Goal: Transaction & Acquisition: Purchase product/service

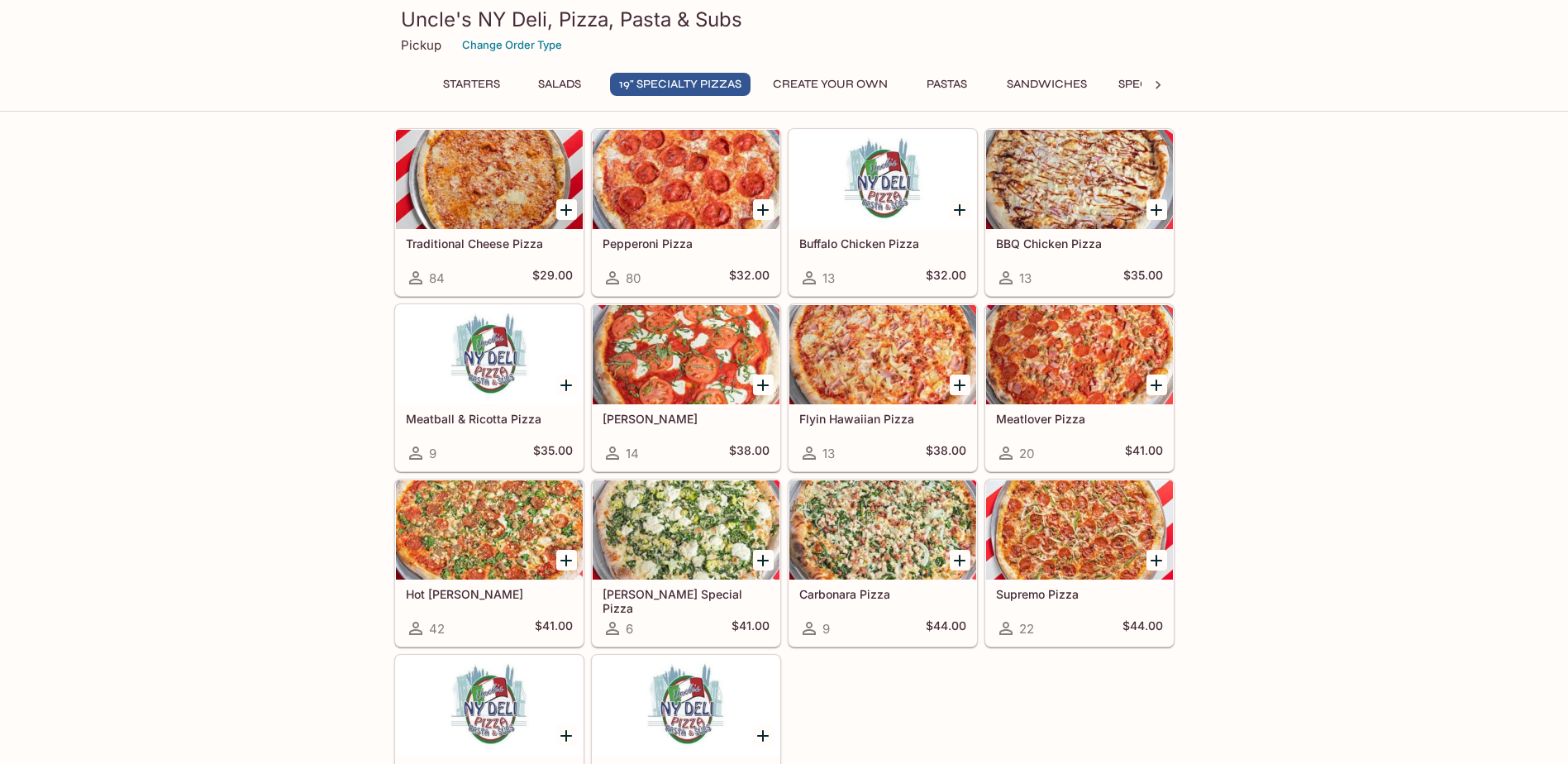
scroll to position [827, 0]
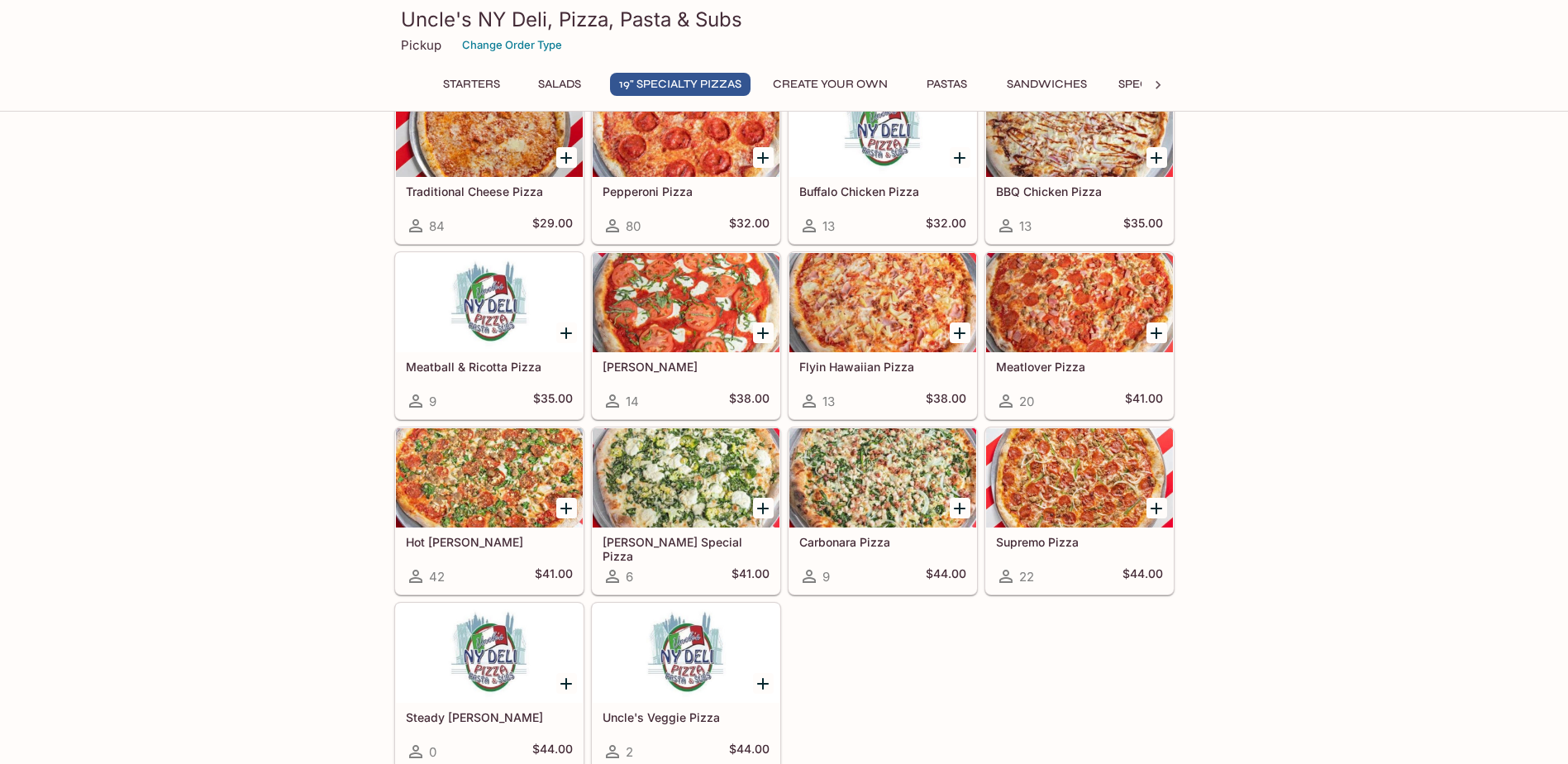
drag, startPoint x: 465, startPoint y: 490, endPoint x: 458, endPoint y: 544, distance: 54.5
click at [465, 490] on div at bounding box center [489, 478] width 187 height 99
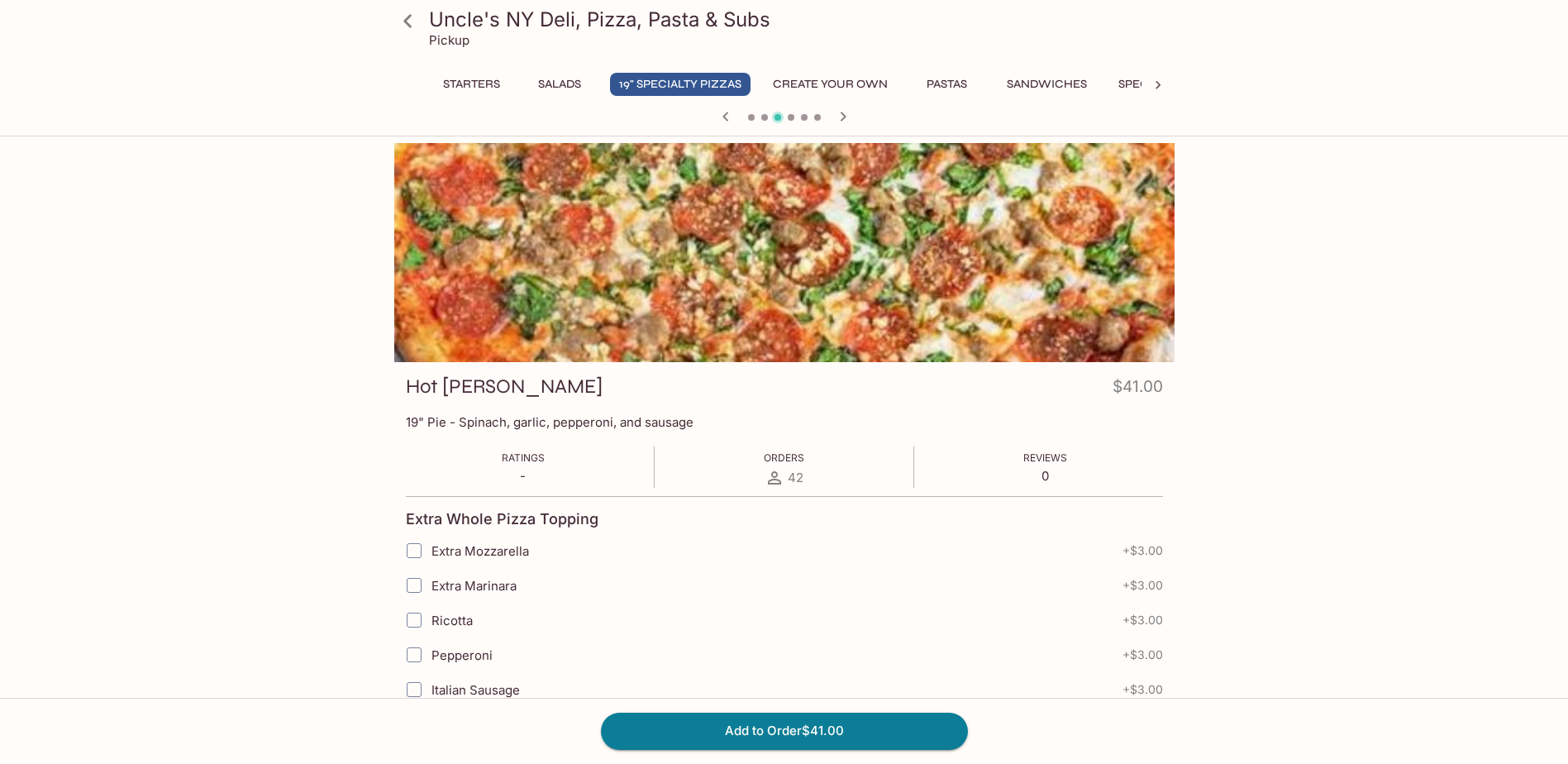
click at [400, 18] on icon at bounding box center [408, 21] width 29 height 29
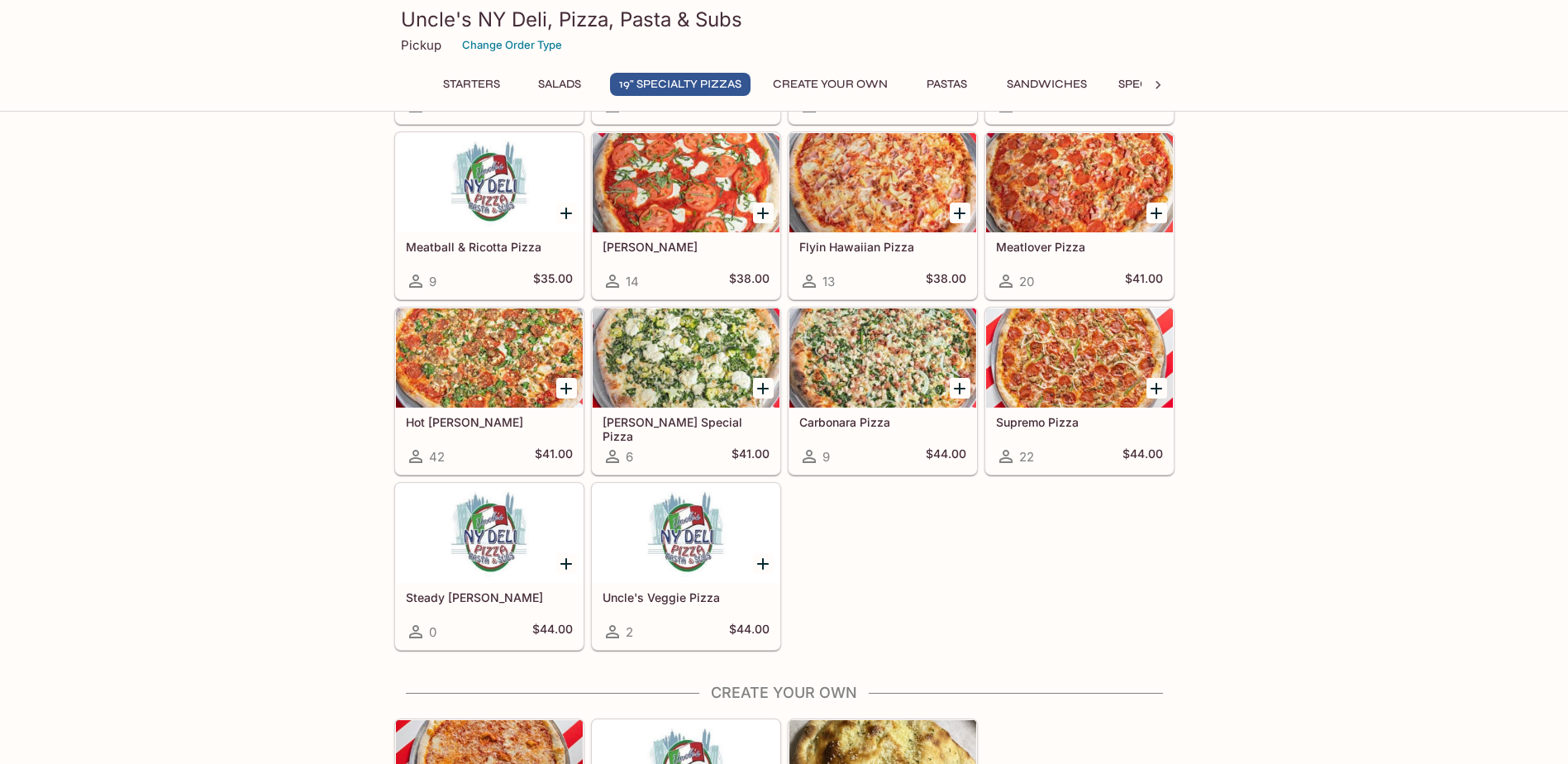
scroll to position [909, 0]
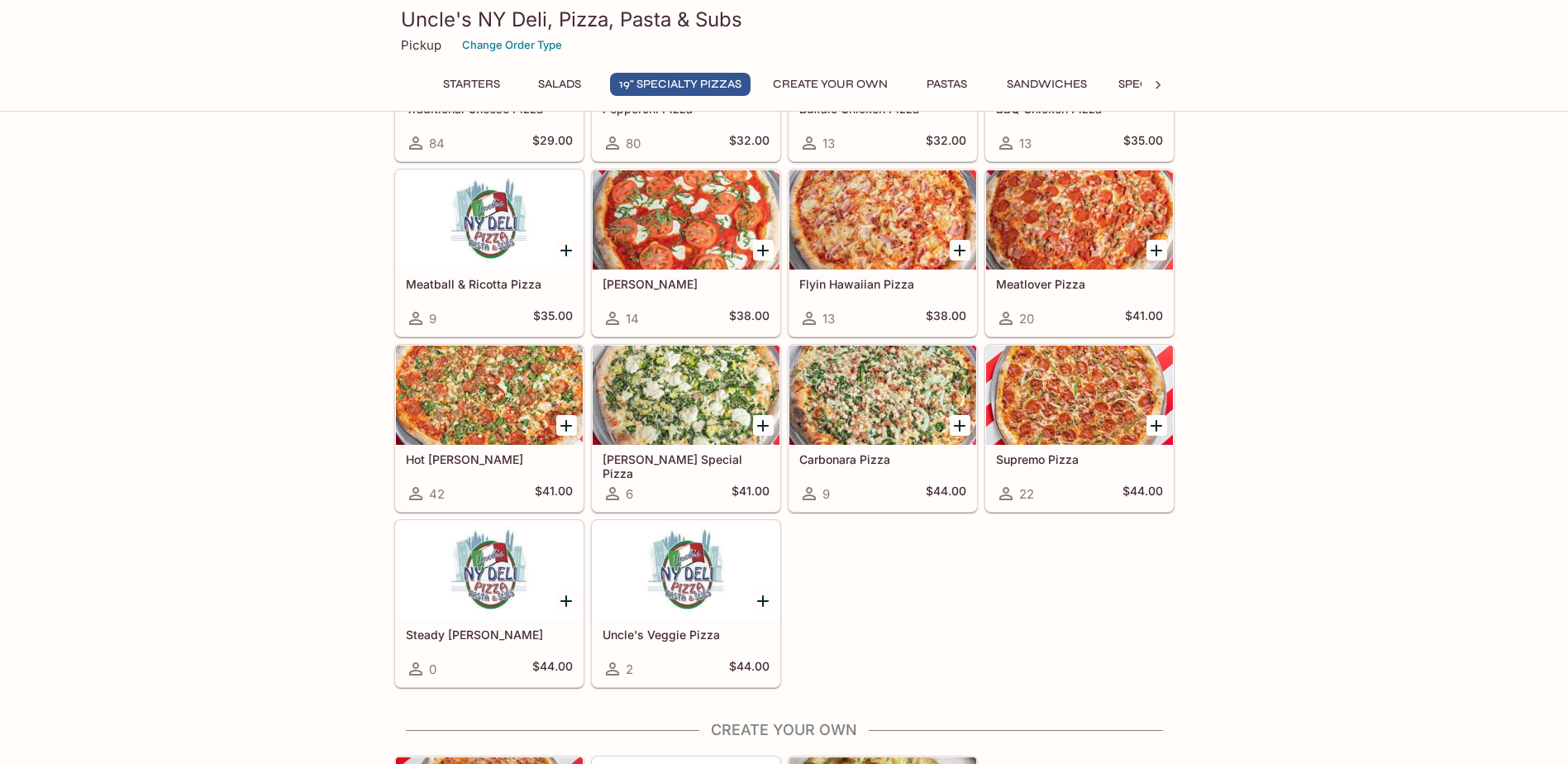
click at [476, 473] on div "Hot [PERSON_NAME] 42 $41.00" at bounding box center [489, 478] width 187 height 67
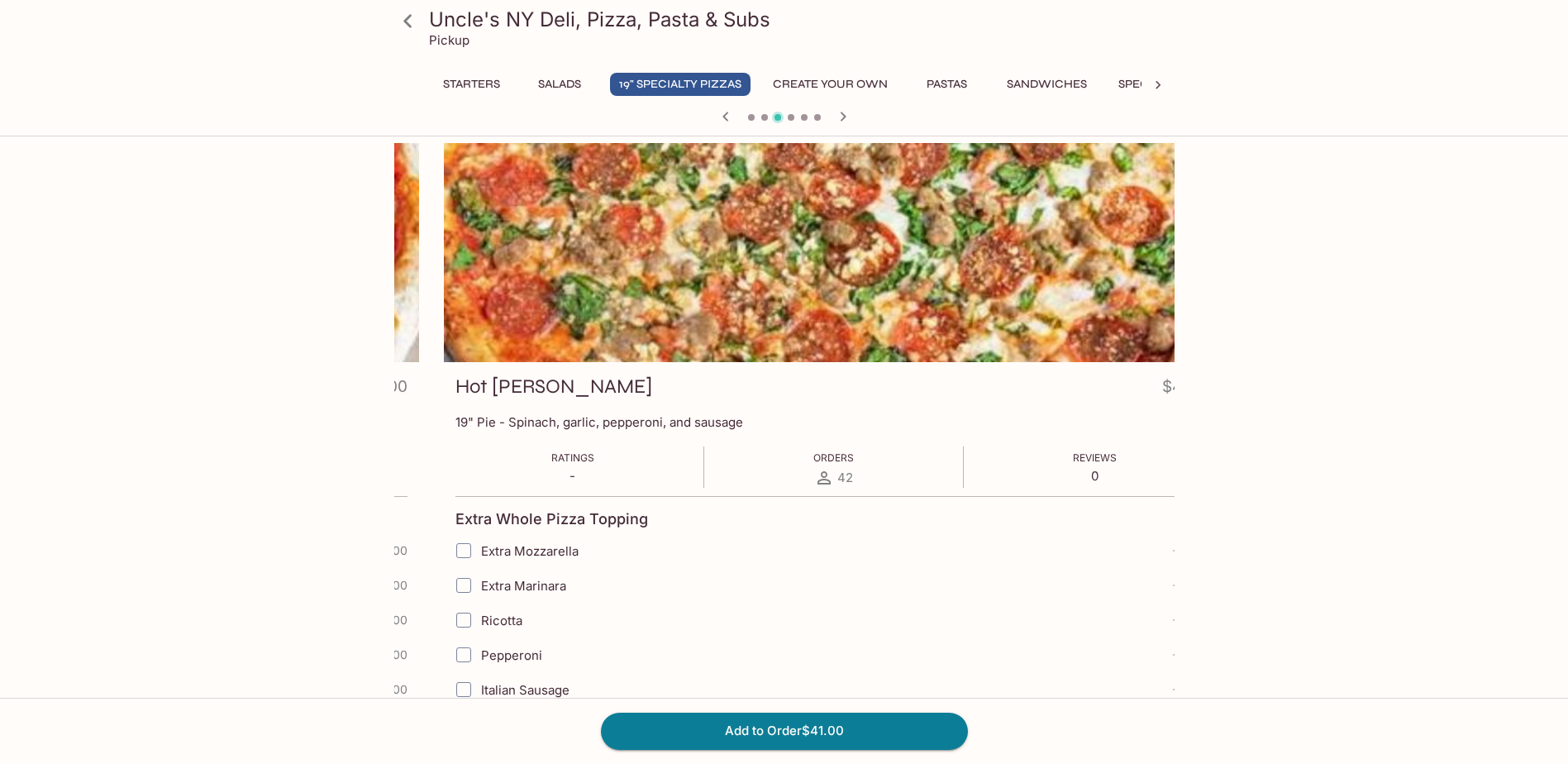
click at [508, 424] on p "19" Pie - Spinach, garlic, pepperoni, and sausage" at bounding box center [834, 422] width 757 height 16
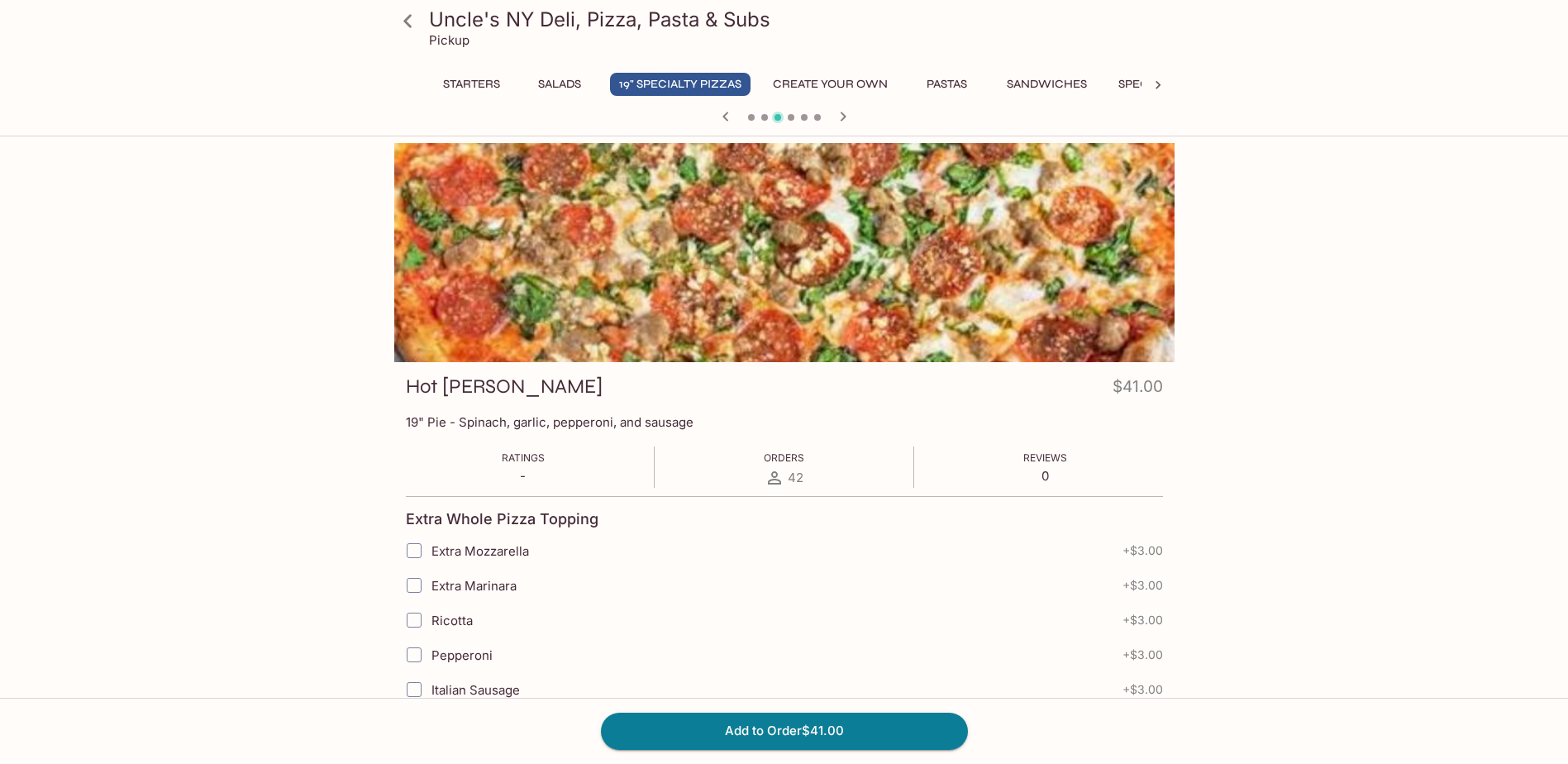
click at [841, 80] on button "Create Your Own" at bounding box center [830, 84] width 133 height 23
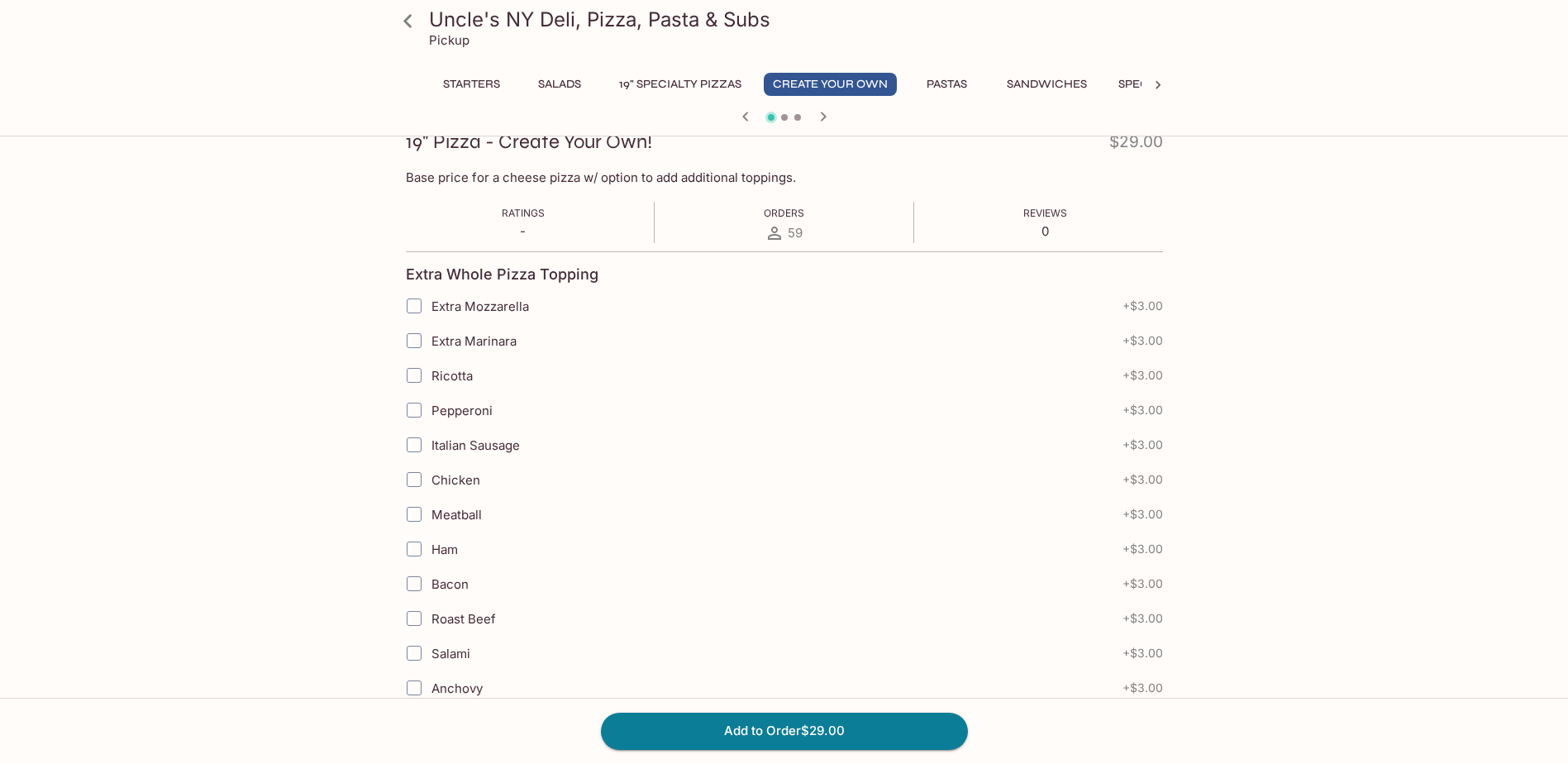
scroll to position [248, 0]
click at [407, 410] on input "Pepperoni" at bounding box center [413, 406] width 33 height 33
checkbox input "true"
click at [412, 446] on input "Italian Sausage" at bounding box center [413, 441] width 33 height 33
checkbox input "true"
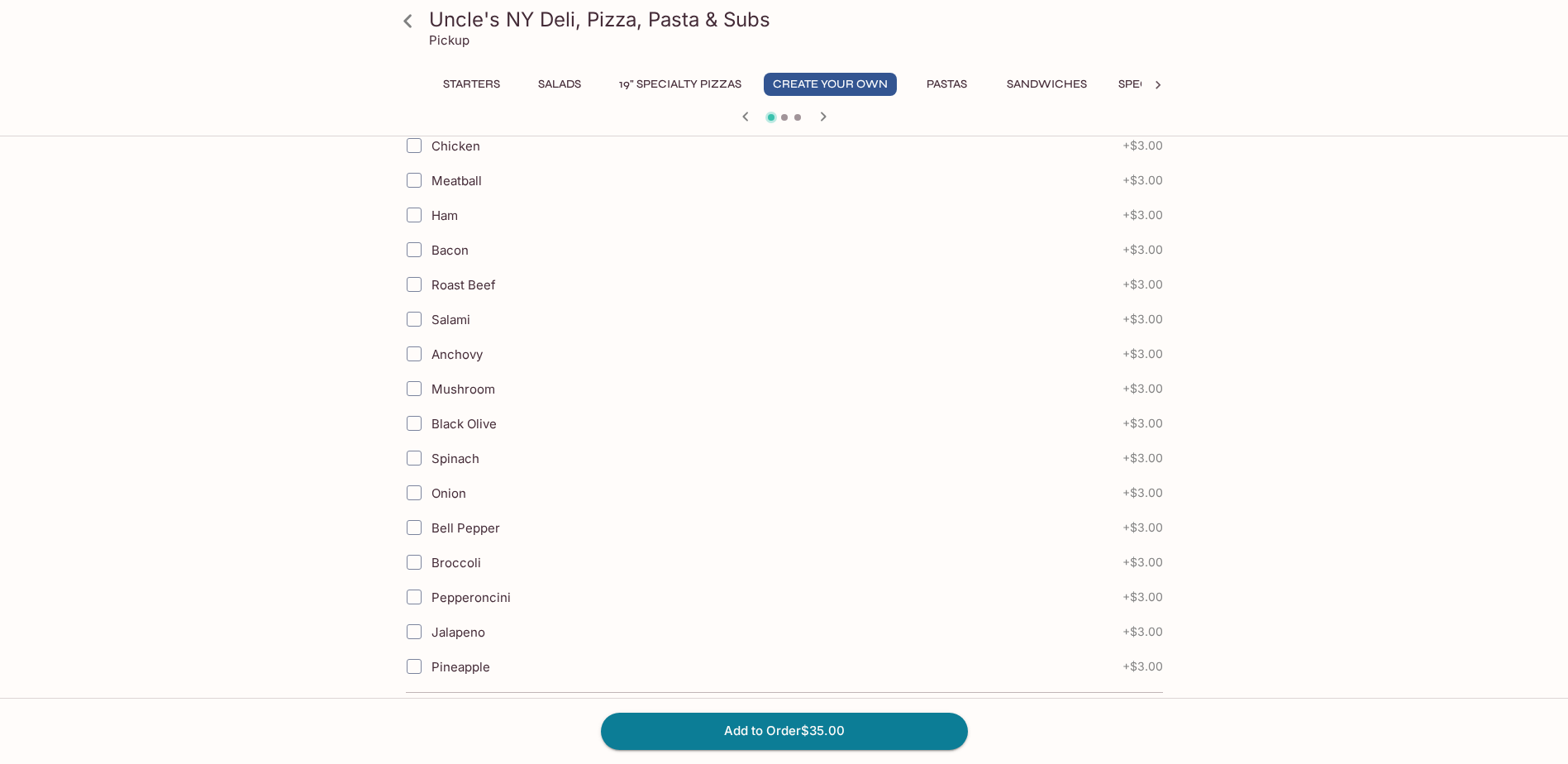
scroll to position [662, 0]
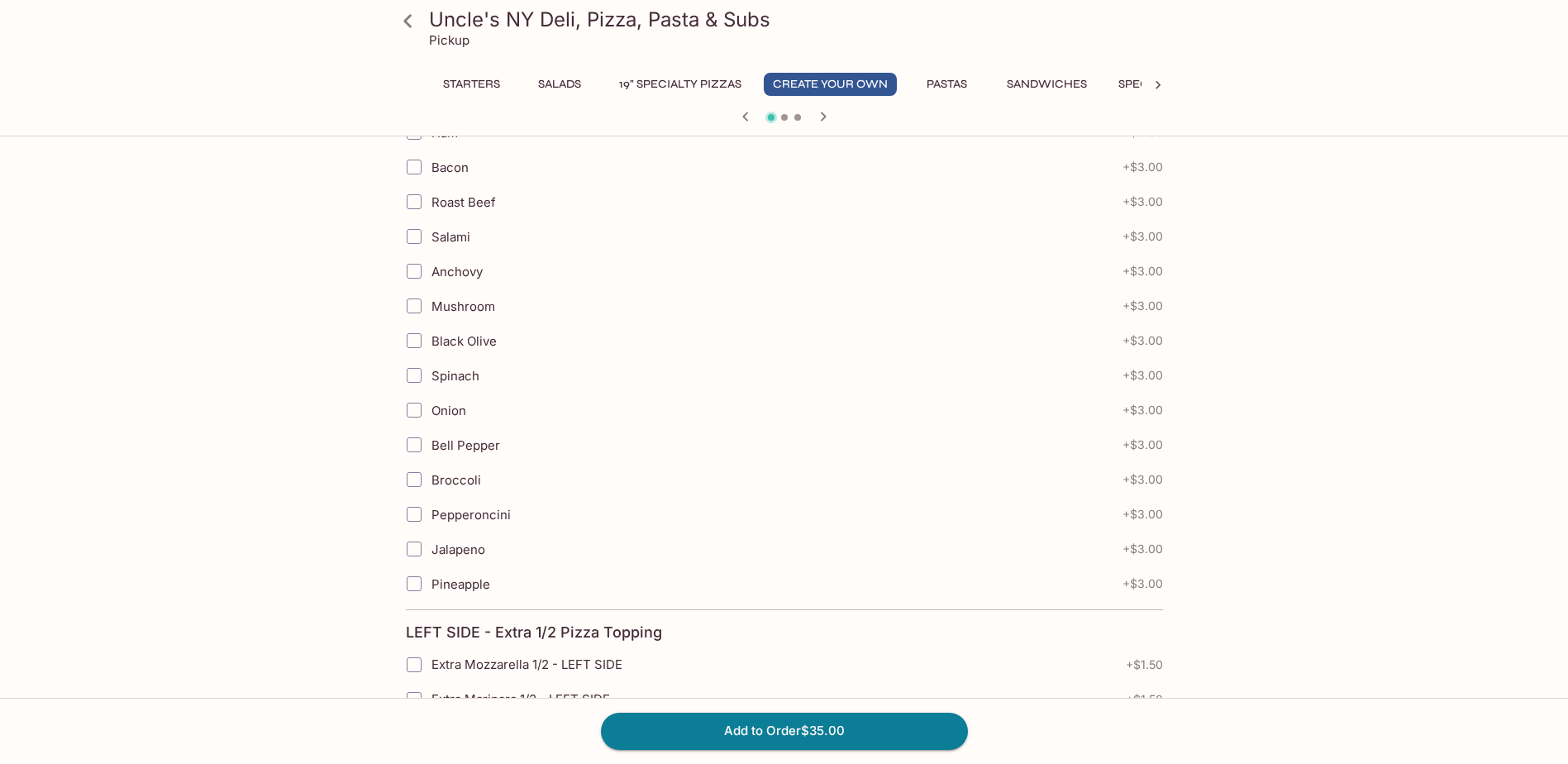
click at [464, 549] on span "Jalapeno" at bounding box center [457, 549] width 53 height 16
click at [431, 549] on input "Jalapeno" at bounding box center [413, 548] width 33 height 33
checkbox input "true"
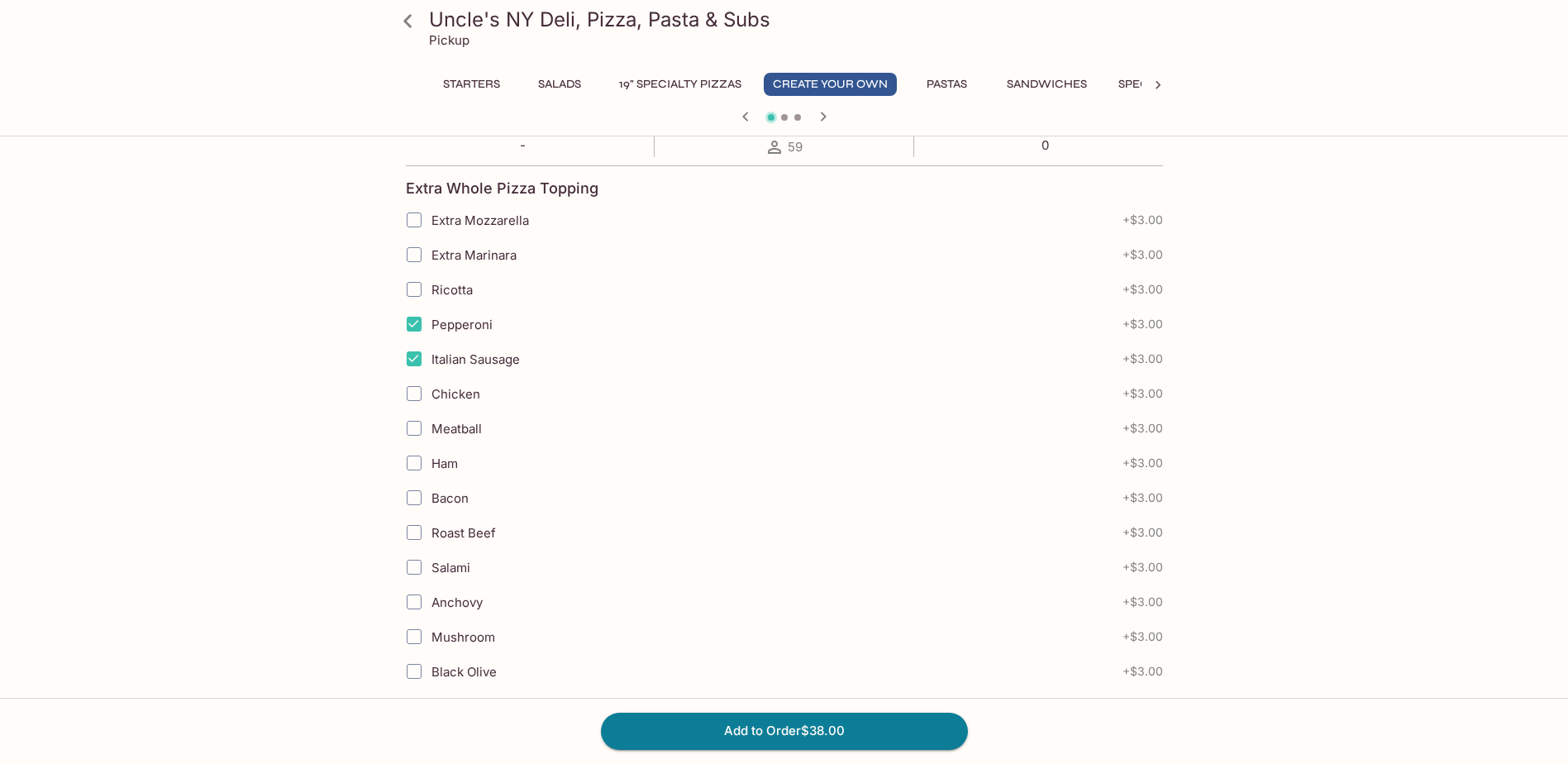
scroll to position [0, 0]
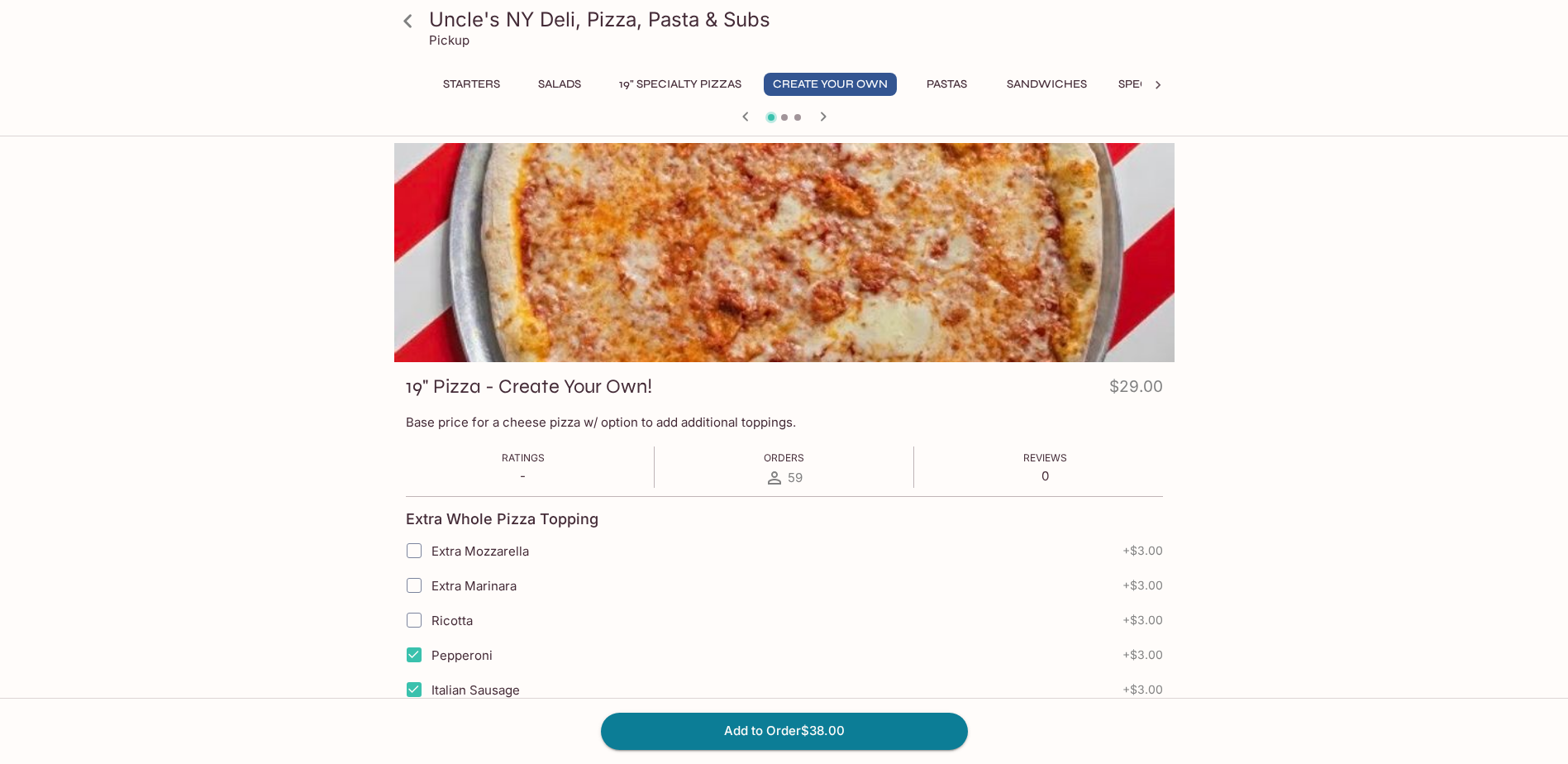
click at [645, 87] on button "19" Specialty Pizzas" at bounding box center [680, 84] width 141 height 23
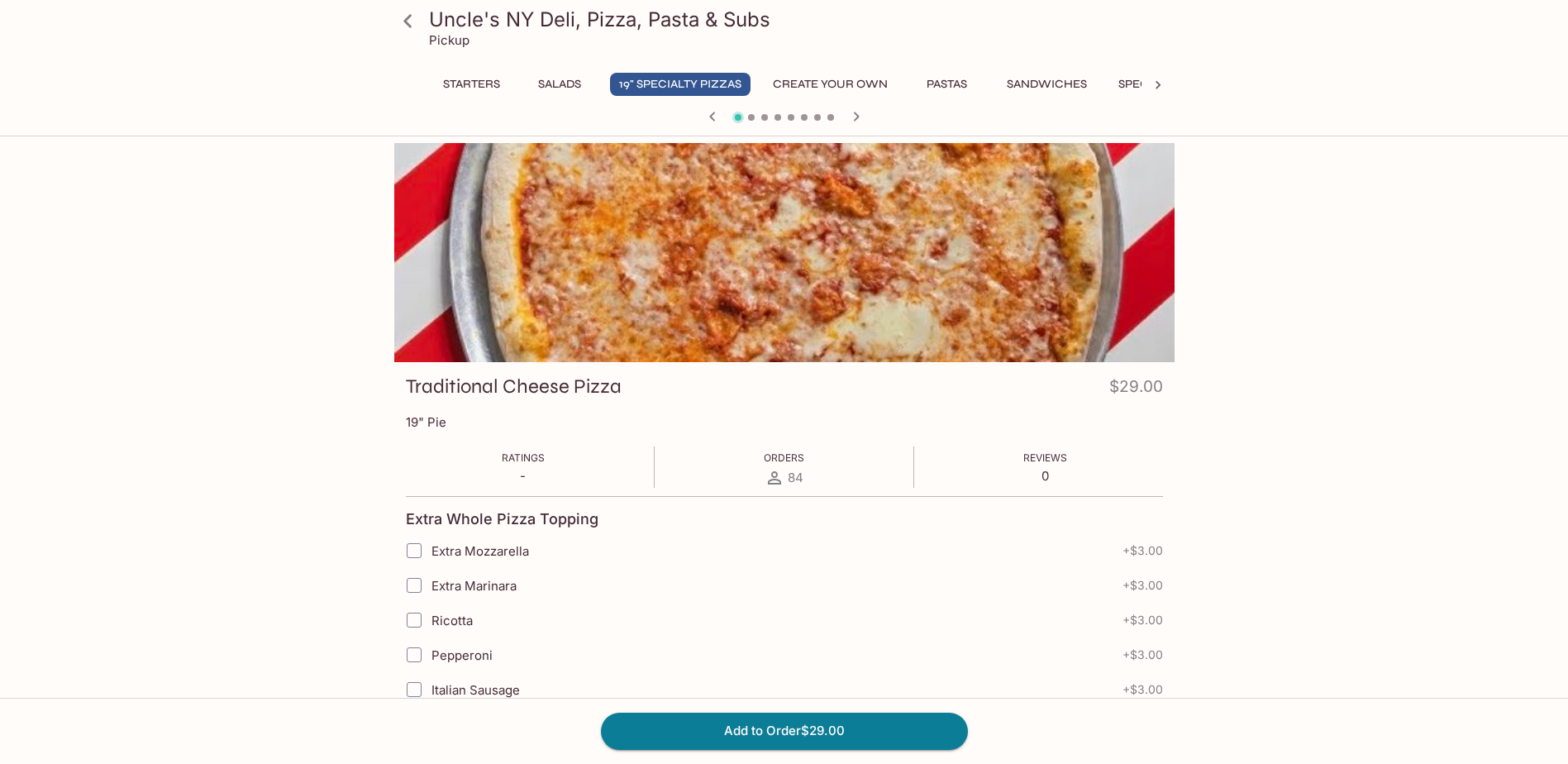
click at [847, 115] on icon "button" at bounding box center [856, 116] width 20 height 20
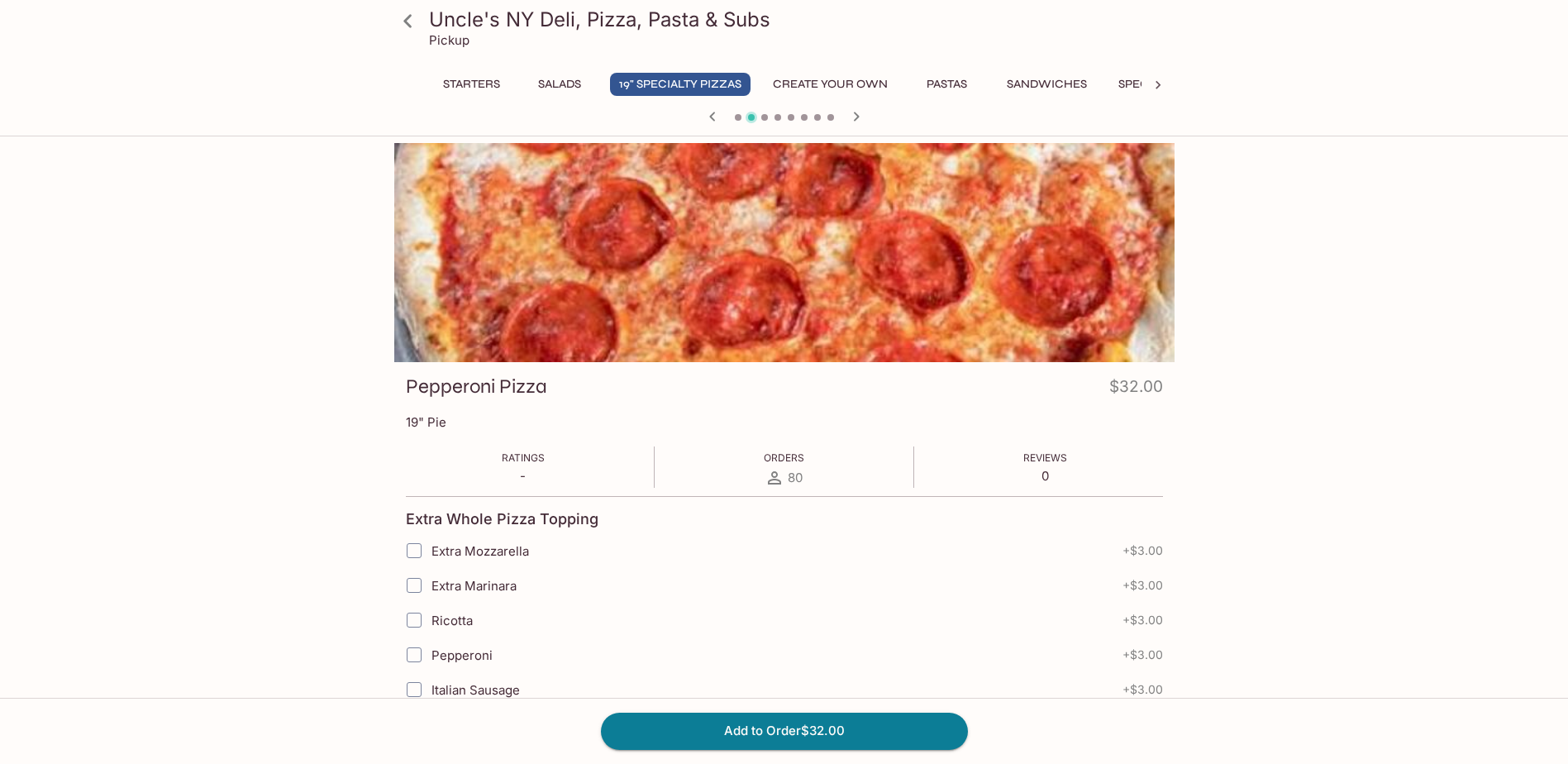
click at [847, 115] on icon "button" at bounding box center [856, 116] width 20 height 20
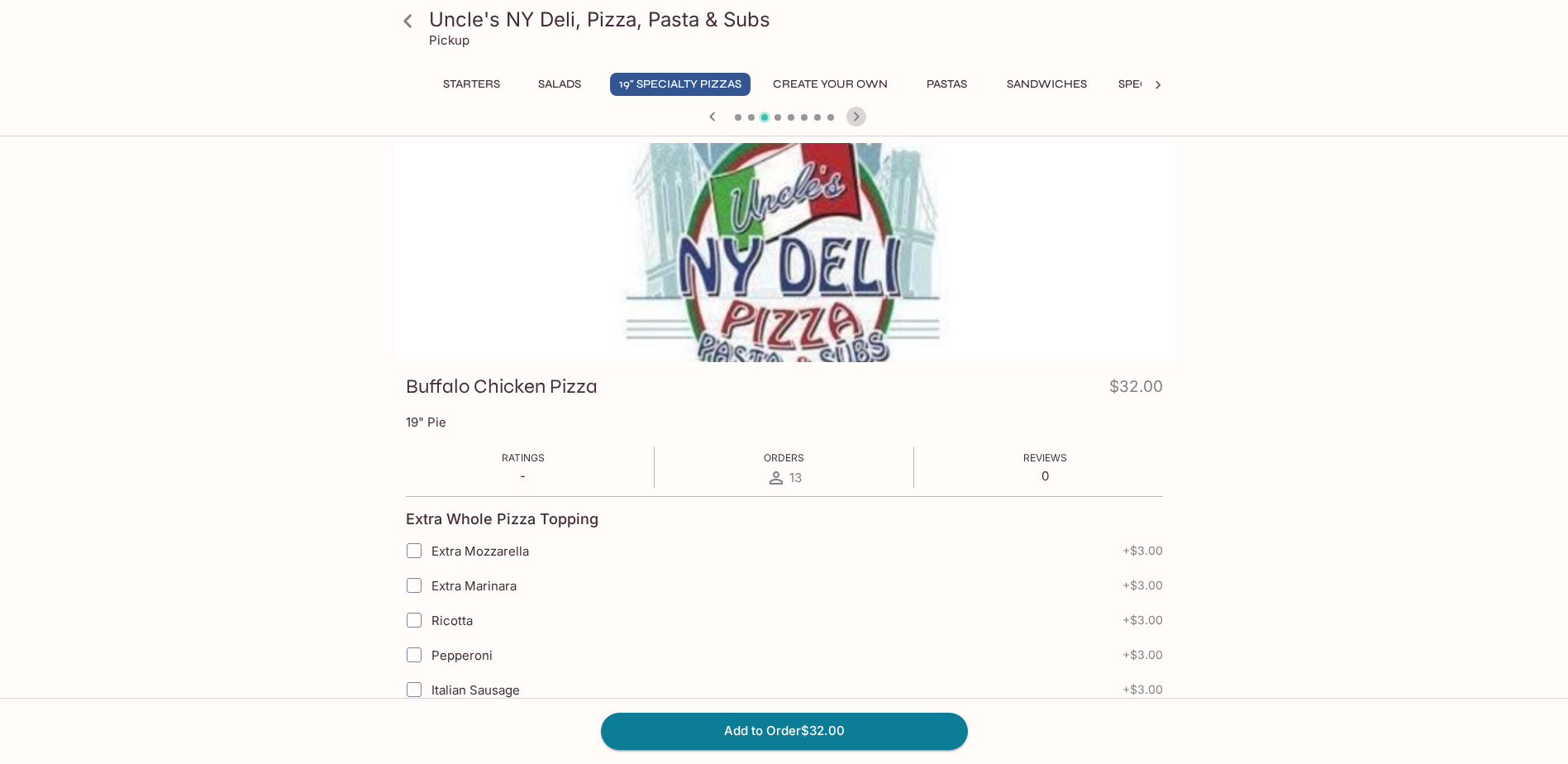
click at [847, 115] on icon "button" at bounding box center [856, 116] width 20 height 20
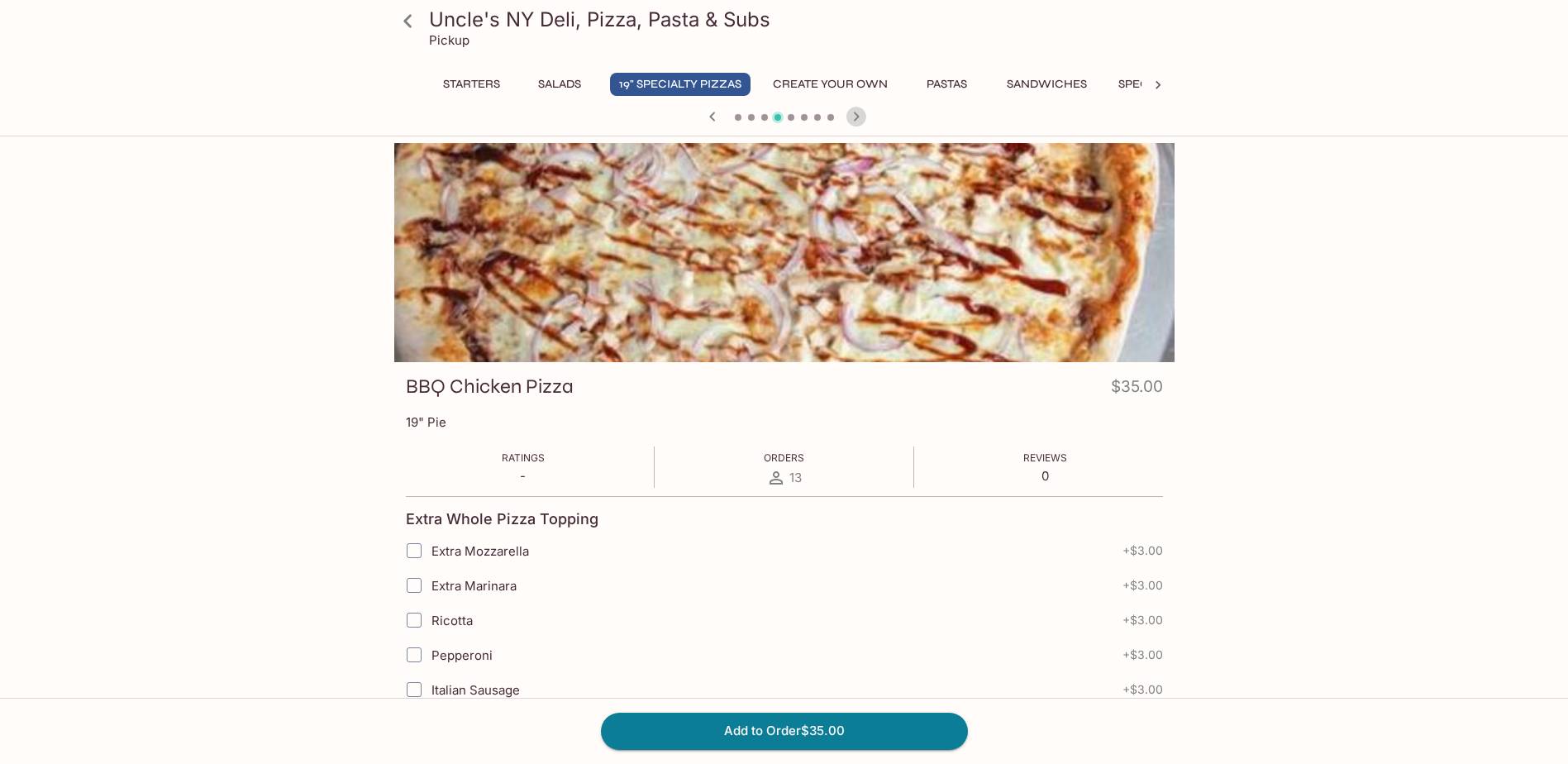
click at [847, 115] on icon "button" at bounding box center [856, 116] width 20 height 20
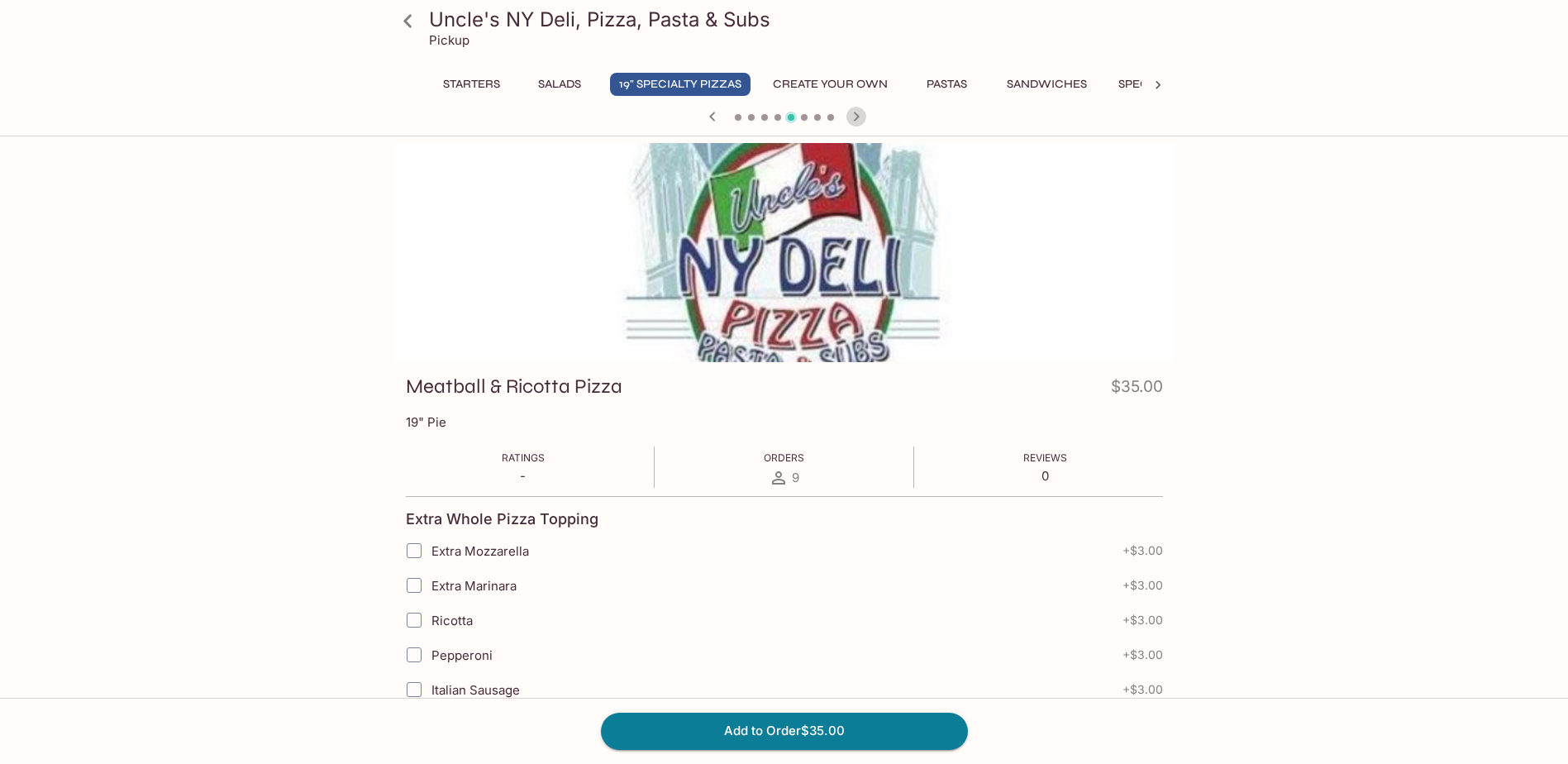
click at [847, 115] on icon "button" at bounding box center [856, 116] width 20 height 20
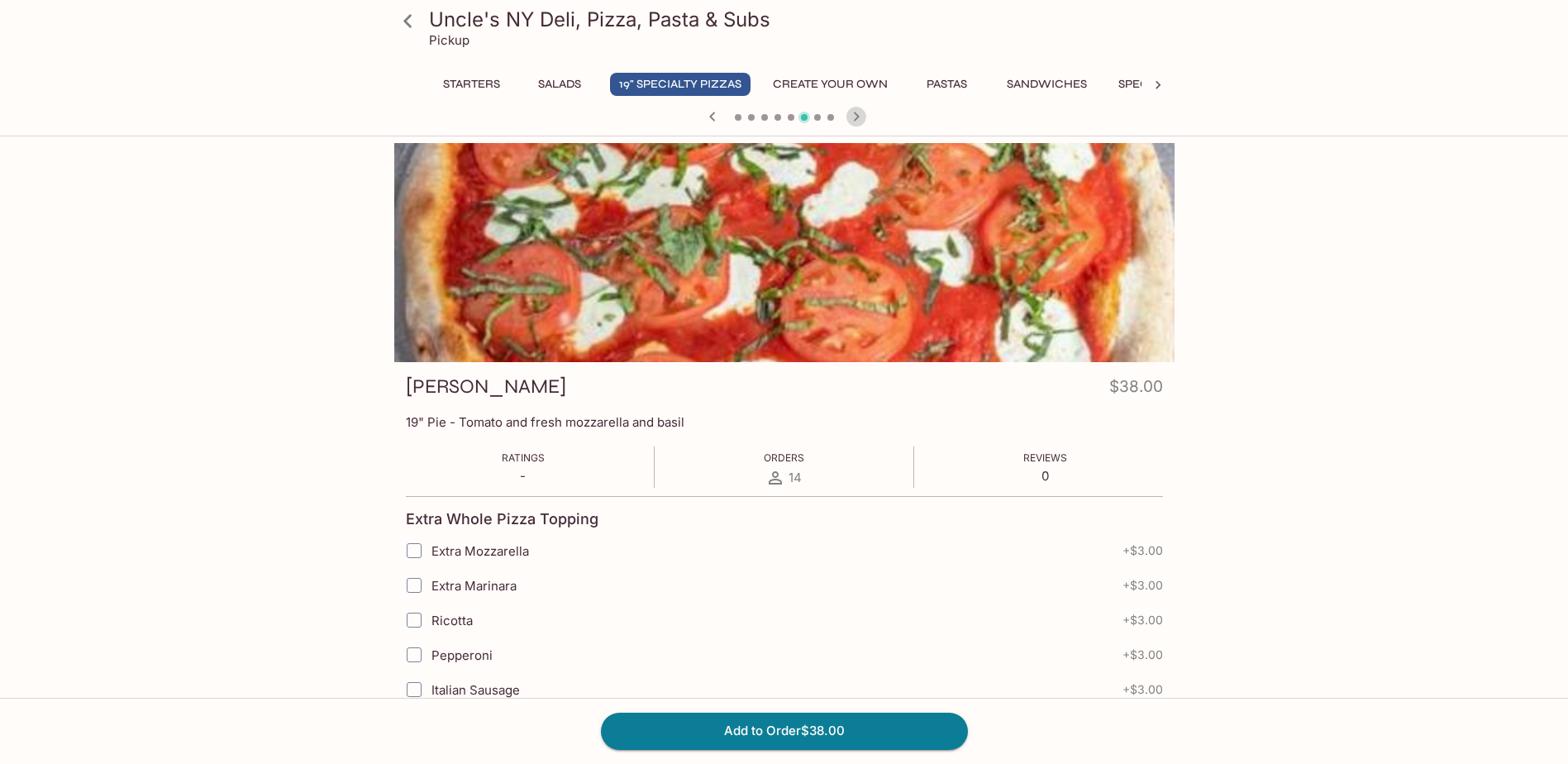
click at [847, 115] on icon "button" at bounding box center [856, 116] width 20 height 20
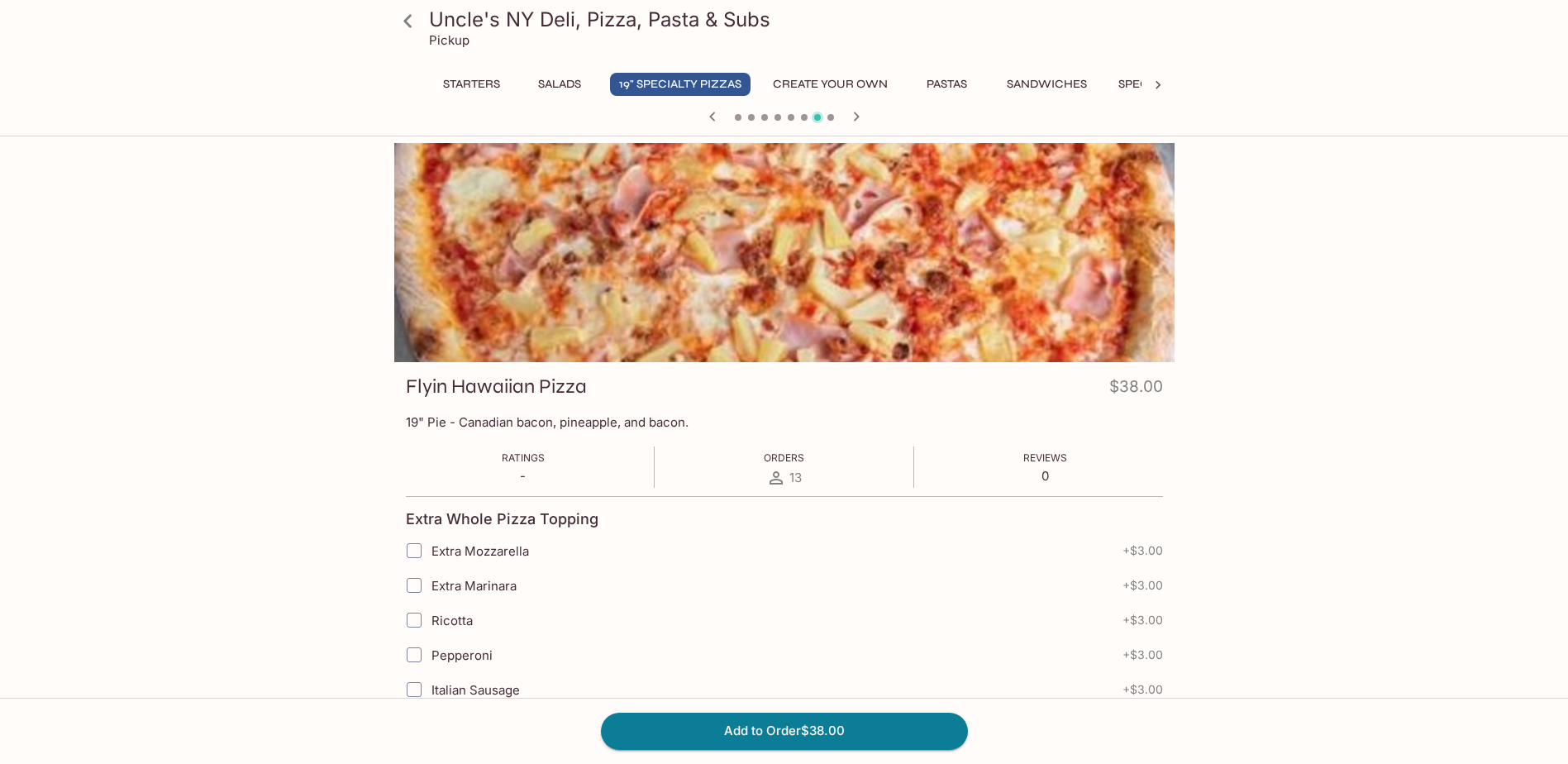
click at [847, 115] on icon "button" at bounding box center [856, 116] width 20 height 20
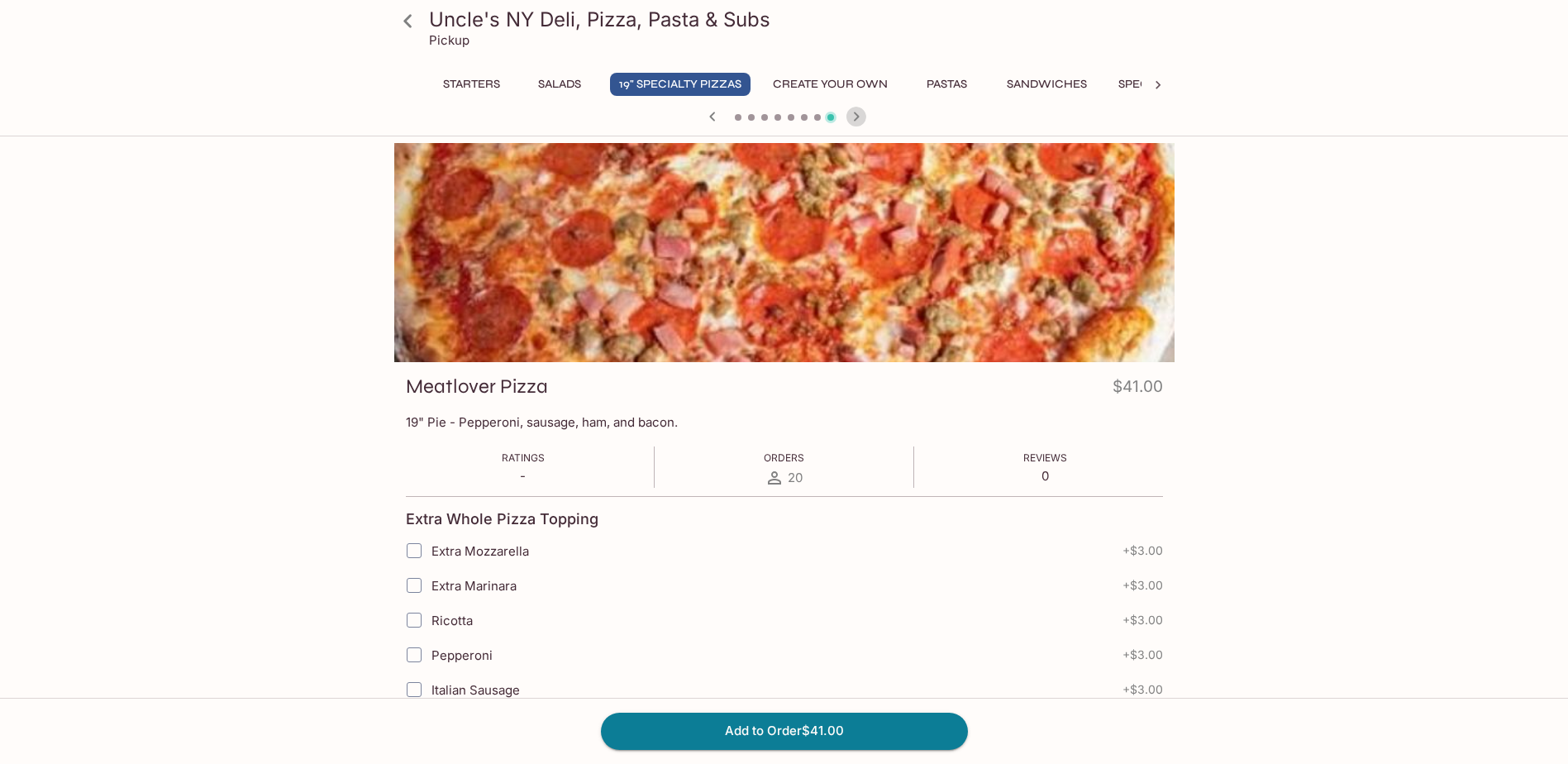
click at [853, 109] on icon "button" at bounding box center [856, 116] width 20 height 20
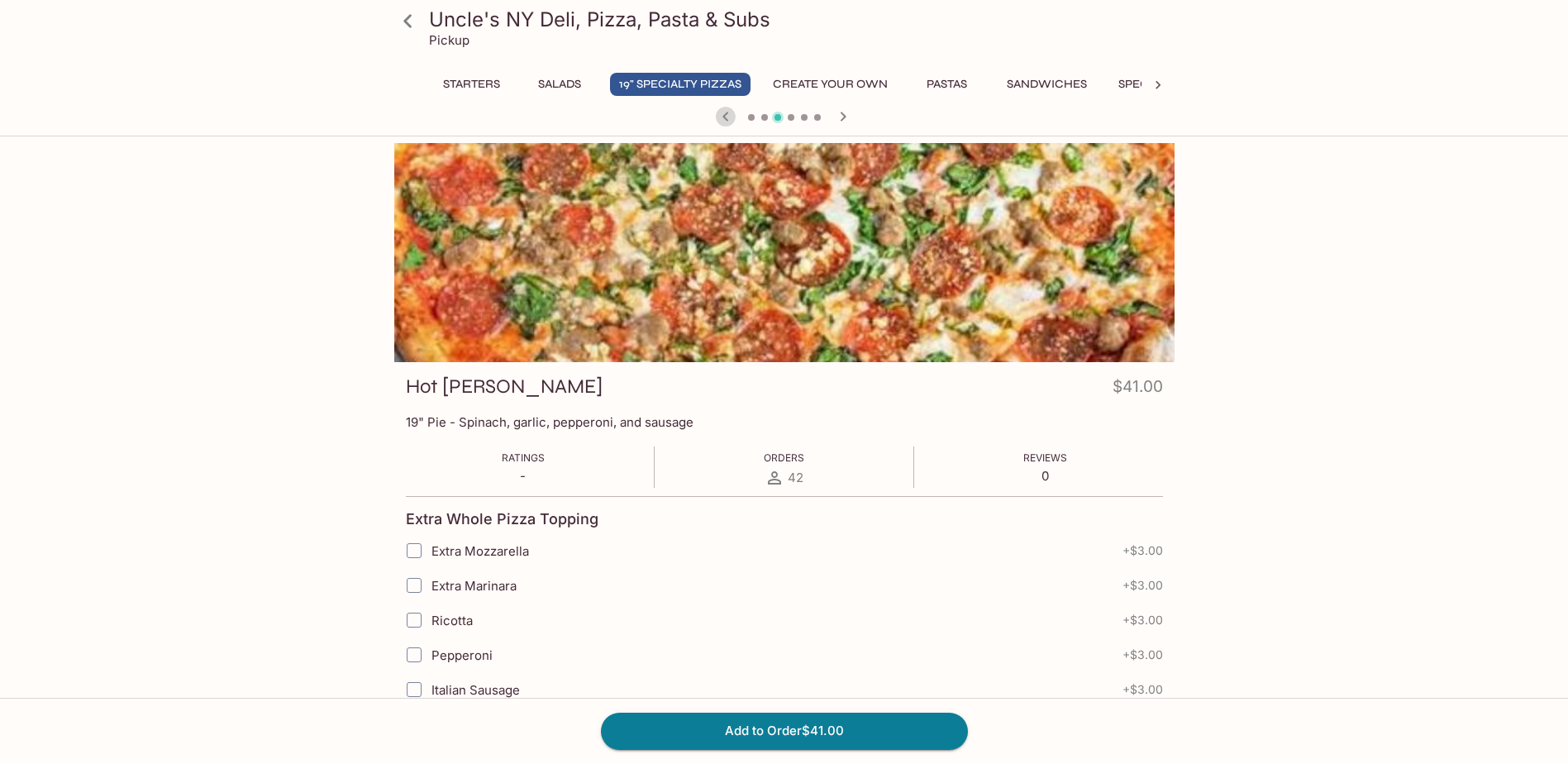
click at [728, 114] on icon "button" at bounding box center [725, 116] width 20 height 20
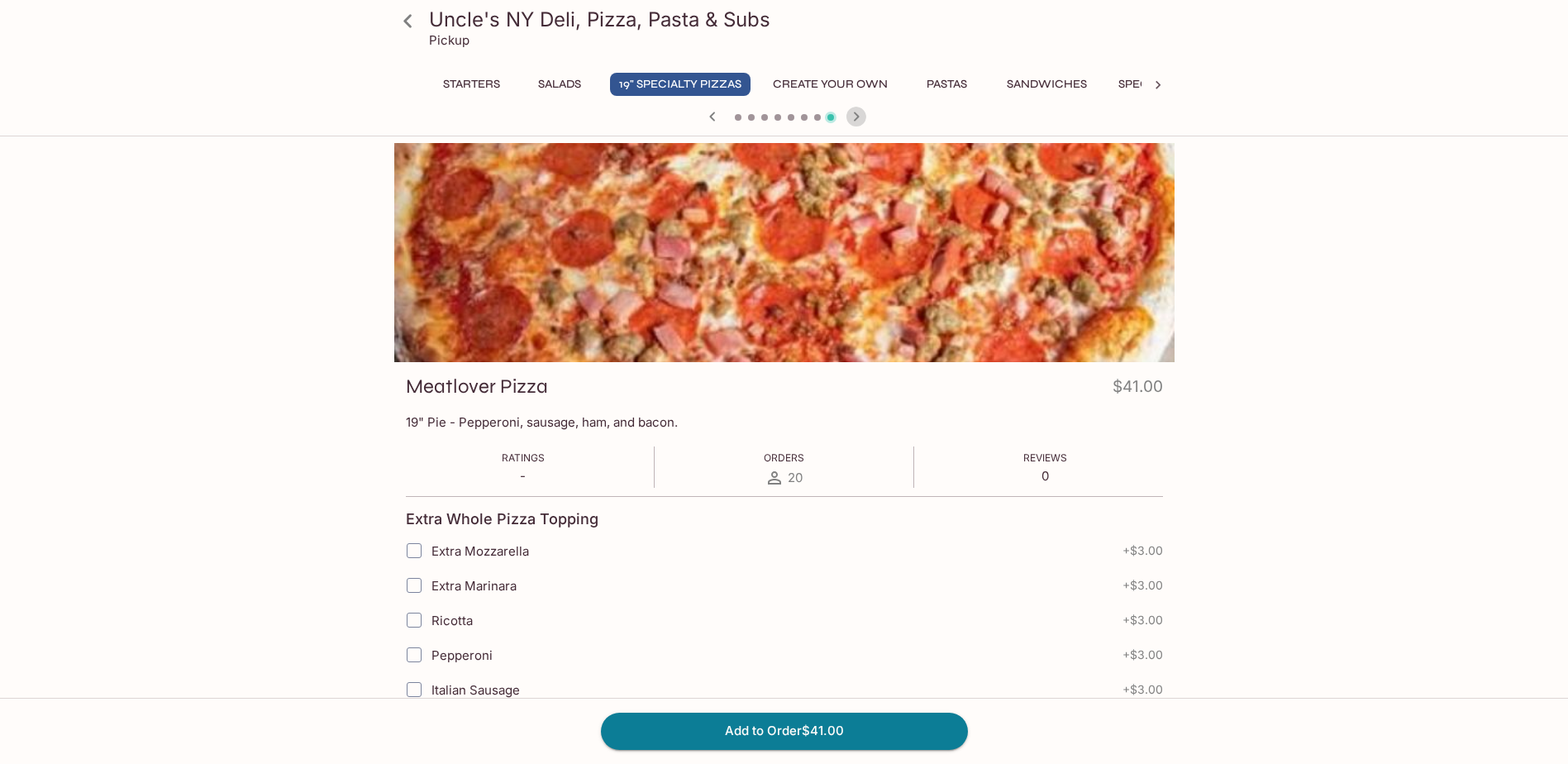
click at [851, 113] on icon "button" at bounding box center [856, 116] width 20 height 20
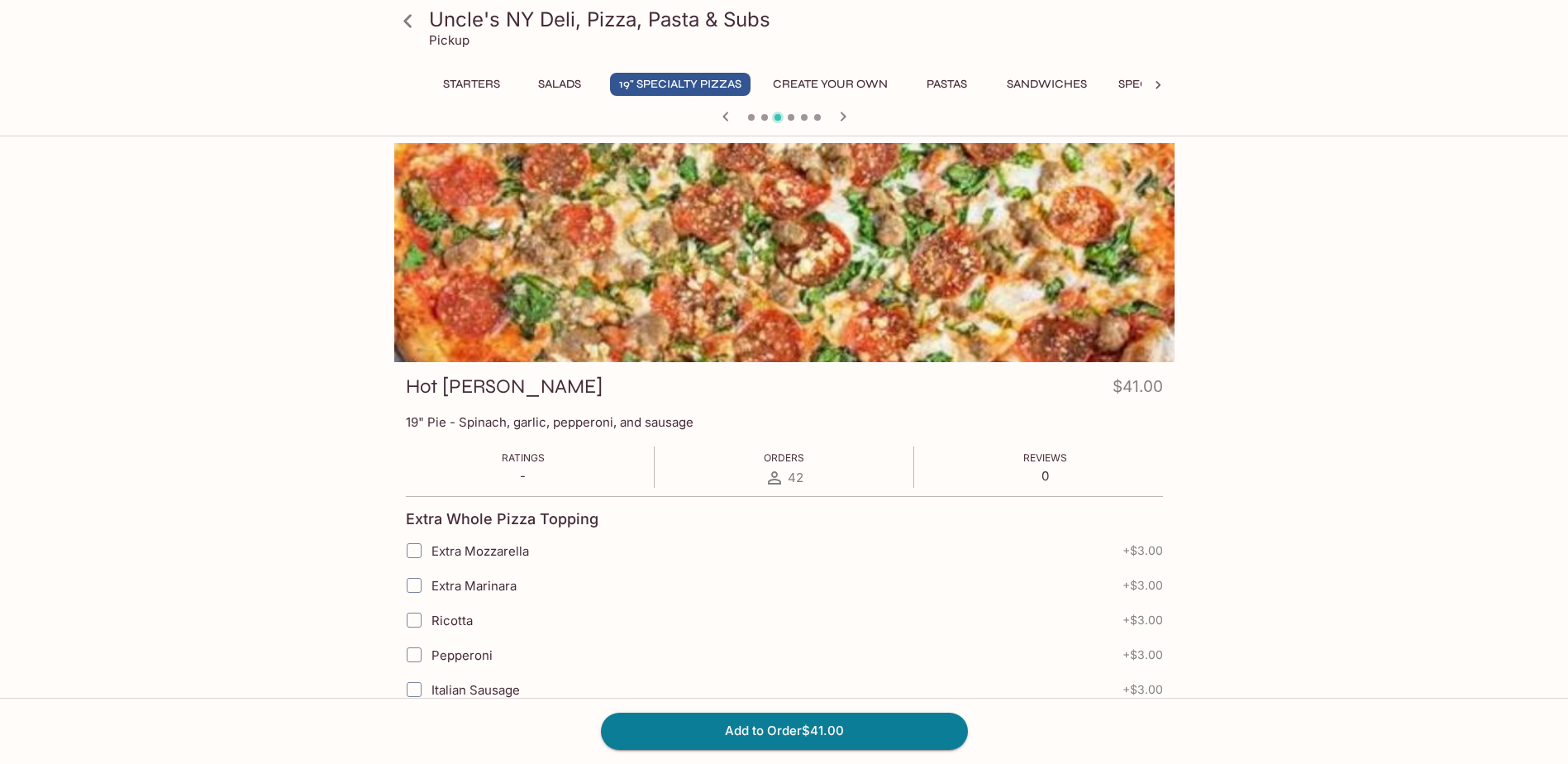
click at [859, 83] on button "Create Your Own" at bounding box center [830, 84] width 133 height 23
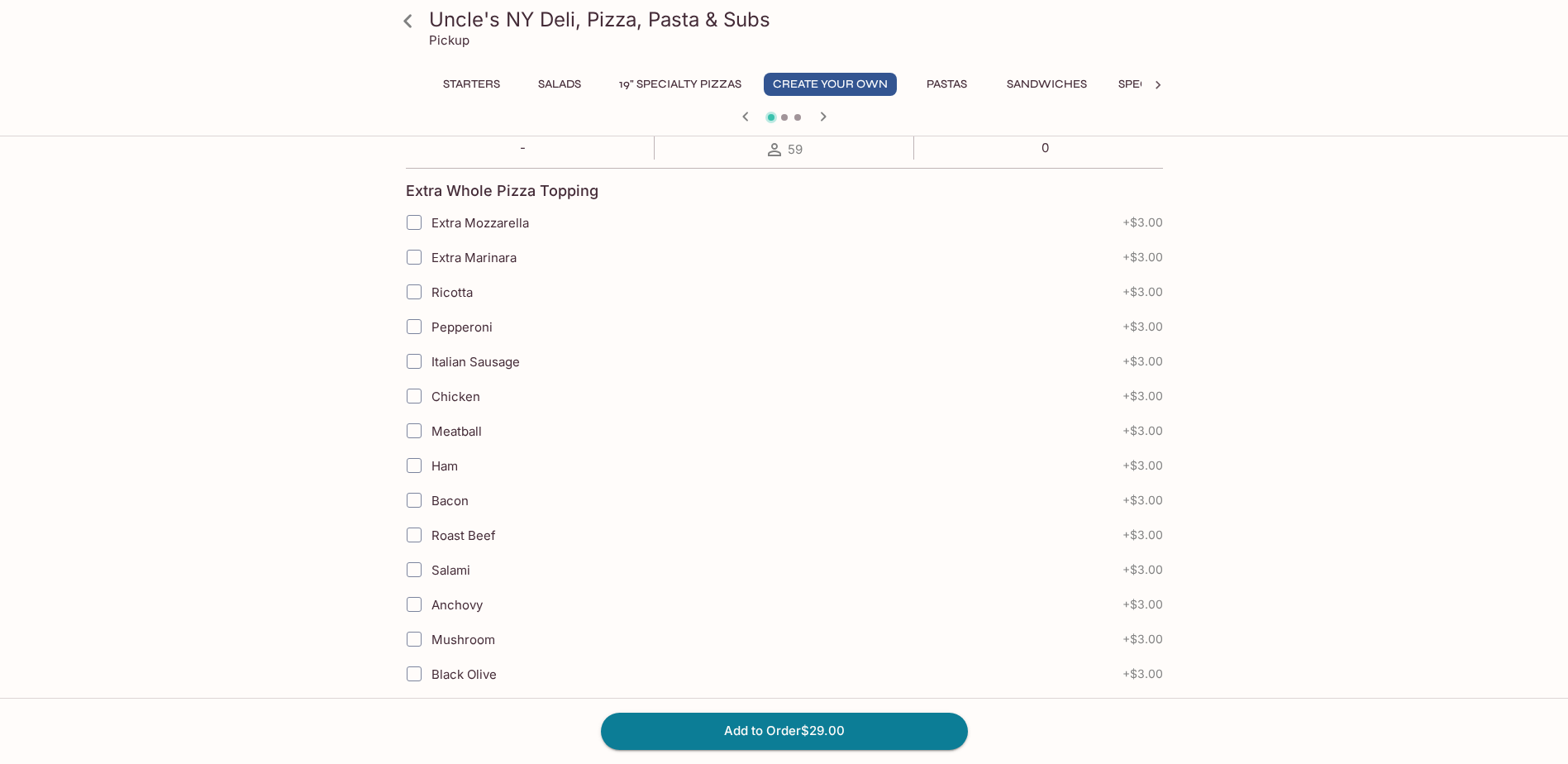
scroll to position [331, 0]
click at [412, 321] on input "Pepperoni" at bounding box center [413, 323] width 33 height 33
click at [415, 360] on input "Italian Sausage" at bounding box center [413, 358] width 33 height 33
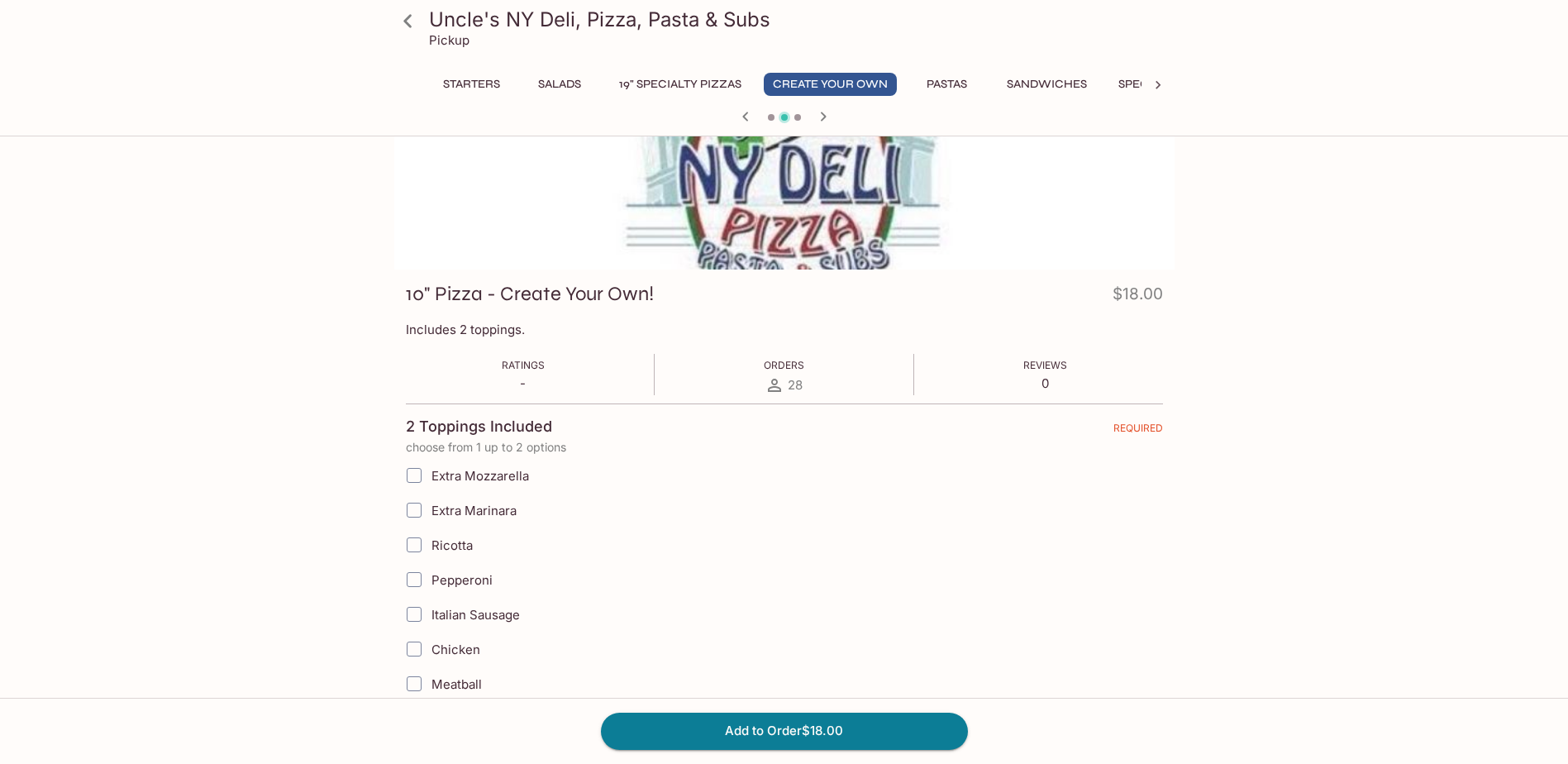
scroll to position [82, 0]
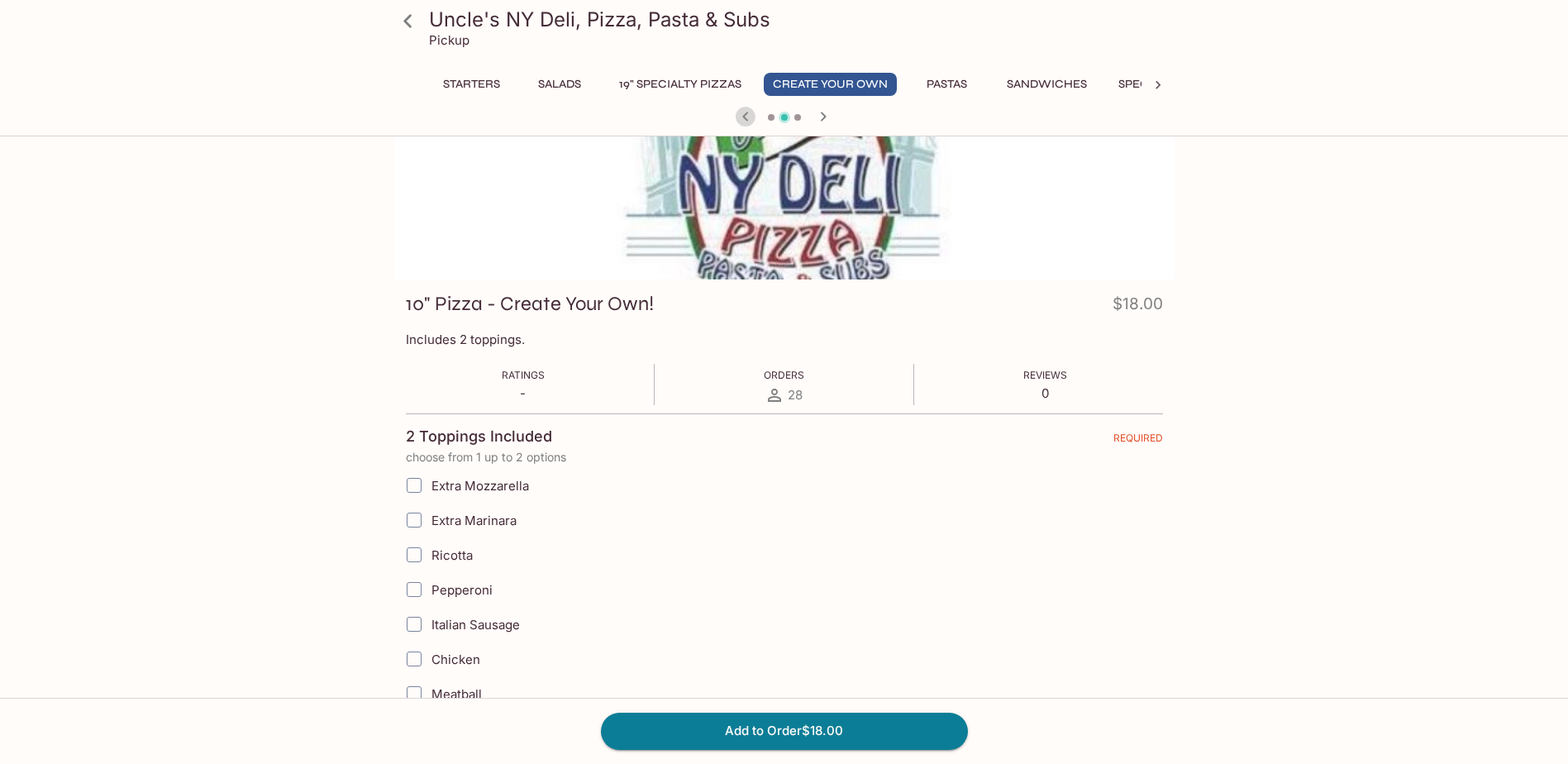
click at [746, 111] on icon "button" at bounding box center [745, 116] width 20 height 20
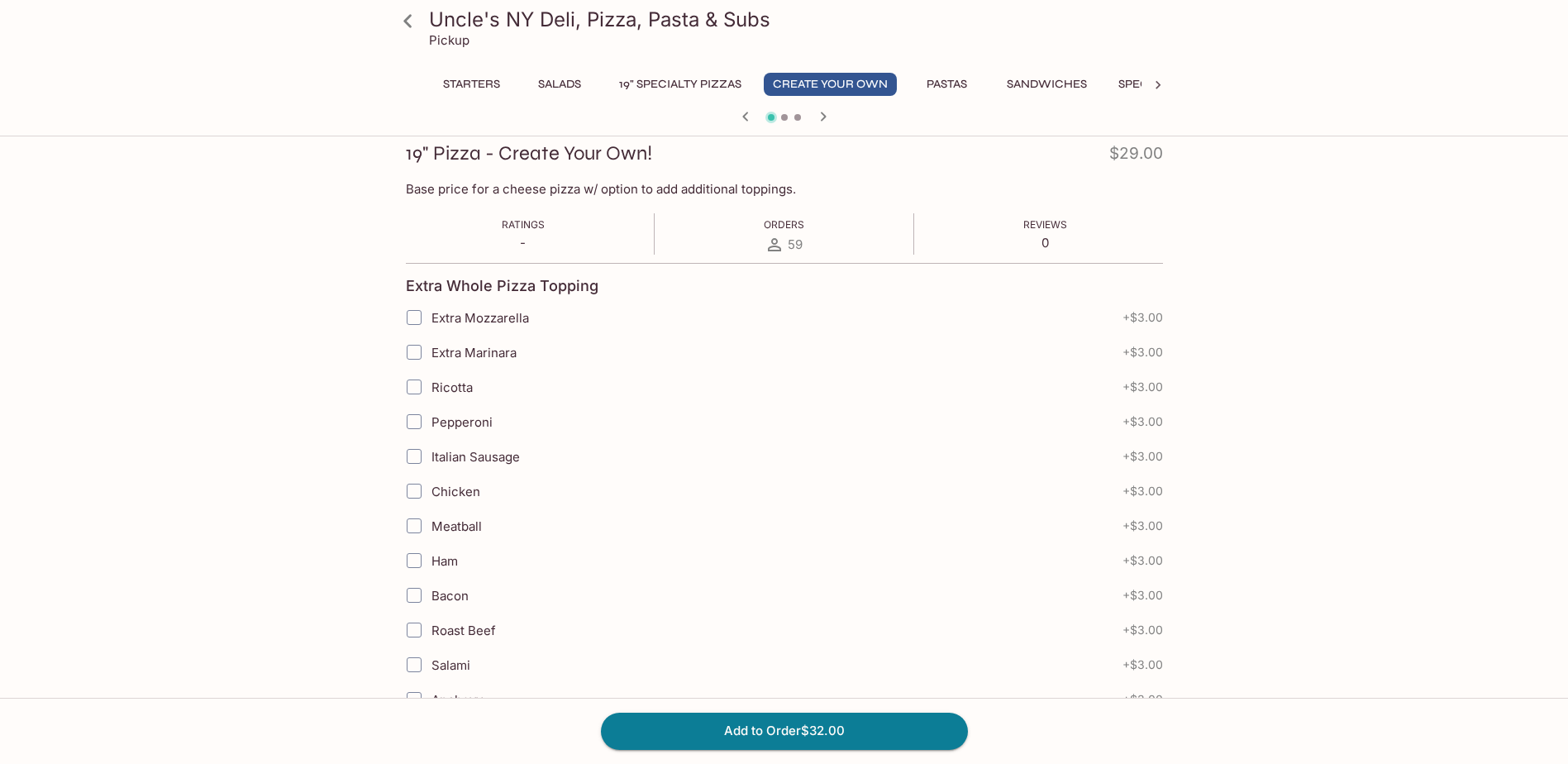
scroll to position [248, 0]
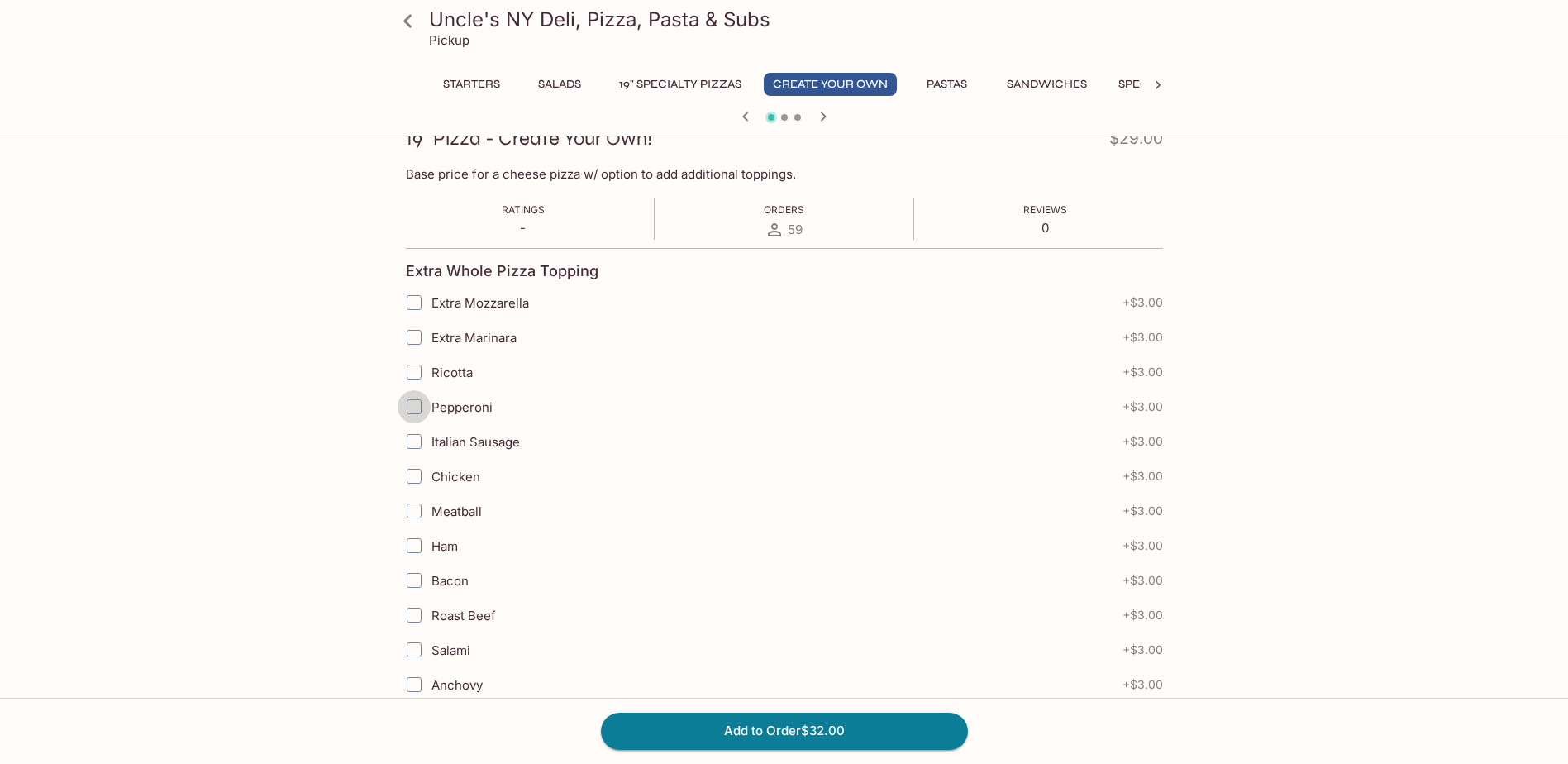
click at [409, 412] on input "Pepperoni" at bounding box center [413, 406] width 33 height 33
checkbox input "true"
click at [415, 442] on input "Italian Sausage" at bounding box center [413, 441] width 33 height 33
checkbox input "true"
click at [419, 408] on input "Pepperoni" at bounding box center [413, 406] width 33 height 33
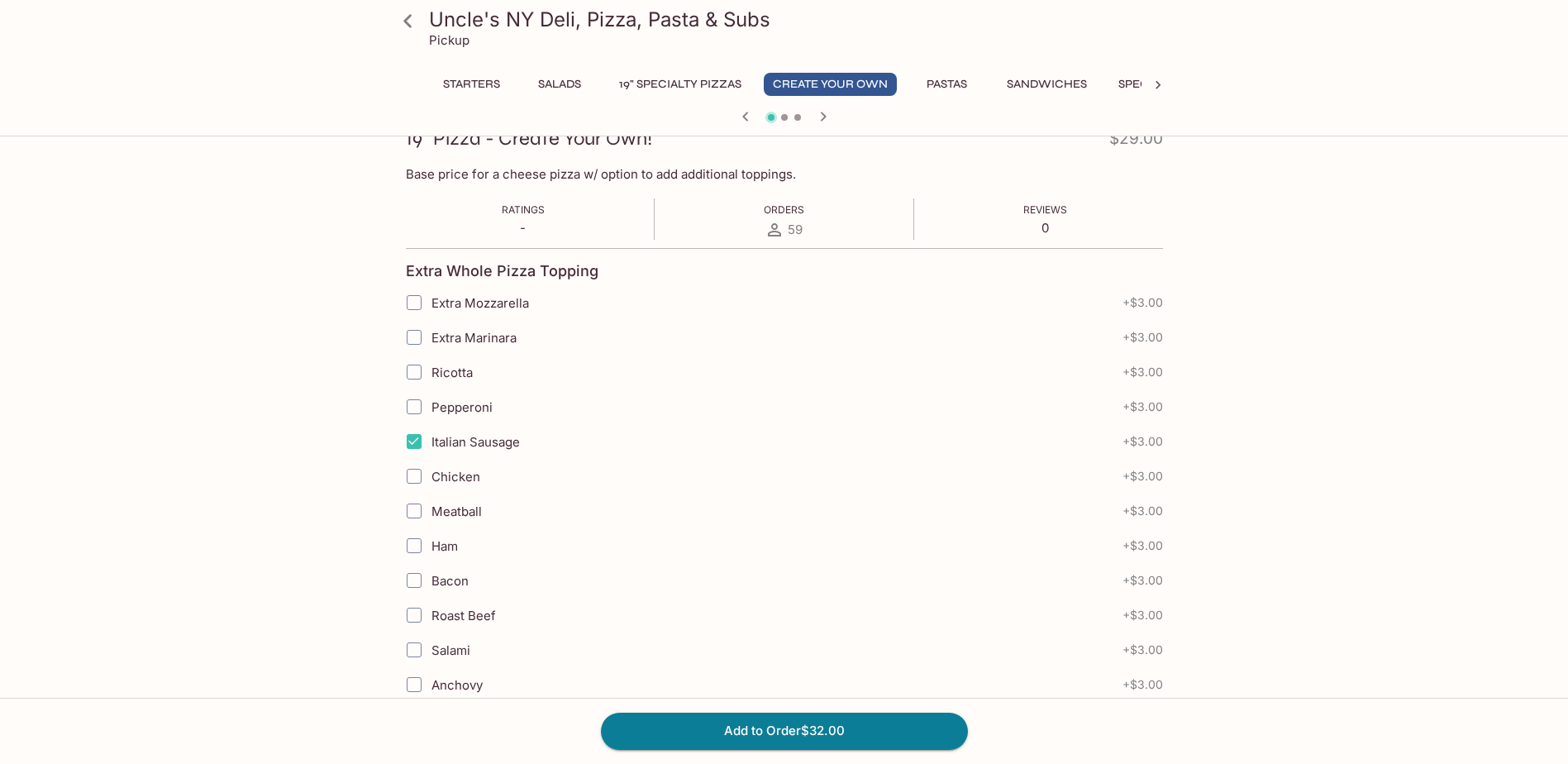
click at [448, 407] on span "Pepperoni" at bounding box center [461, 407] width 61 height 16
click at [431, 407] on input "Pepperoni" at bounding box center [413, 406] width 33 height 33
checkbox input "true"
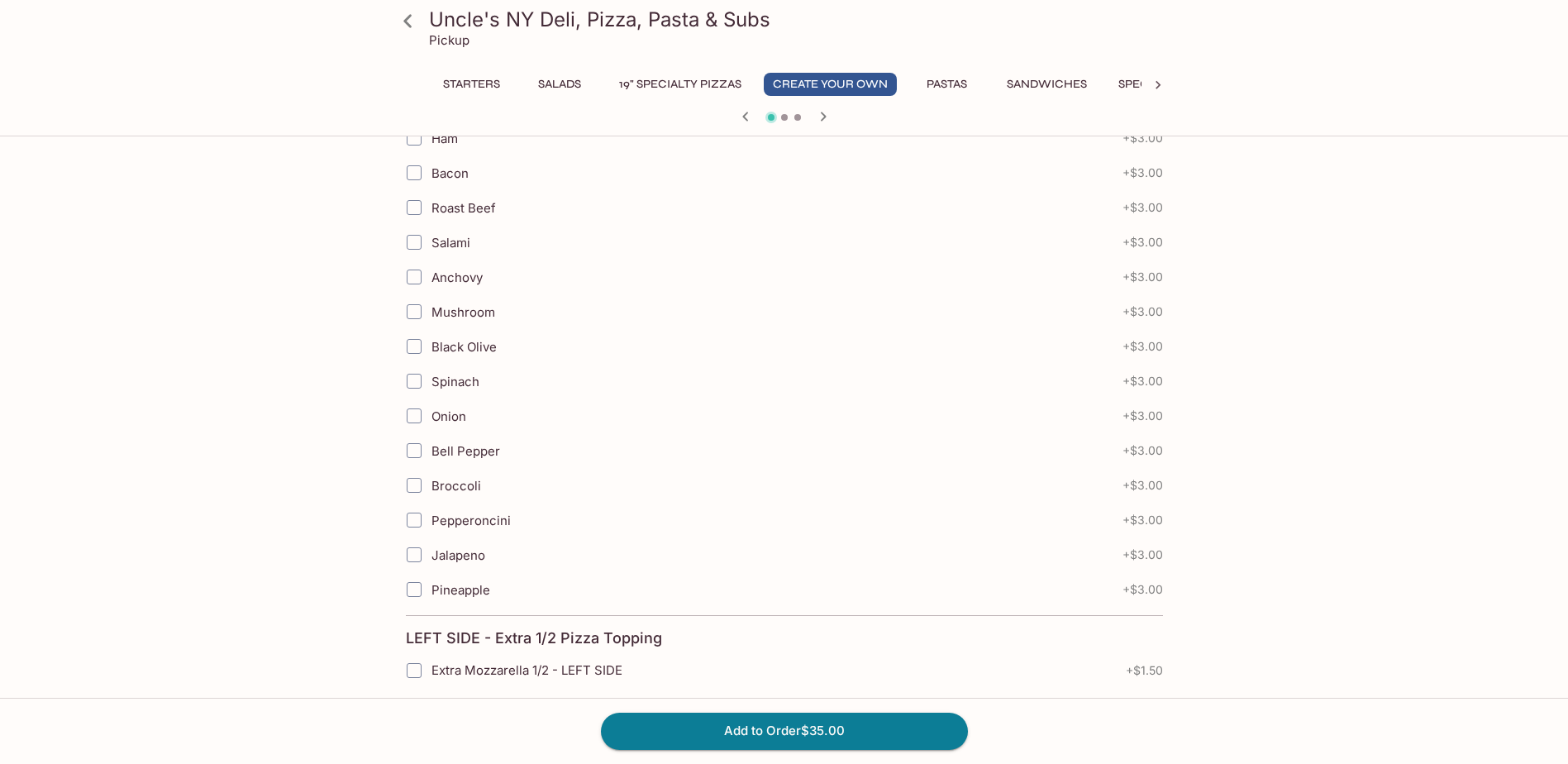
scroll to position [662, 0]
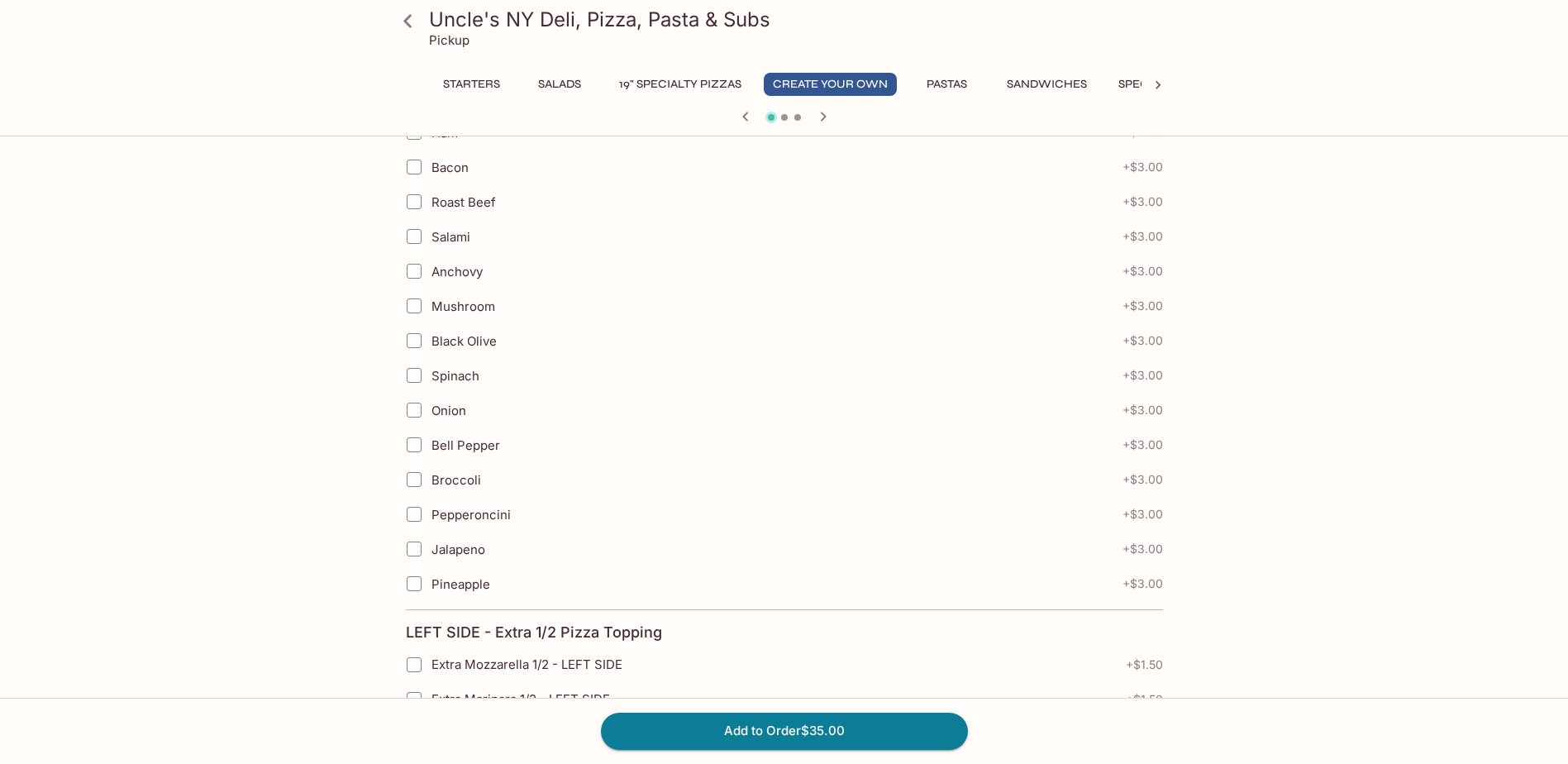
click at [451, 543] on span "Jalapeno" at bounding box center [457, 549] width 53 height 16
click at [431, 543] on input "Jalapeno" at bounding box center [413, 548] width 33 height 33
checkbox input "true"
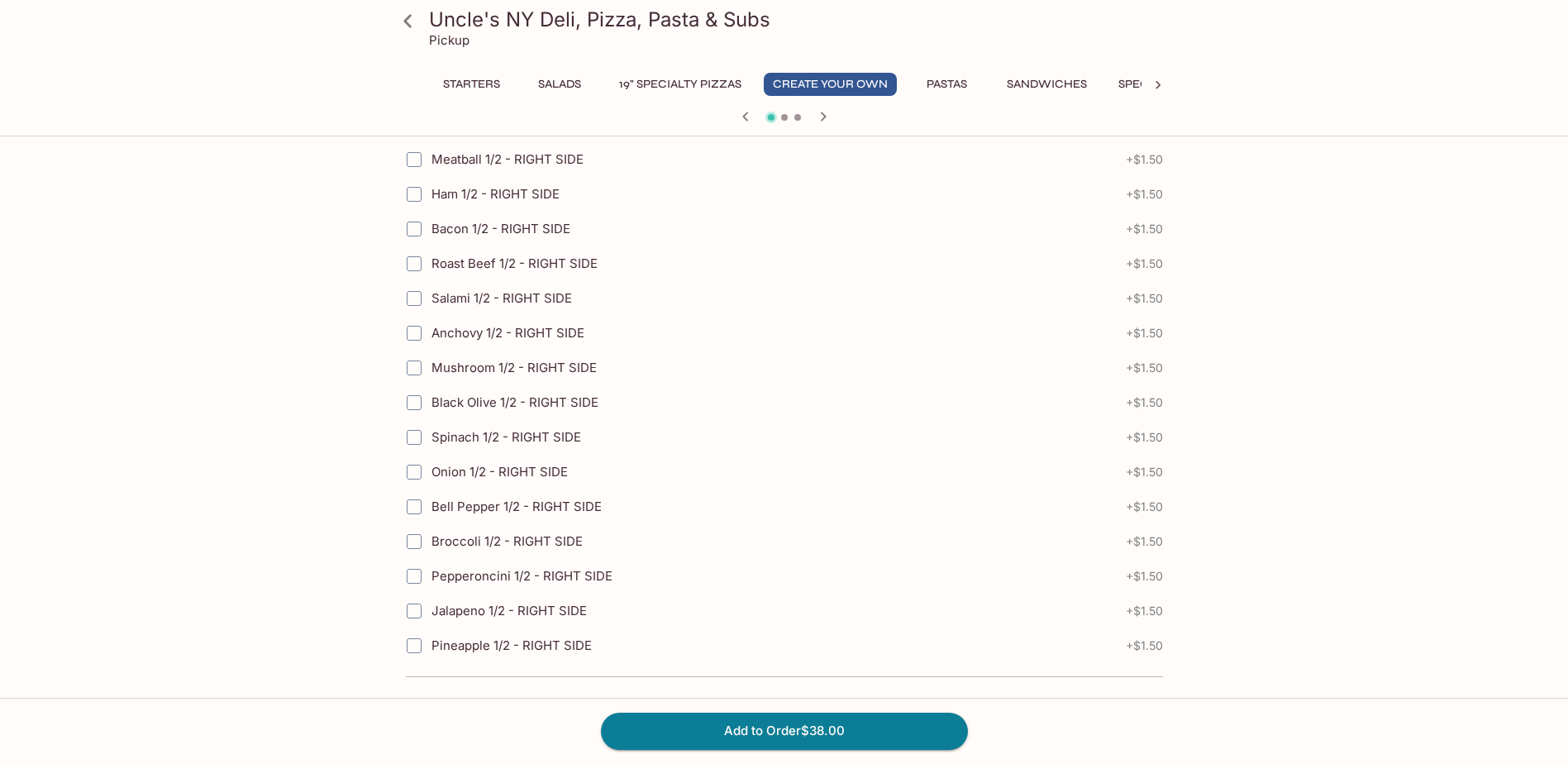
scroll to position [2154, 0]
click at [712, 731] on button "Add to Order $38.00" at bounding box center [784, 730] width 367 height 37
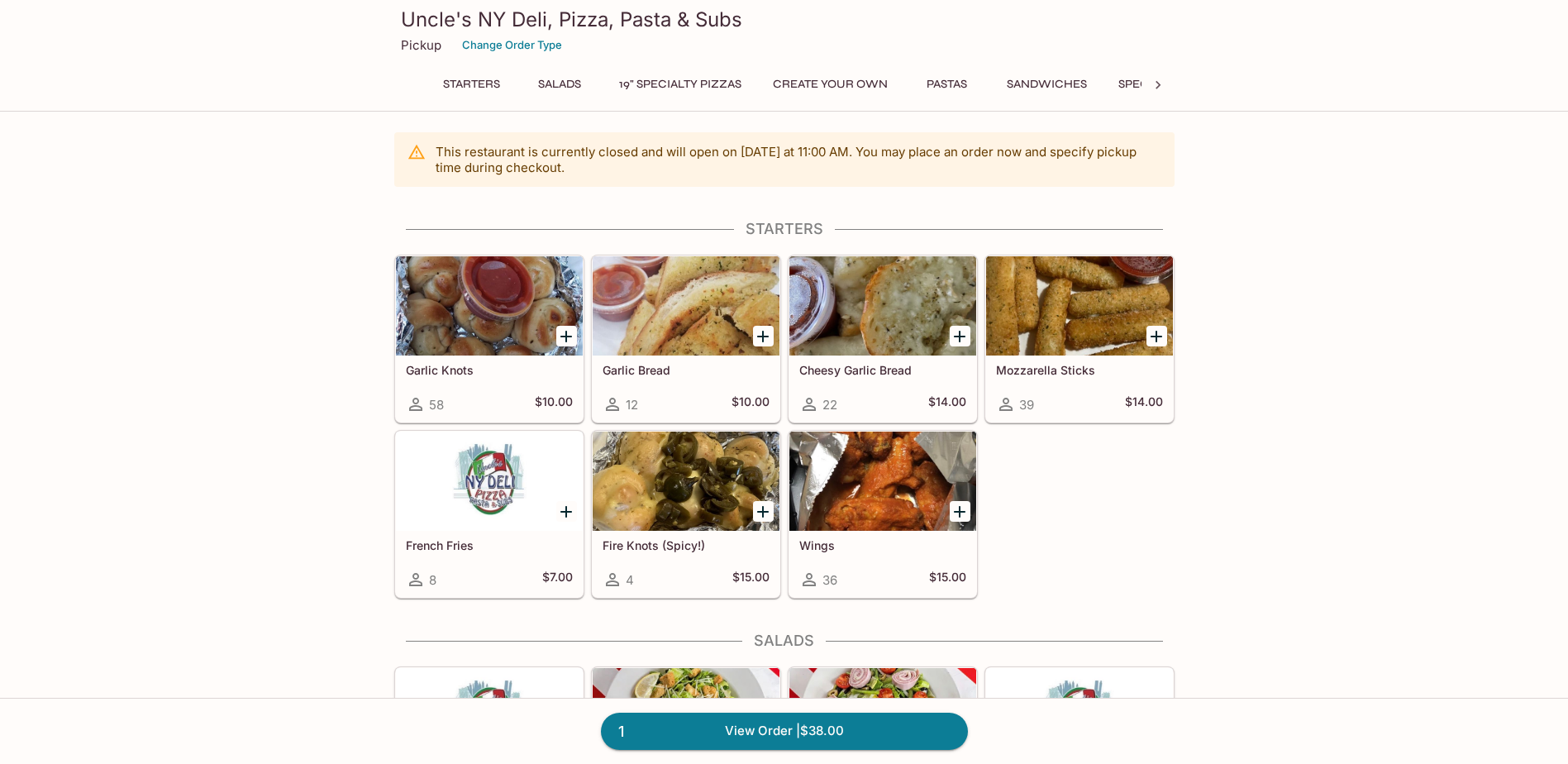
click at [873, 543] on h5 "Wings" at bounding box center [883, 545] width 167 height 14
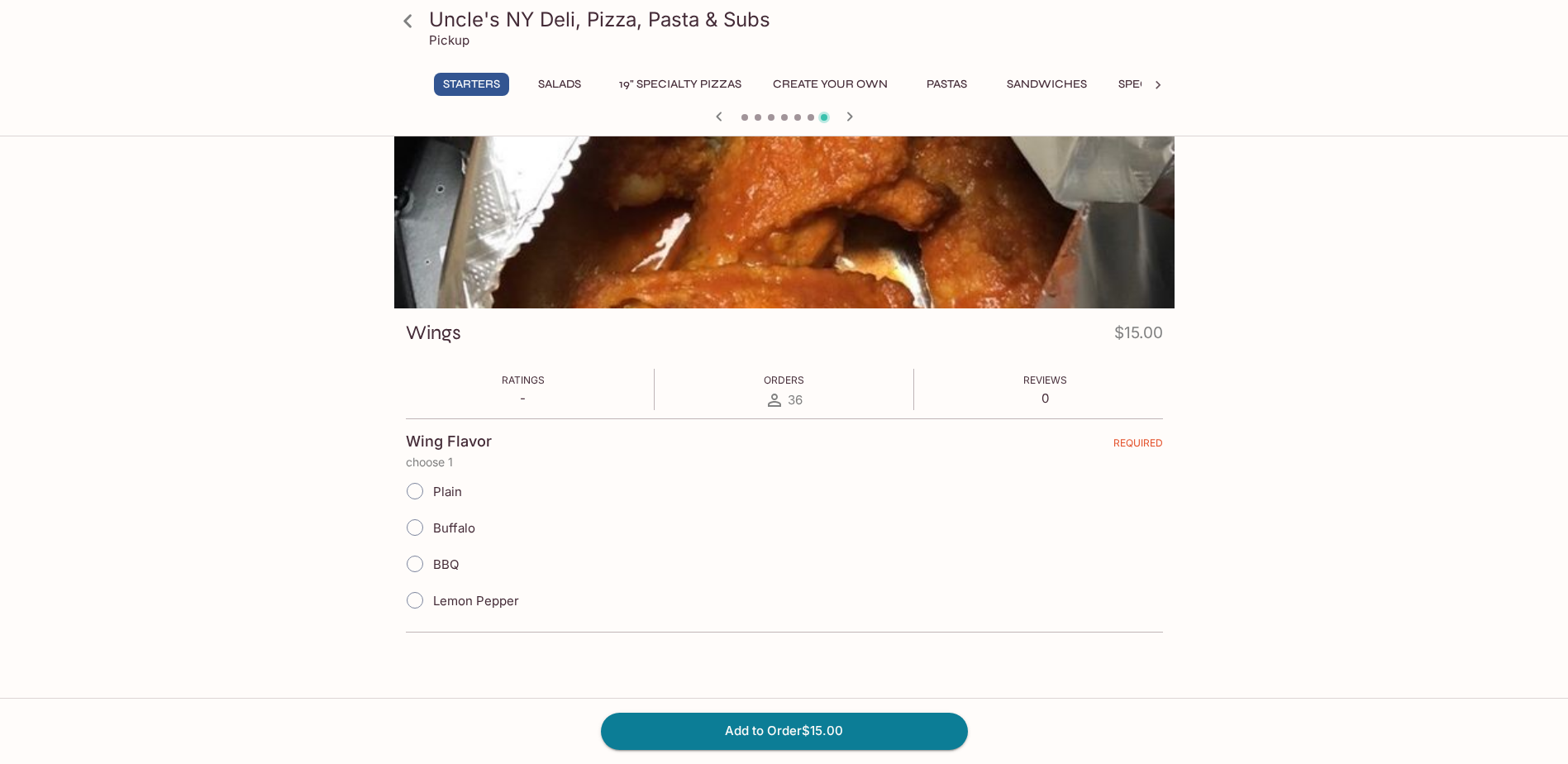
scroll to position [165, 0]
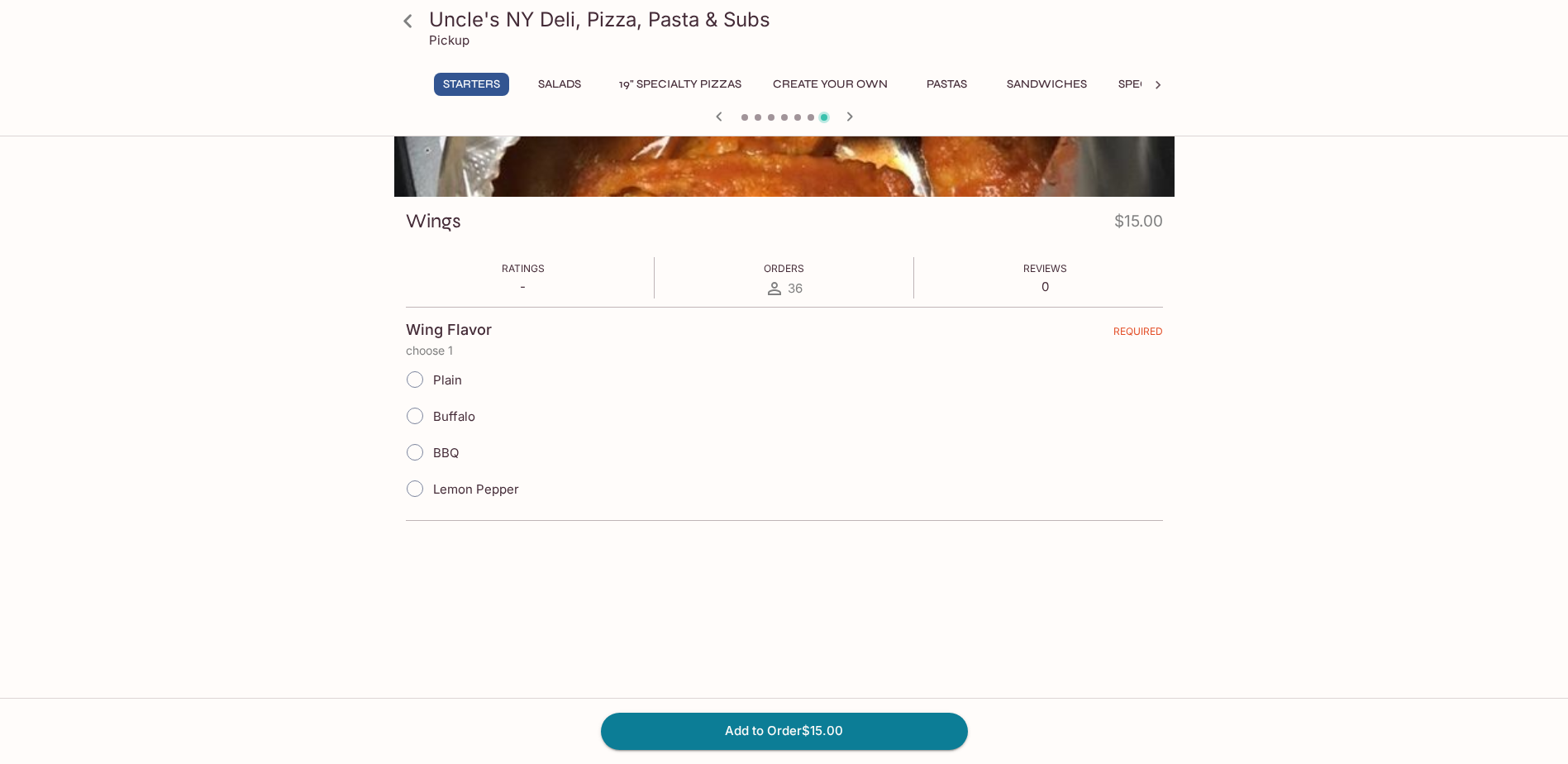
click at [448, 417] on span "Buffalo" at bounding box center [454, 416] width 42 height 16
click at [432, 417] on input "Buffalo" at bounding box center [414, 415] width 35 height 35
radio input "true"
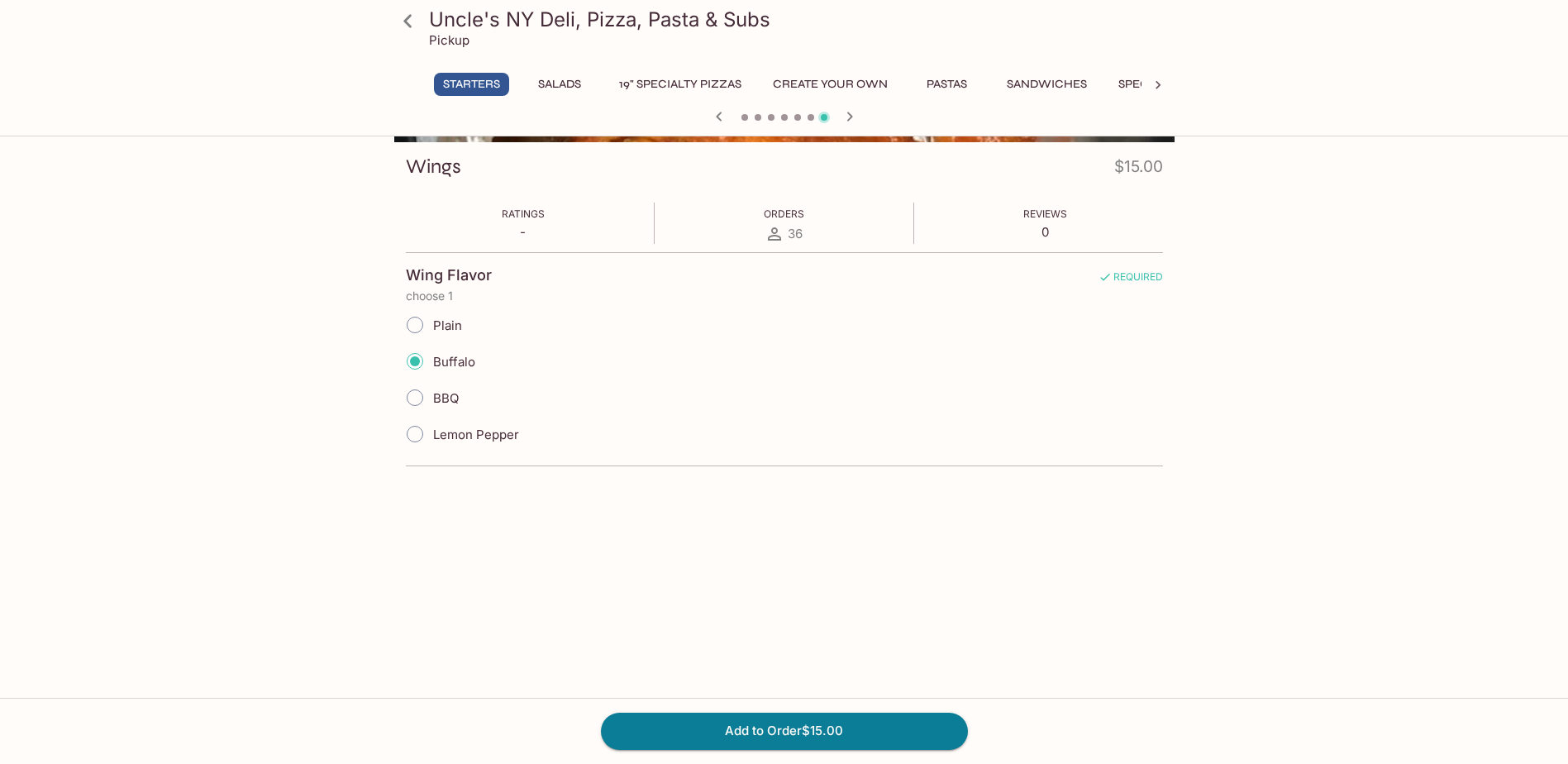
scroll to position [0, 0]
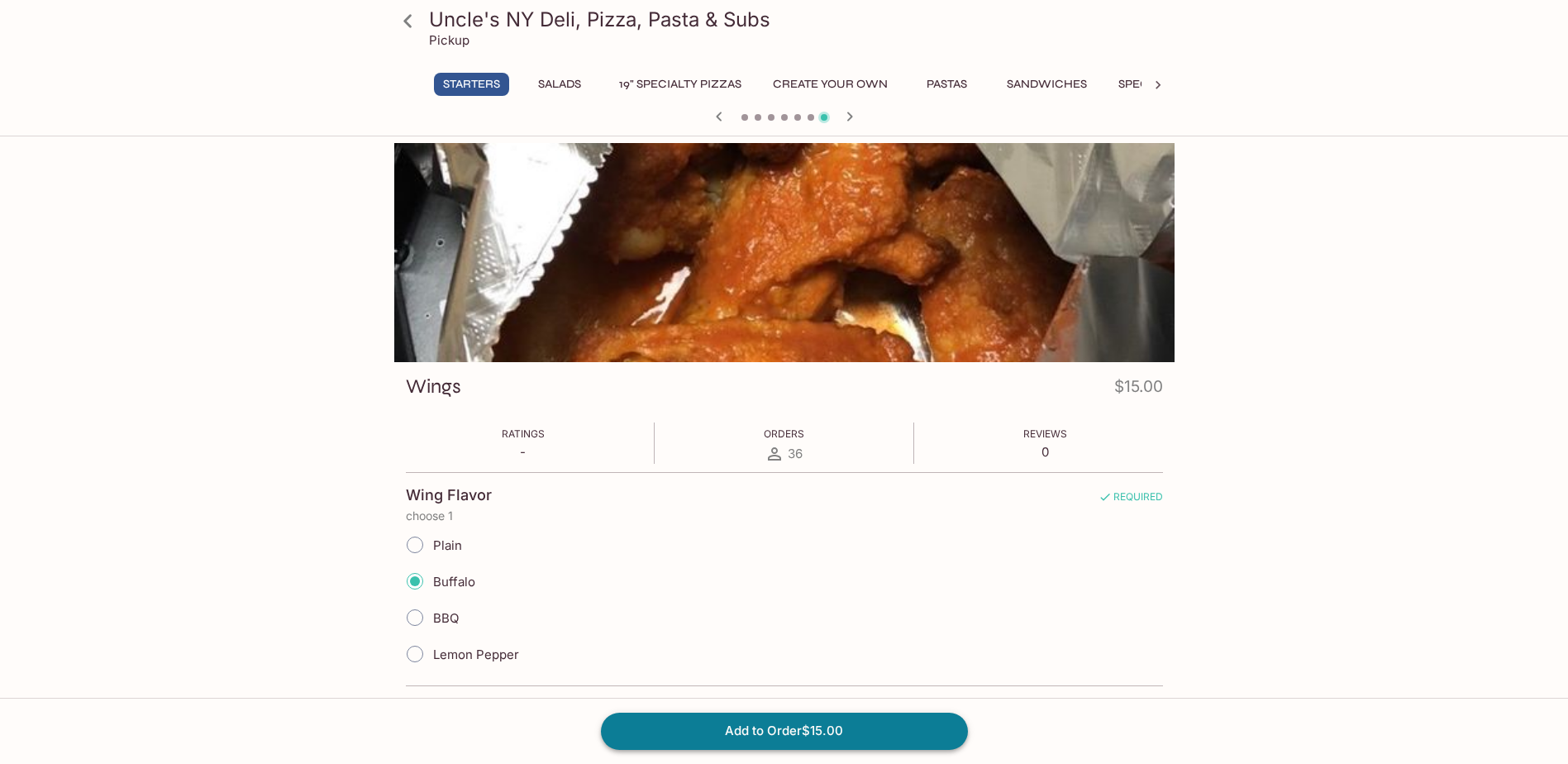
click at [837, 731] on button "Add to Order $15.00" at bounding box center [784, 730] width 367 height 37
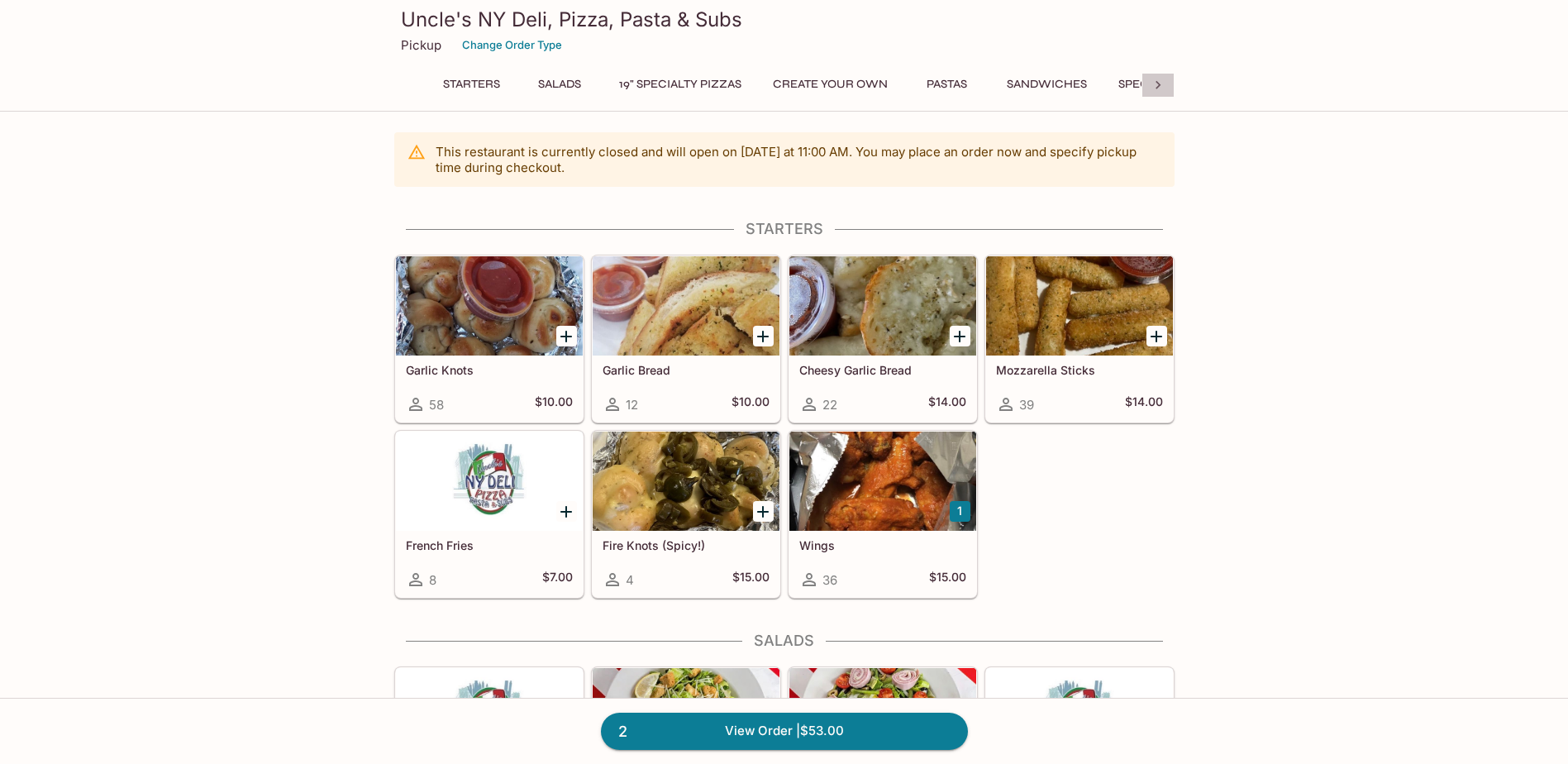
click at [1165, 84] on icon at bounding box center [1158, 85] width 17 height 17
click at [1165, 84] on div "Starters Salads 19" Specialty Pizzas Create Your Own Pastas Sandwiches Specialt…" at bounding box center [784, 89] width 781 height 33
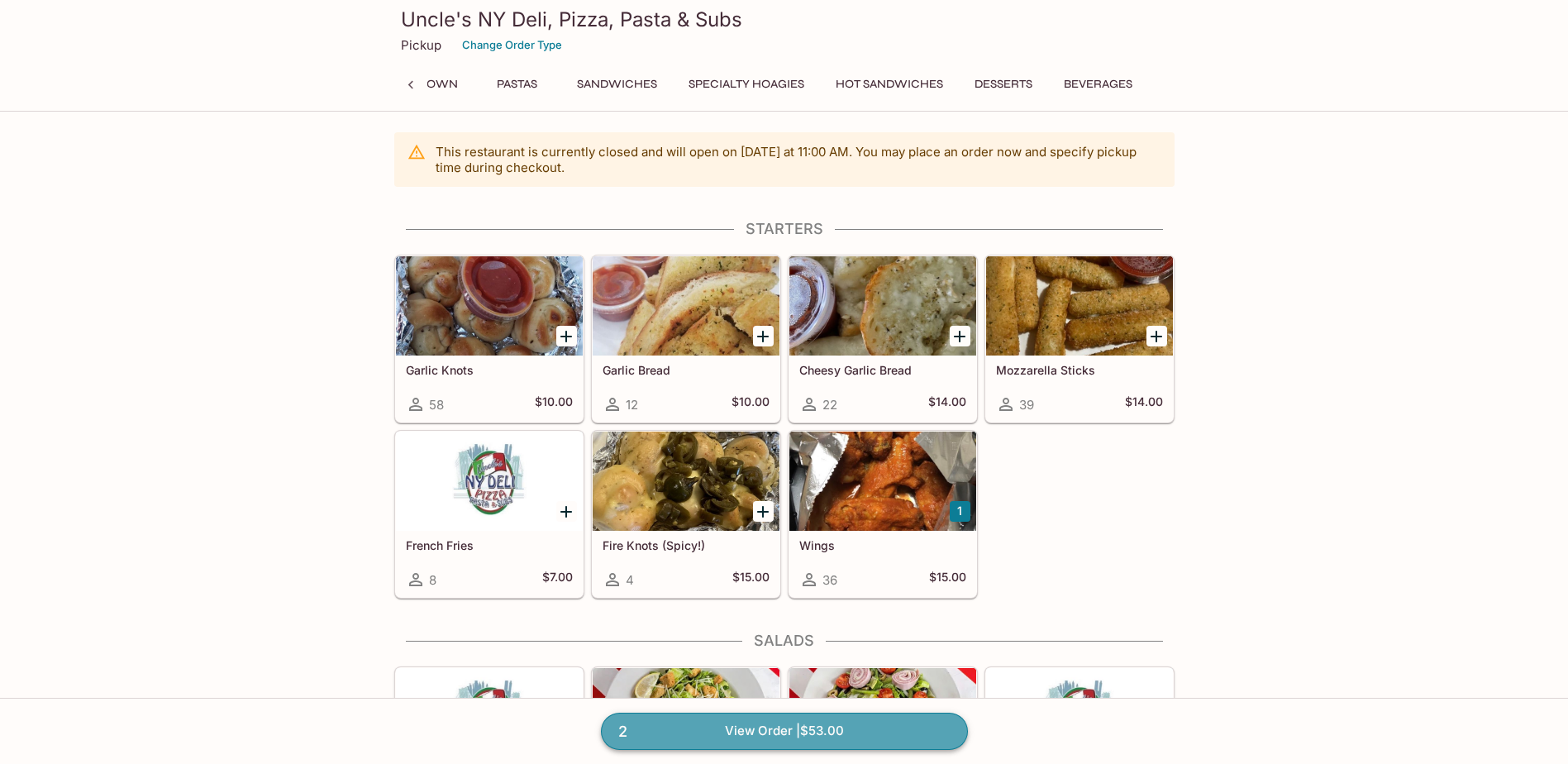
click at [626, 728] on span "2" at bounding box center [622, 731] width 29 height 23
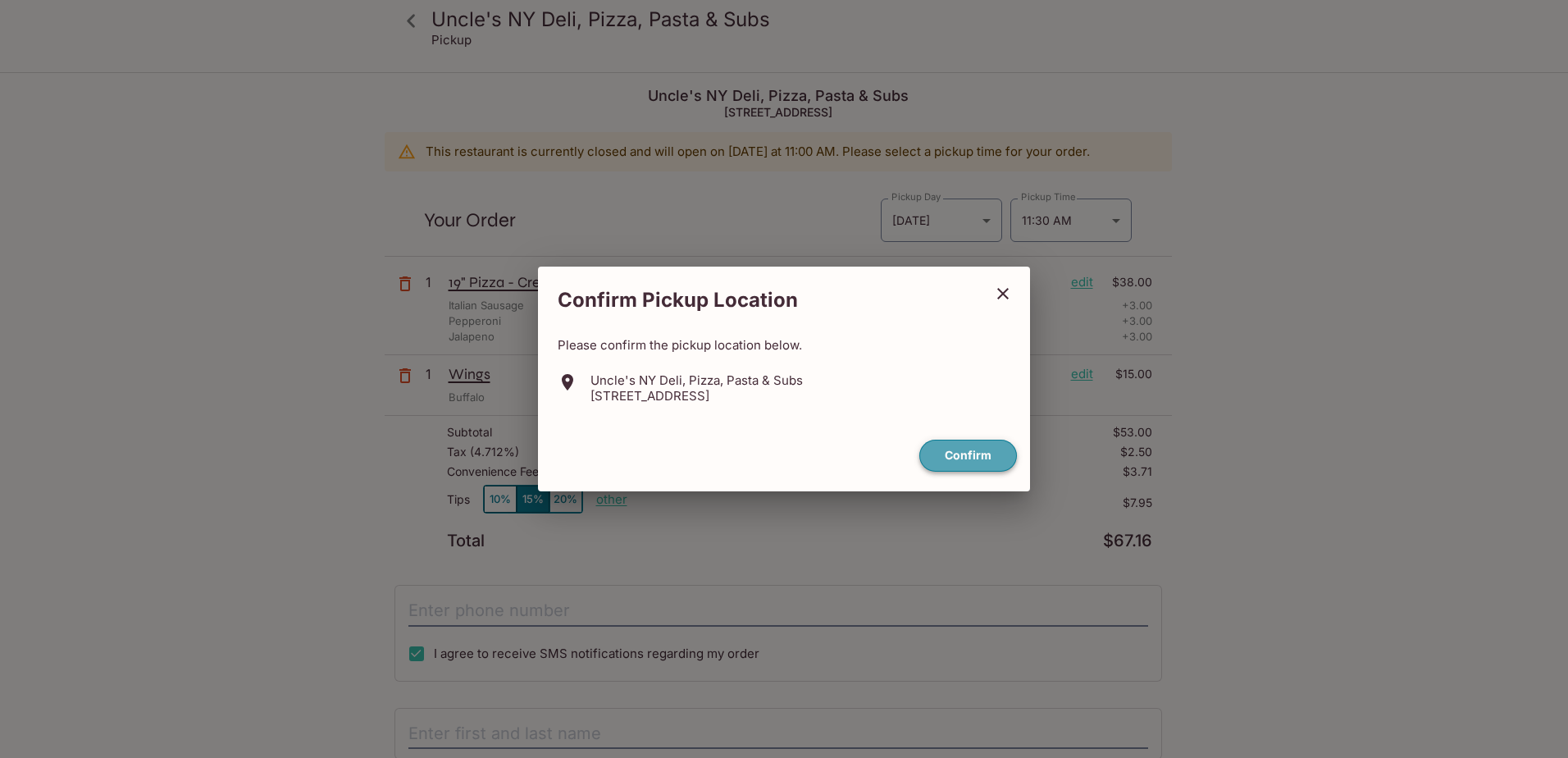
click at [963, 450] on button "Confirm" at bounding box center [968, 456] width 98 height 32
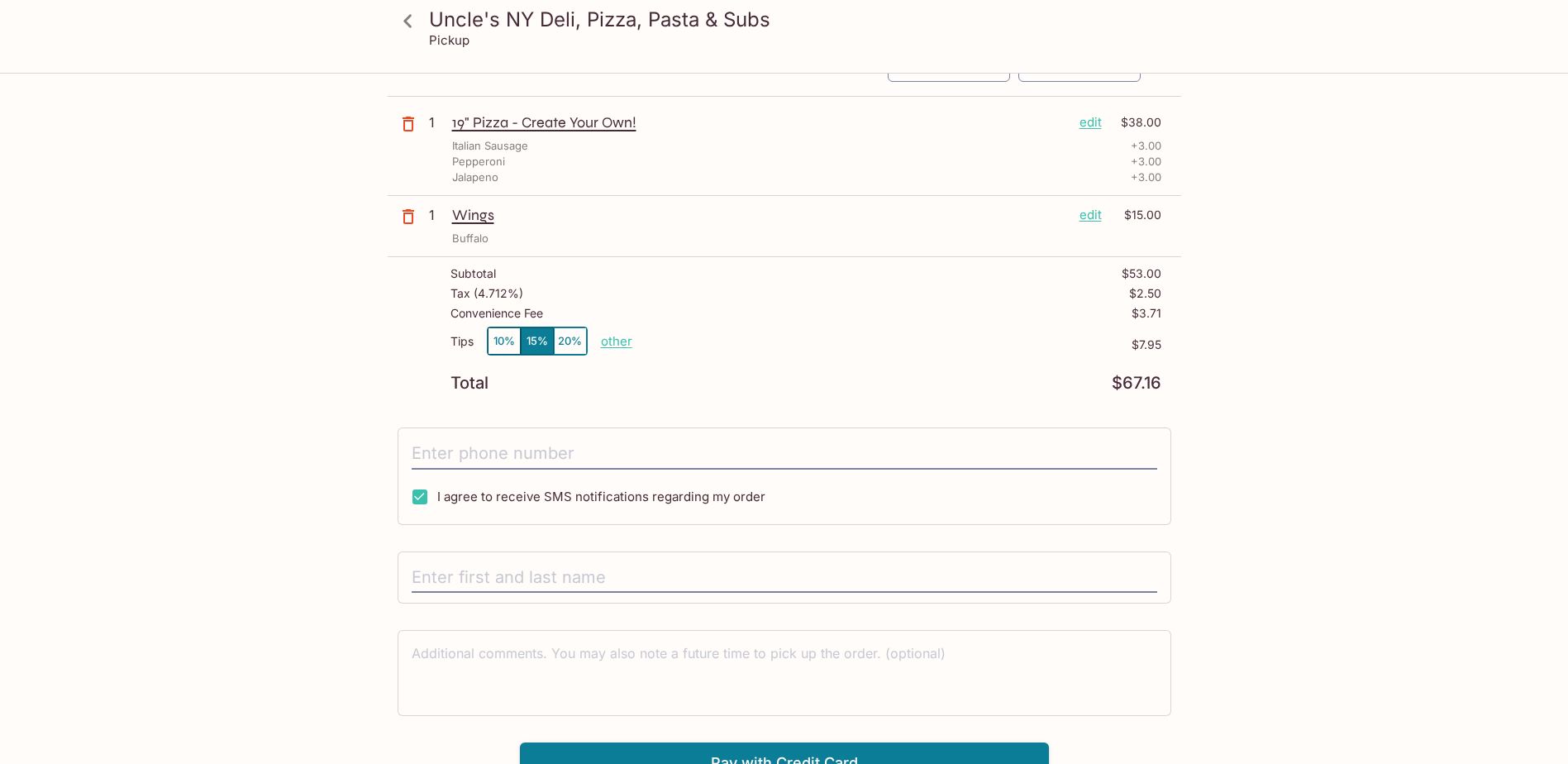
scroll to position [182, 0]
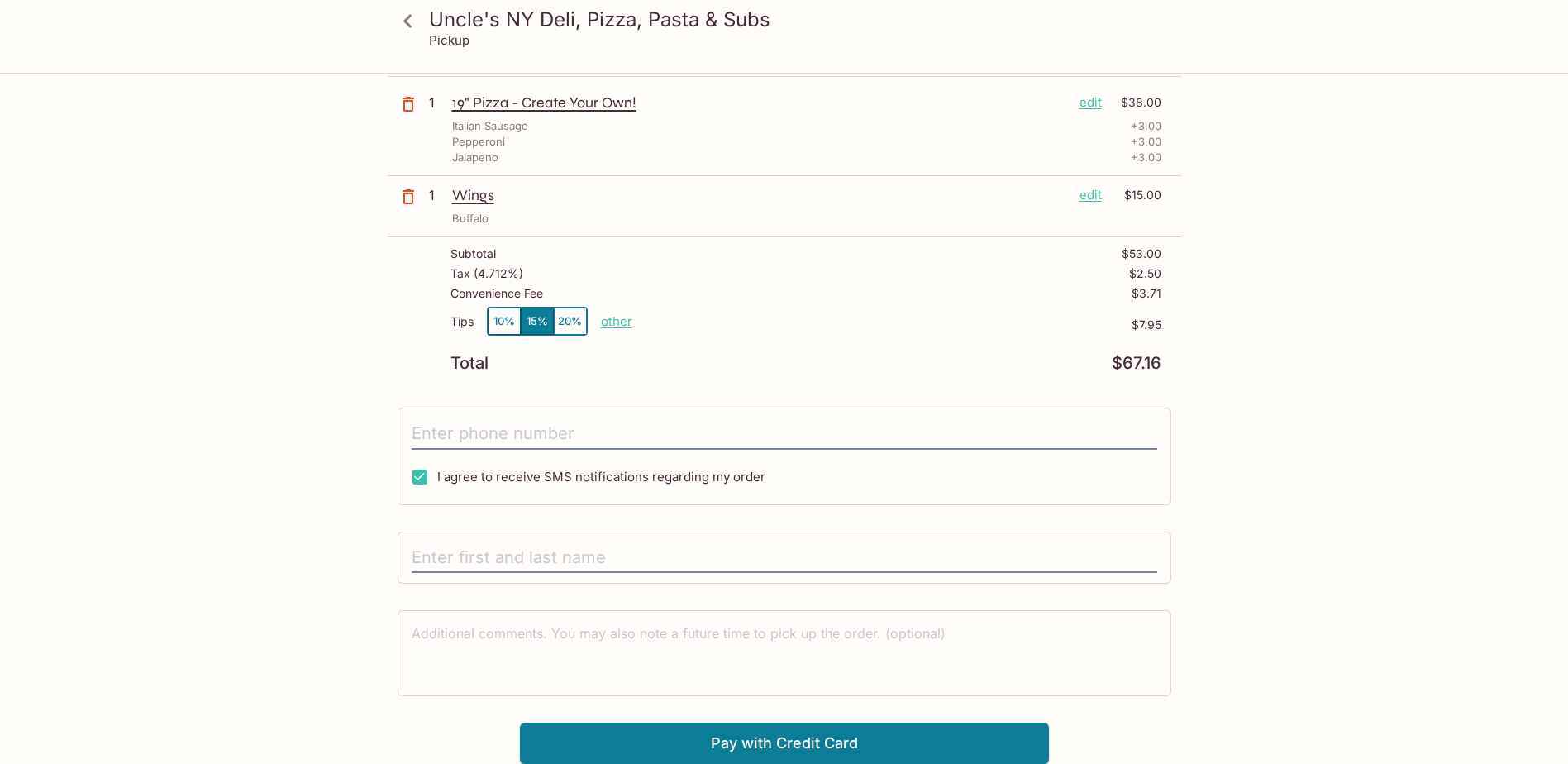
click at [499, 323] on button "10%" at bounding box center [503, 321] width 33 height 27
click at [486, 202] on p "Wings" at bounding box center [759, 194] width 614 height 18
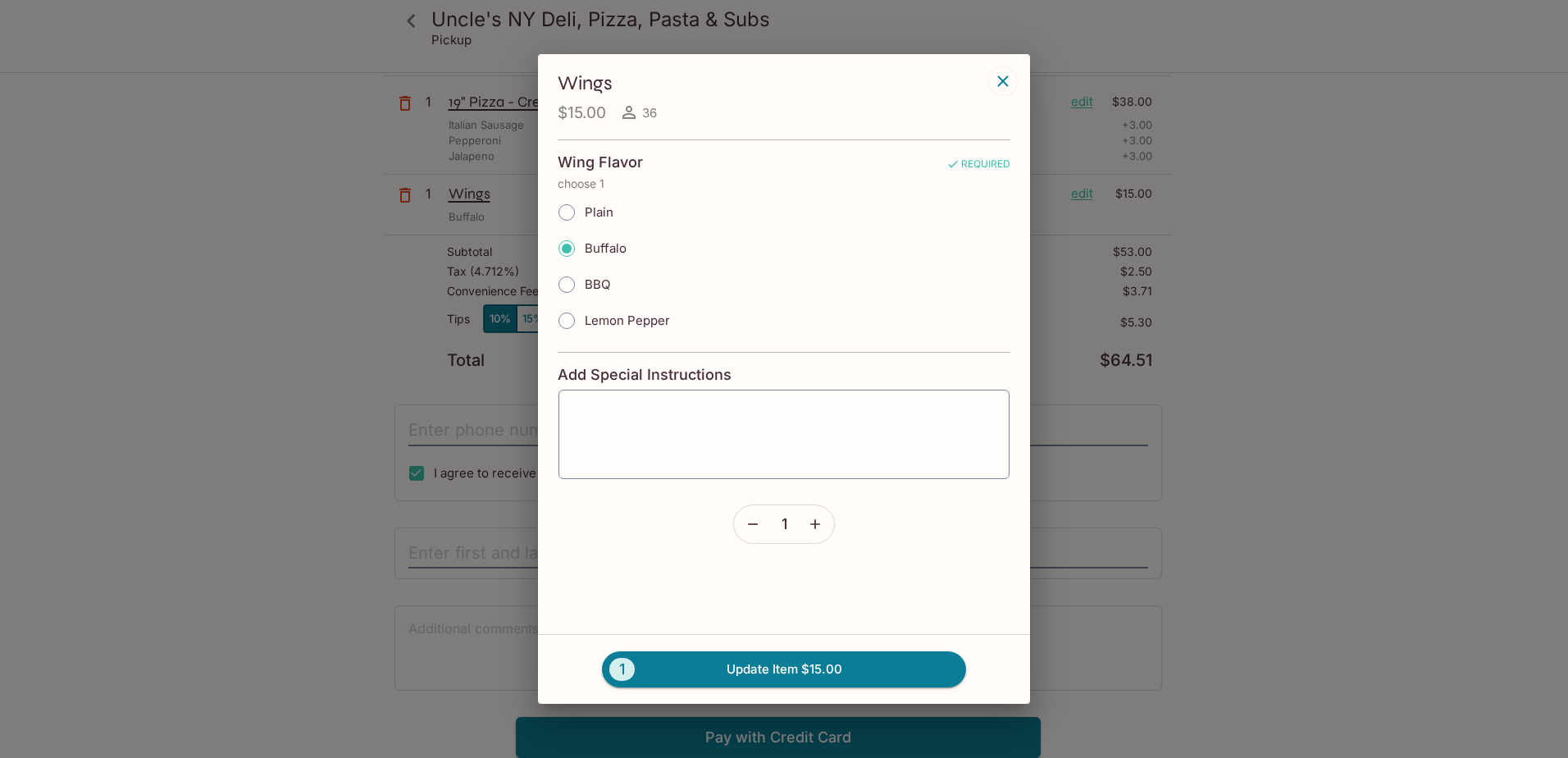
click at [999, 74] on icon "button" at bounding box center [1002, 81] width 20 height 20
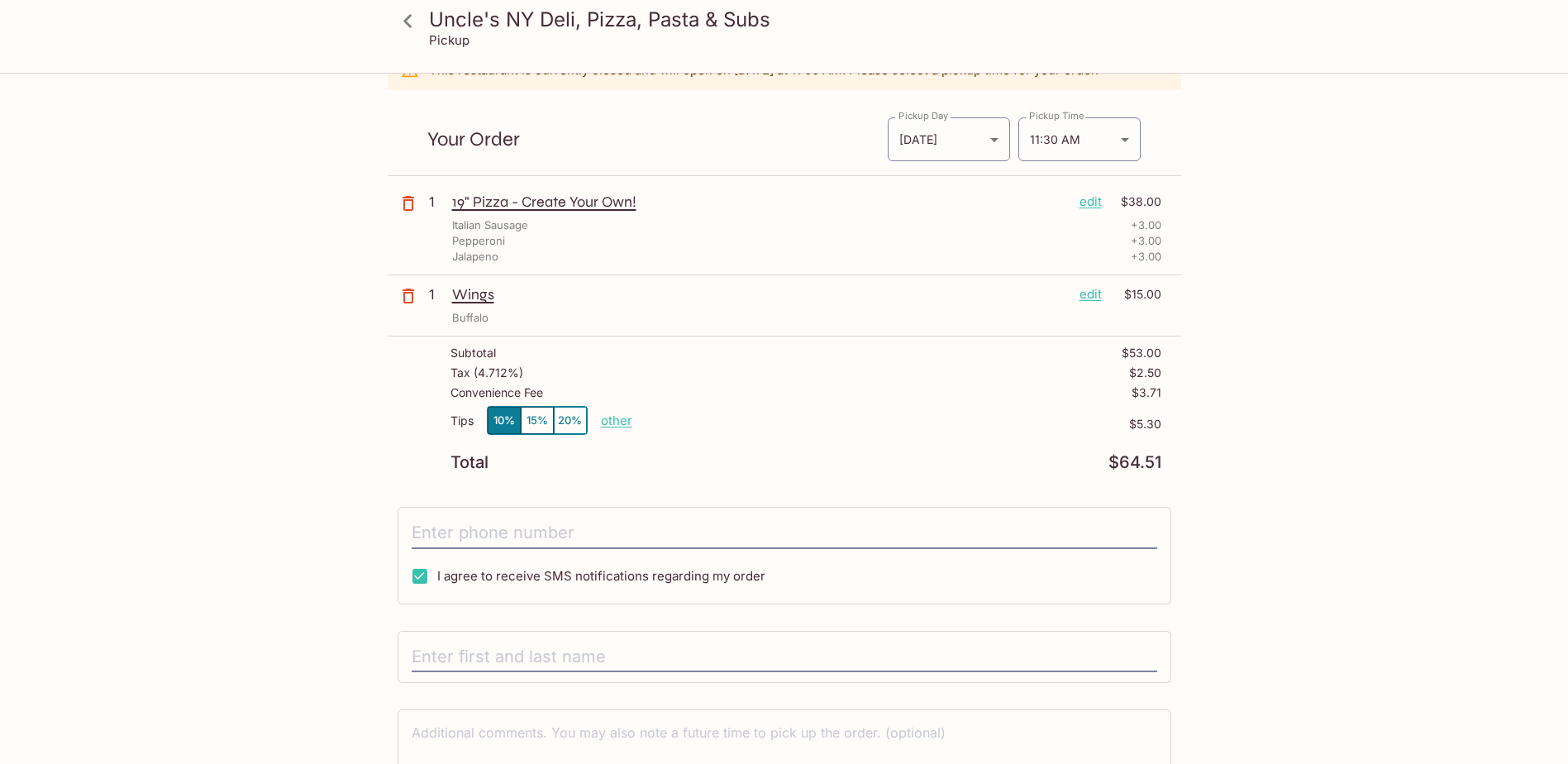
scroll to position [0, 0]
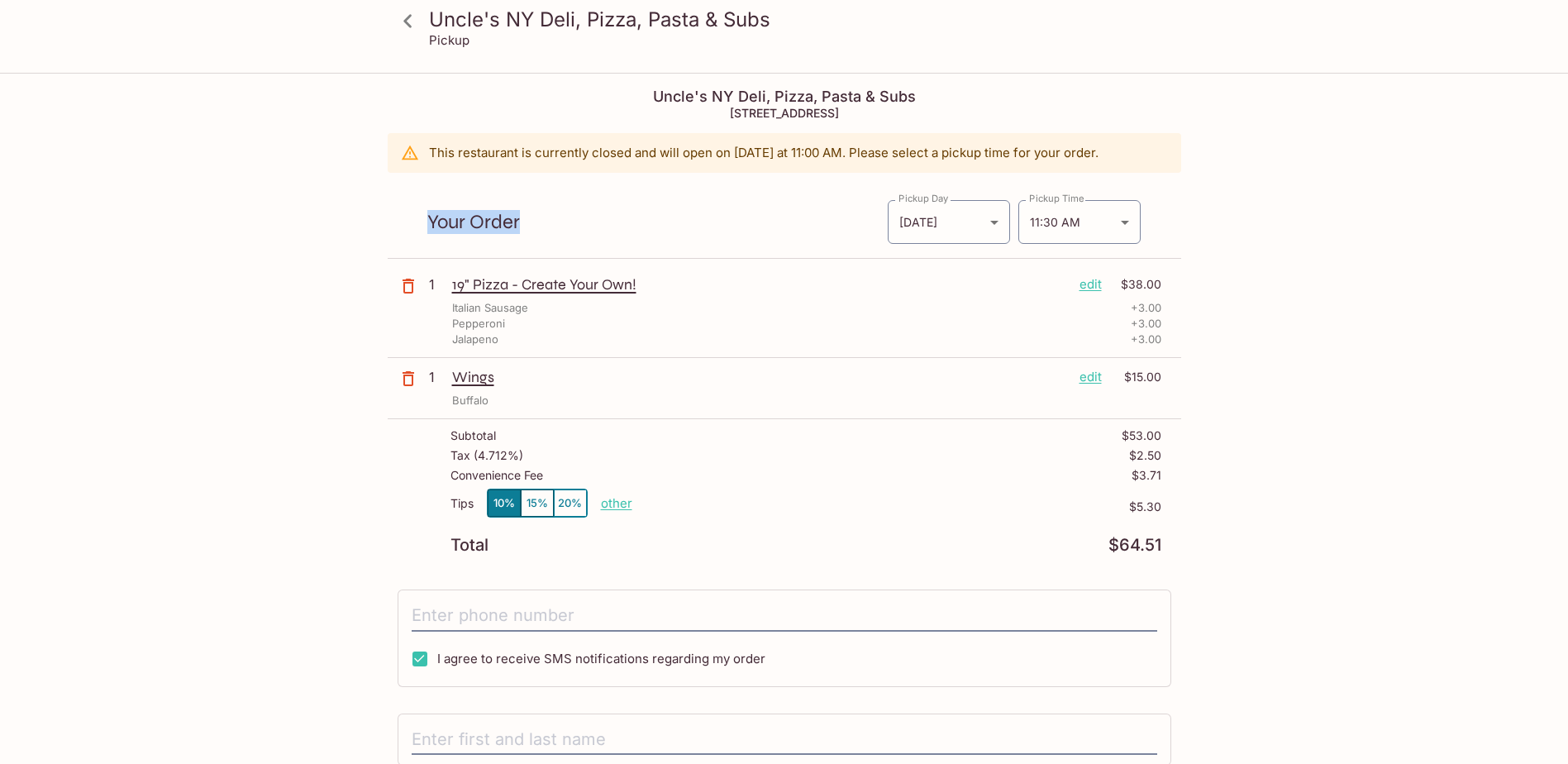
drag, startPoint x: 516, startPoint y: 219, endPoint x: 387, endPoint y: 229, distance: 129.4
click at [388, 229] on div "Your Order Pickup Day [DATE] [DATE] Pickup Day Pickup Time 11:30 AM [DATE]T21:3…" at bounding box center [784, 216] width 794 height 86
drag, startPoint x: 387, startPoint y: 229, endPoint x: 572, endPoint y: 221, distance: 185.2
click at [569, 221] on p "Your Order" at bounding box center [657, 221] width 459 height 16
drag, startPoint x: 555, startPoint y: 216, endPoint x: 555, endPoint y: 201, distance: 15.0
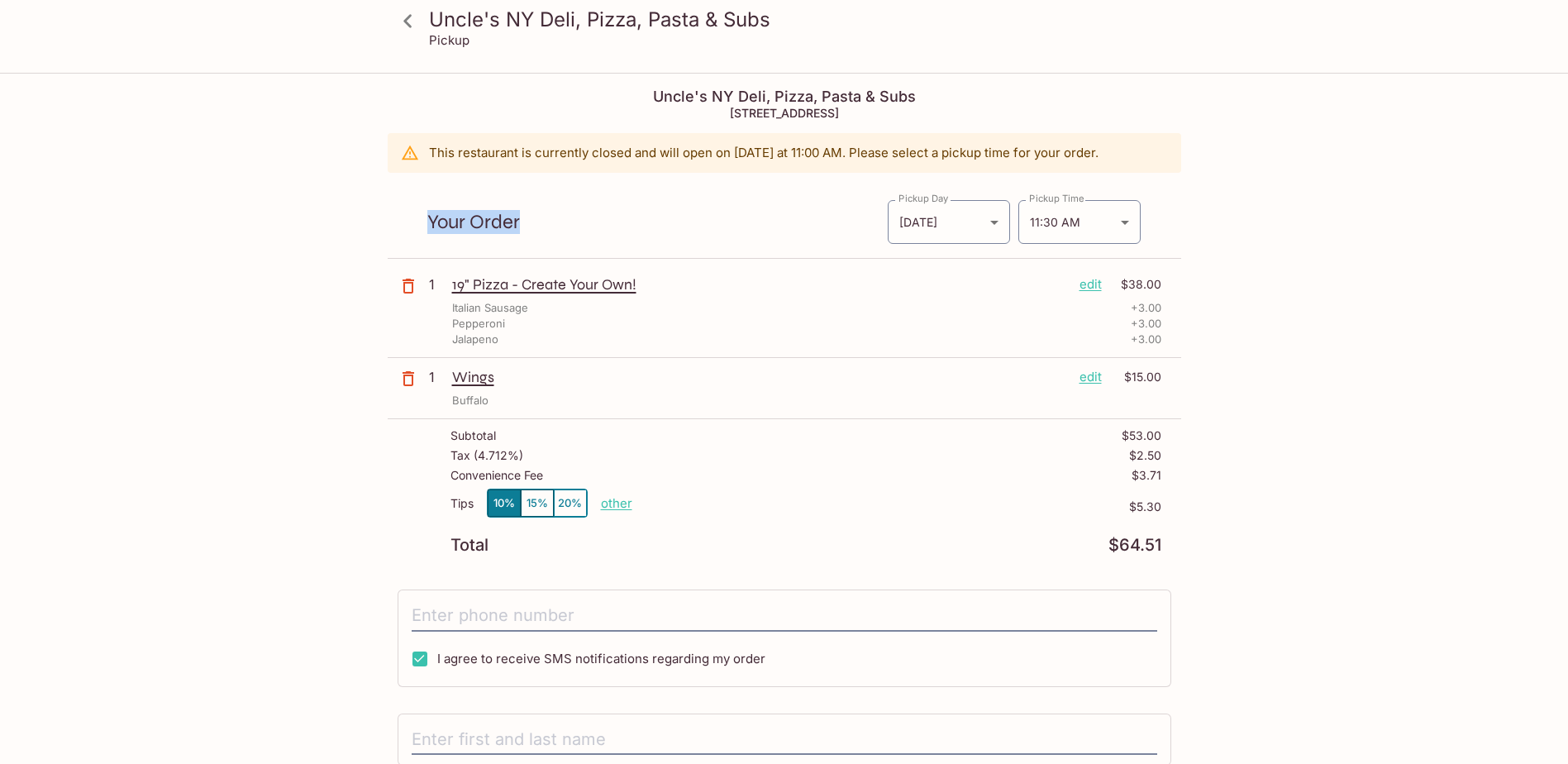
click at [555, 215] on p "Your Order" at bounding box center [657, 221] width 459 height 16
click at [1086, 376] on p "edit" at bounding box center [1091, 377] width 22 height 18
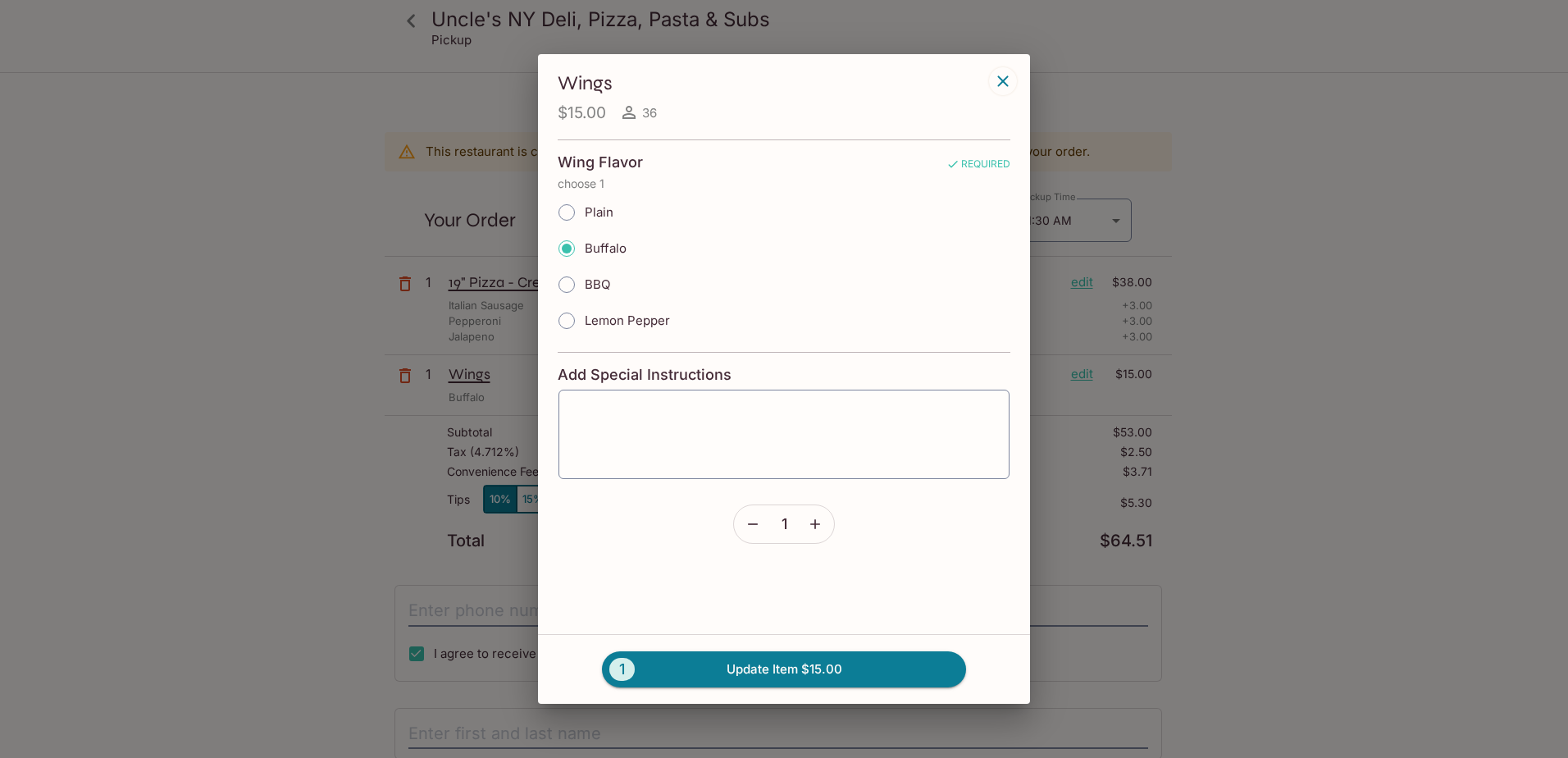
click at [993, 78] on icon "button" at bounding box center [1002, 81] width 20 height 20
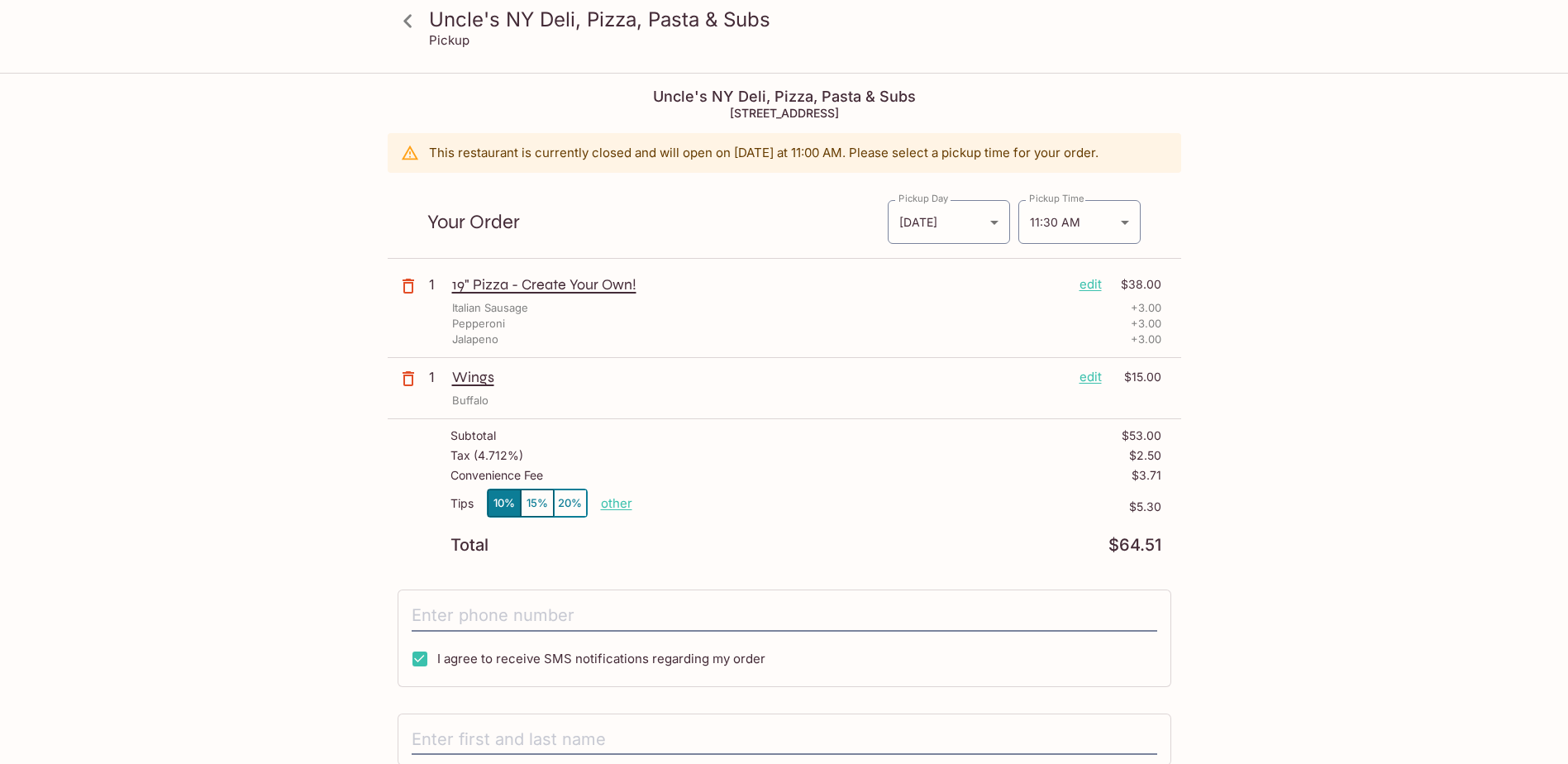
click at [411, 375] on icon "button" at bounding box center [409, 379] width 11 height 15
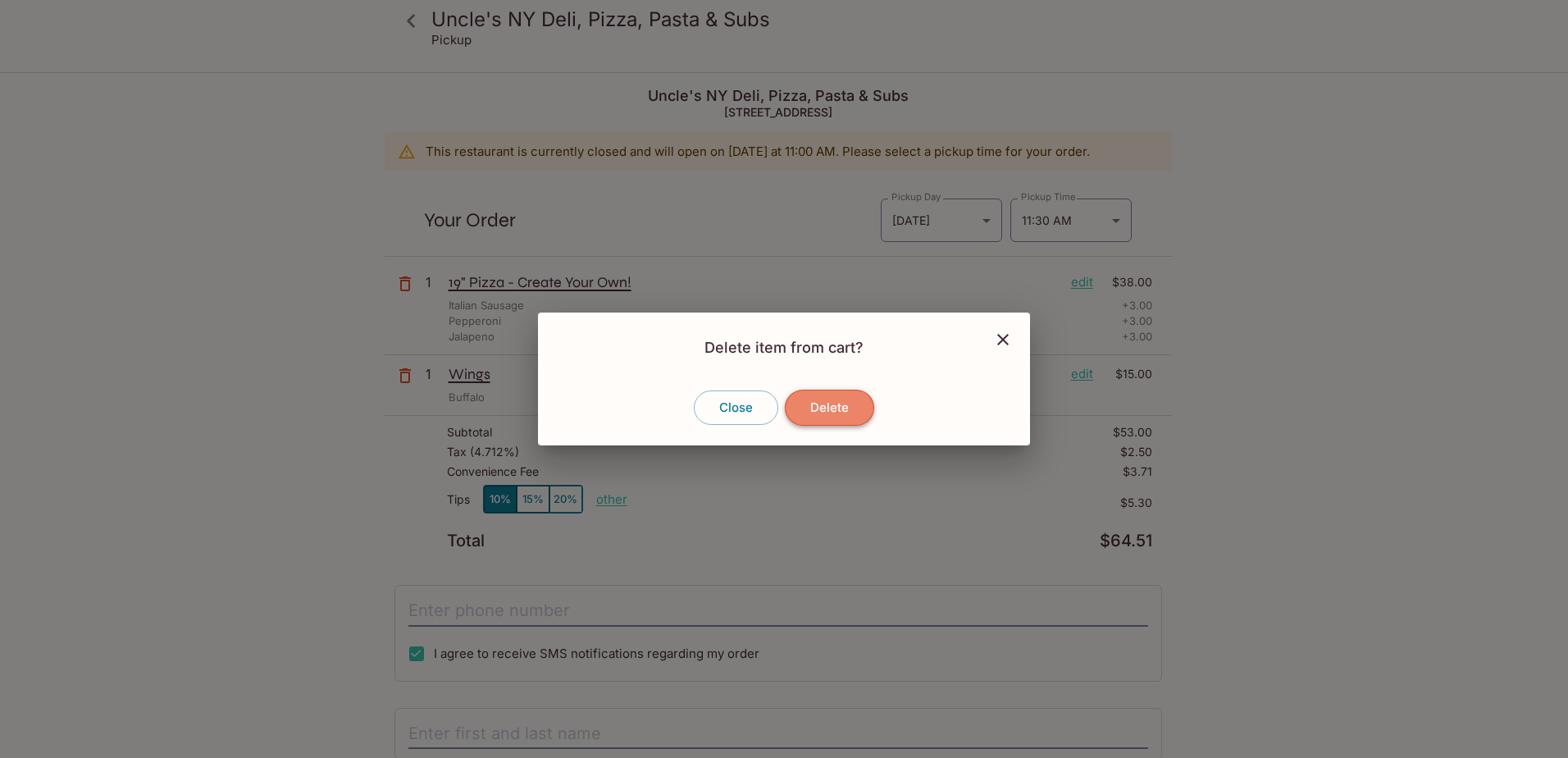
click at [834, 414] on button "Delete" at bounding box center [829, 407] width 89 height 36
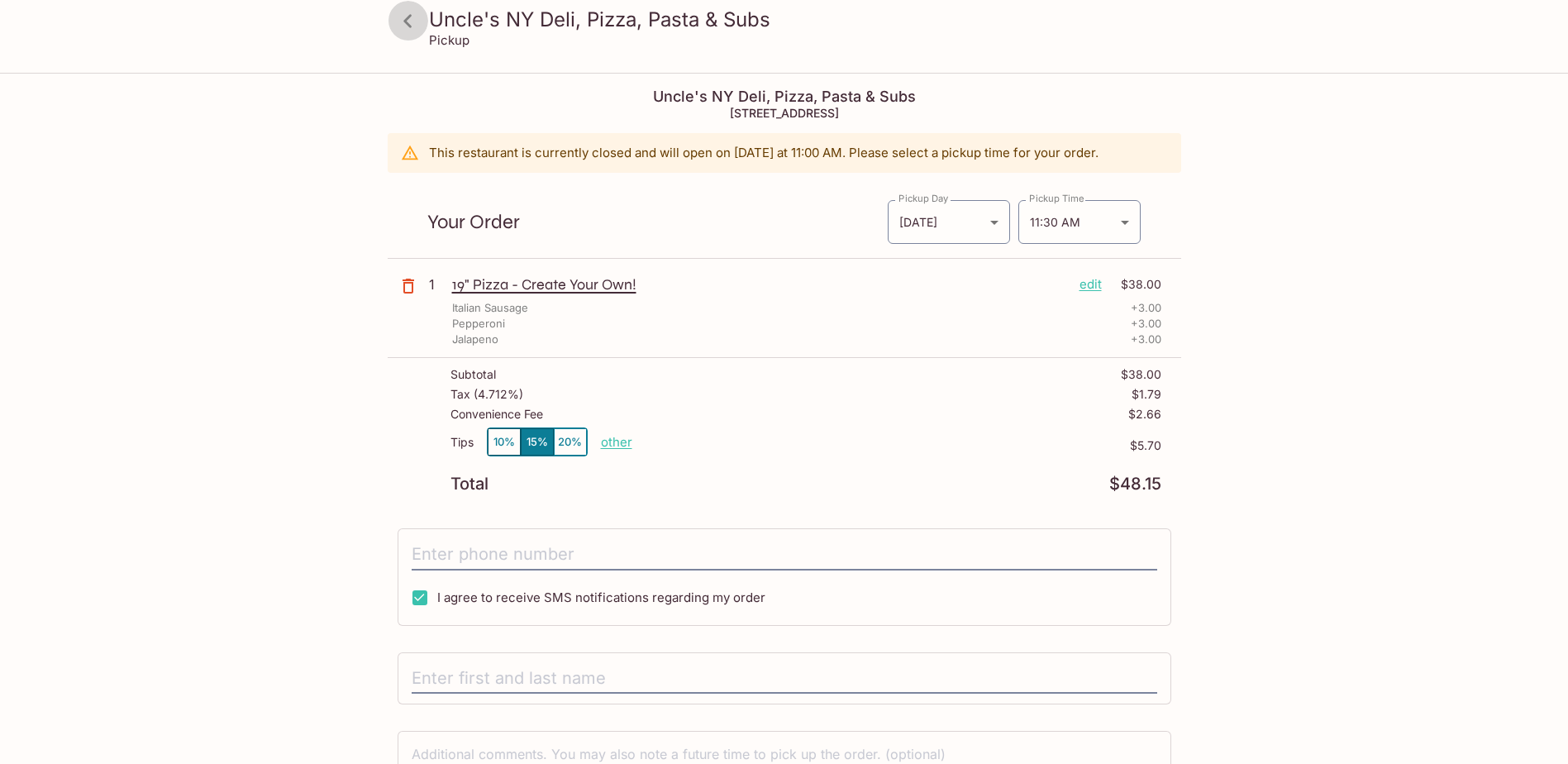
click at [419, 26] on icon at bounding box center [408, 21] width 29 height 29
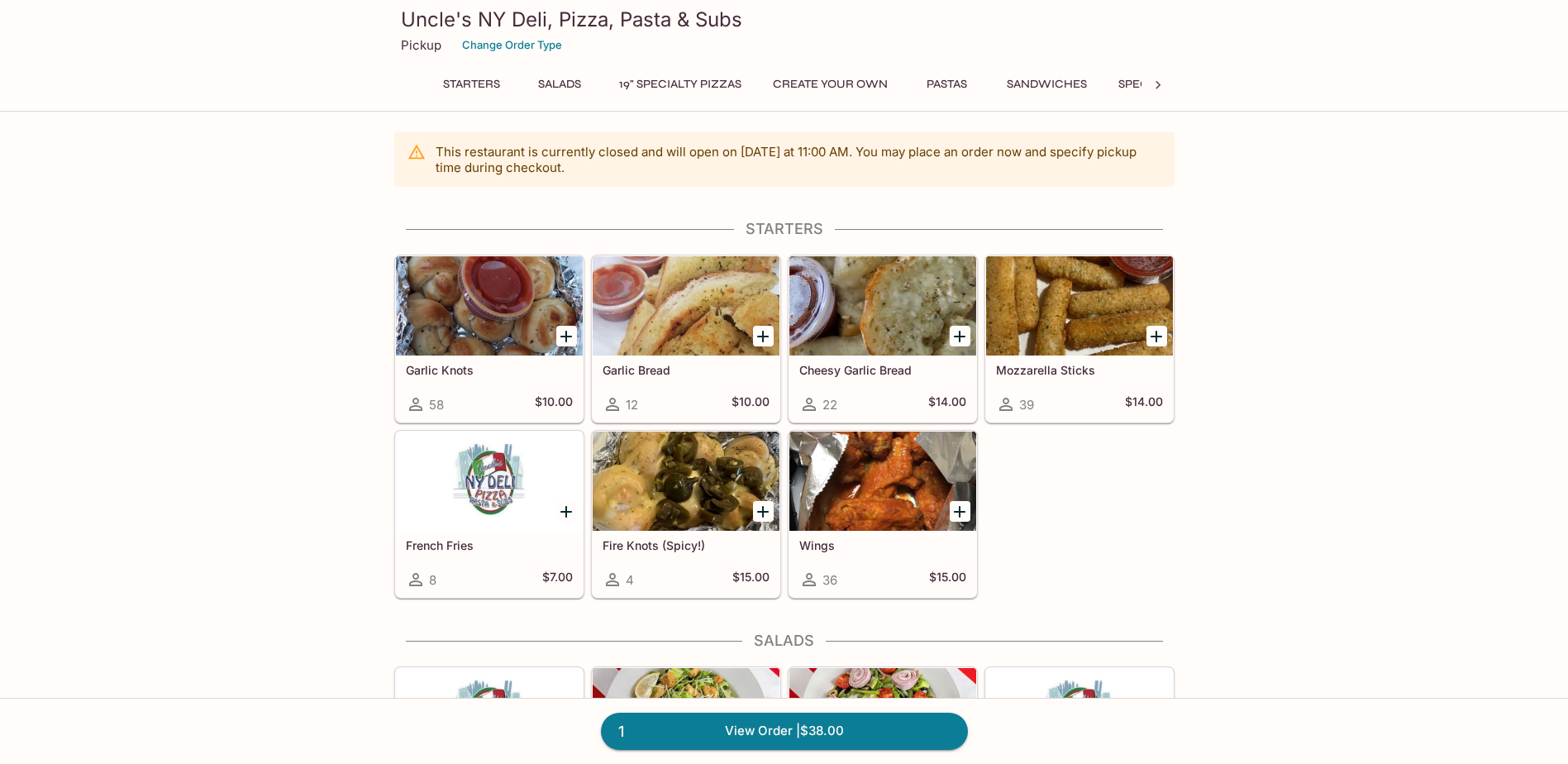
click at [1157, 81] on icon at bounding box center [1158, 85] width 17 height 17
click at [411, 85] on icon at bounding box center [411, 85] width 17 height 17
click at [1161, 80] on icon at bounding box center [1158, 85] width 17 height 17
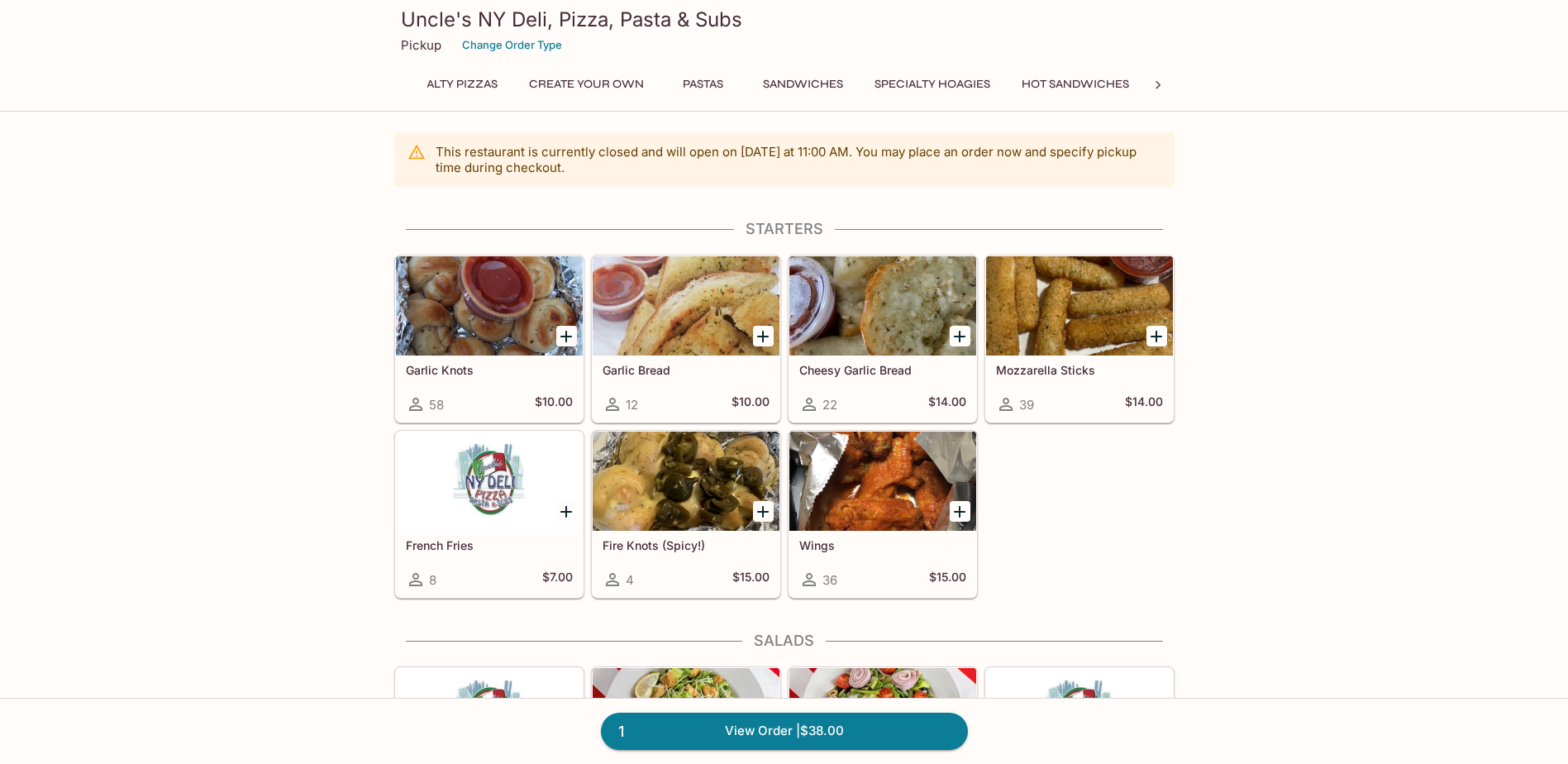
scroll to position [0, 437]
click at [445, 83] on button "Create Your Own" at bounding box center [400, 84] width 133 height 23
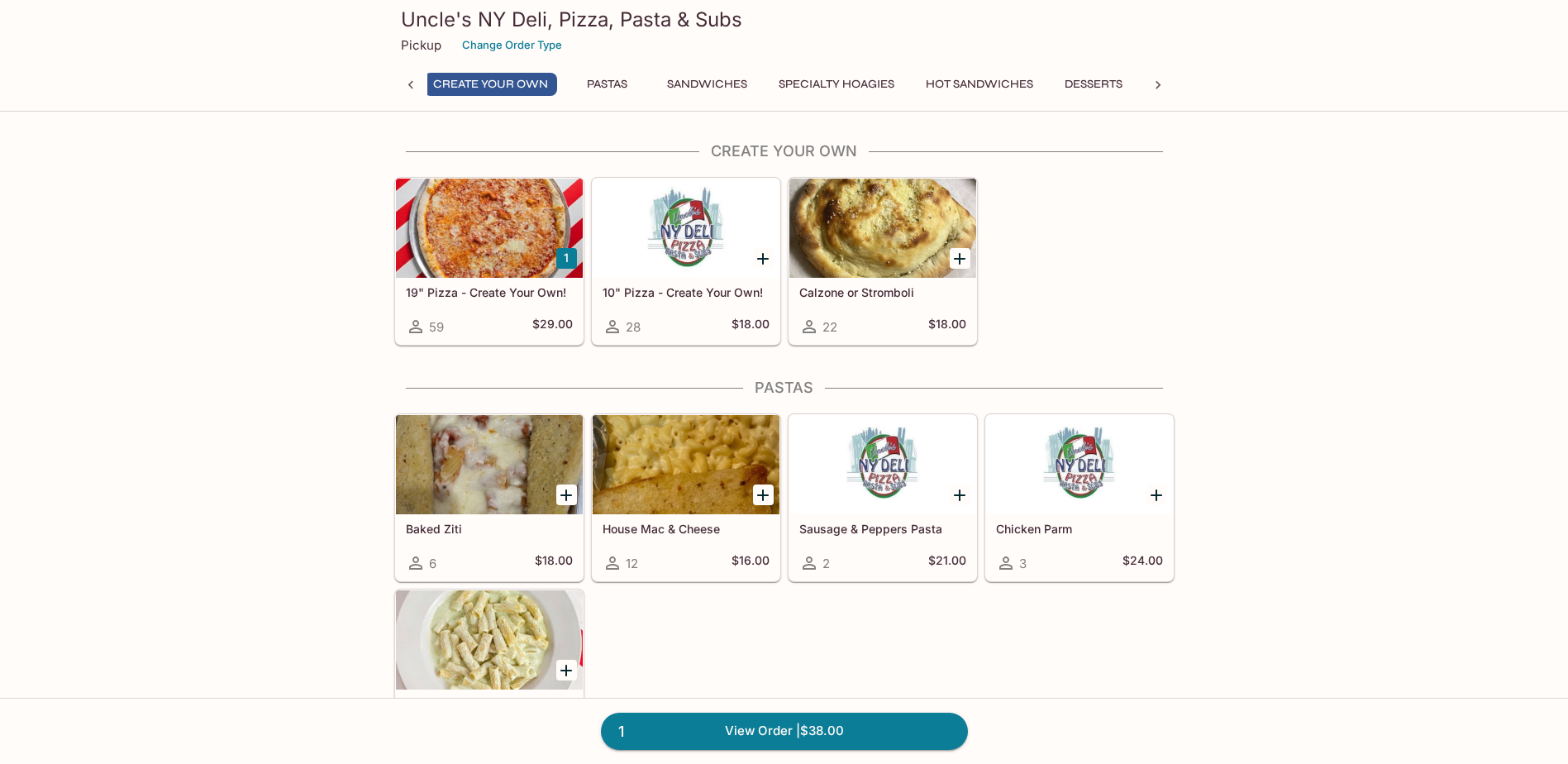
scroll to position [1491, 0]
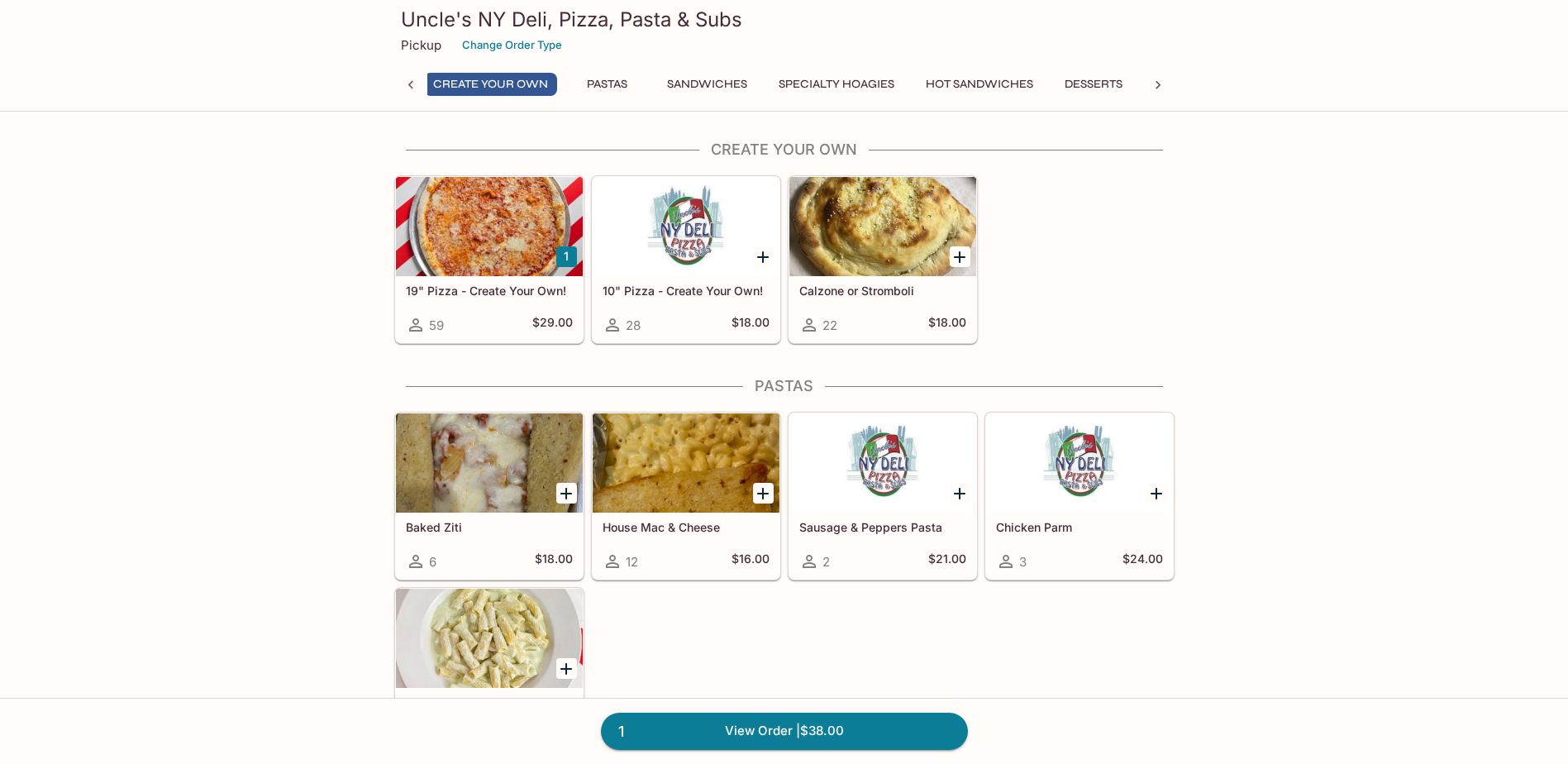
click at [801, 81] on button "Specialty Hoagies" at bounding box center [836, 84] width 134 height 23
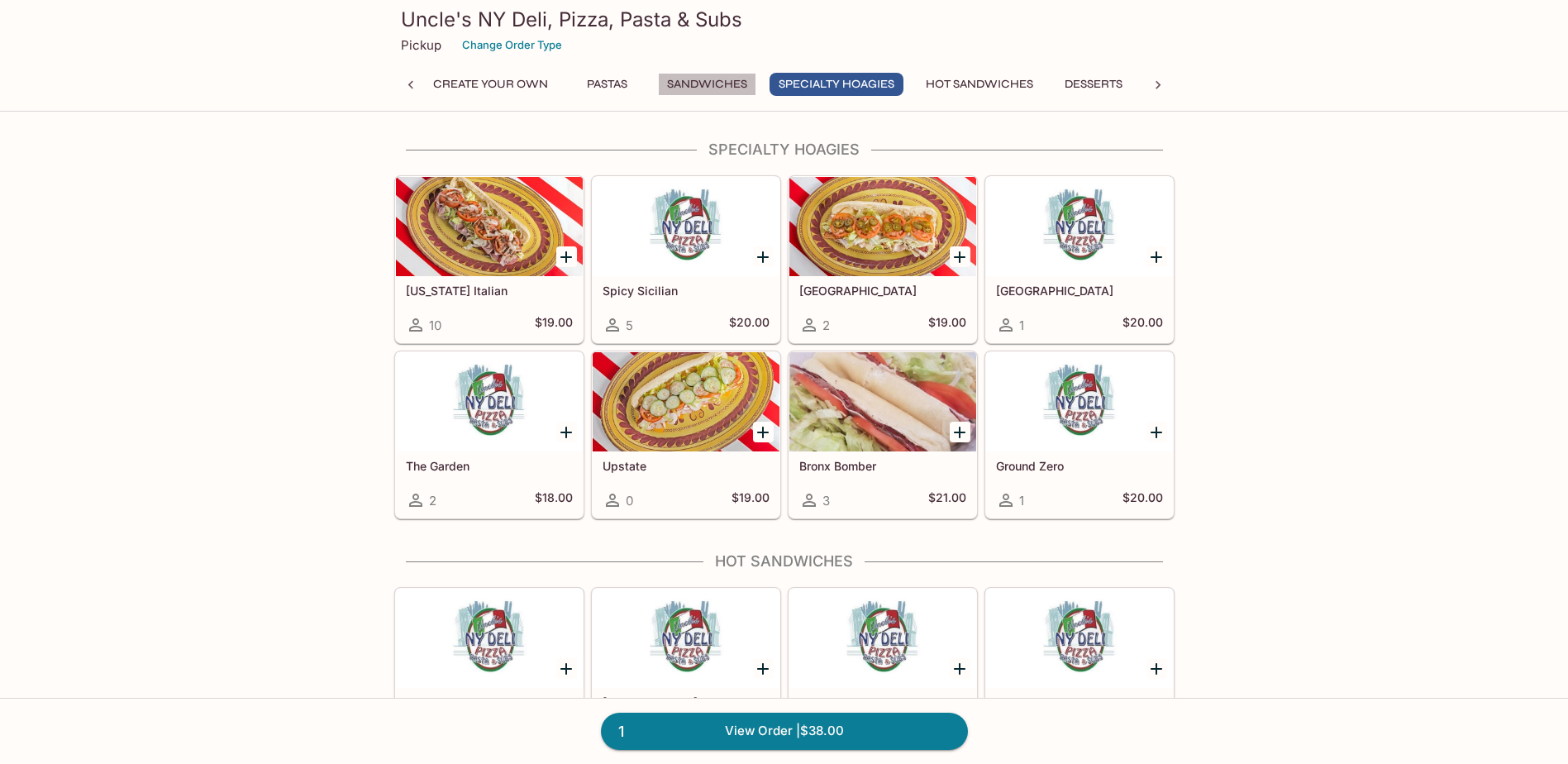
click at [721, 89] on button "Sandwiches" at bounding box center [707, 84] width 98 height 23
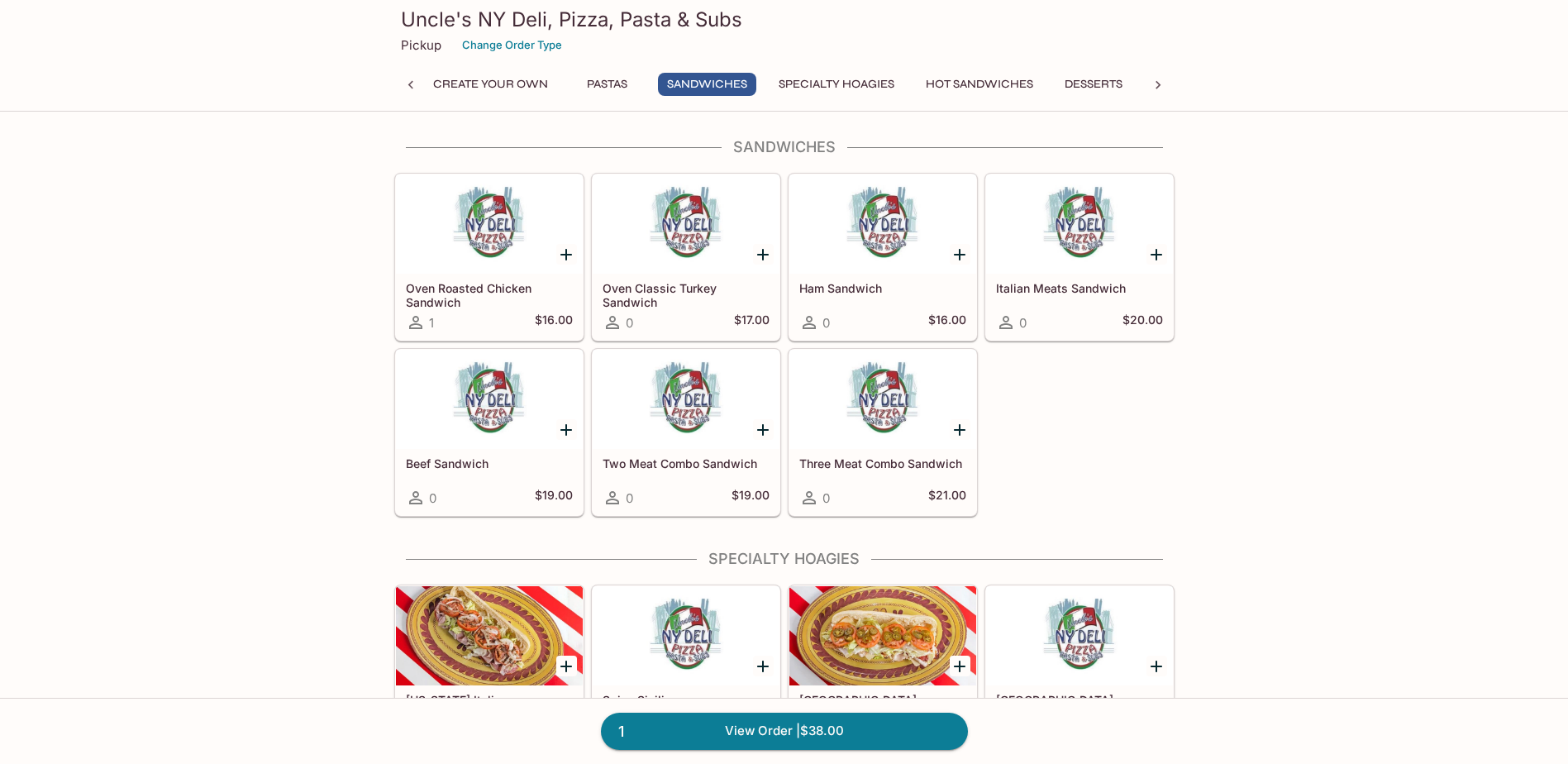
scroll to position [2138, 0]
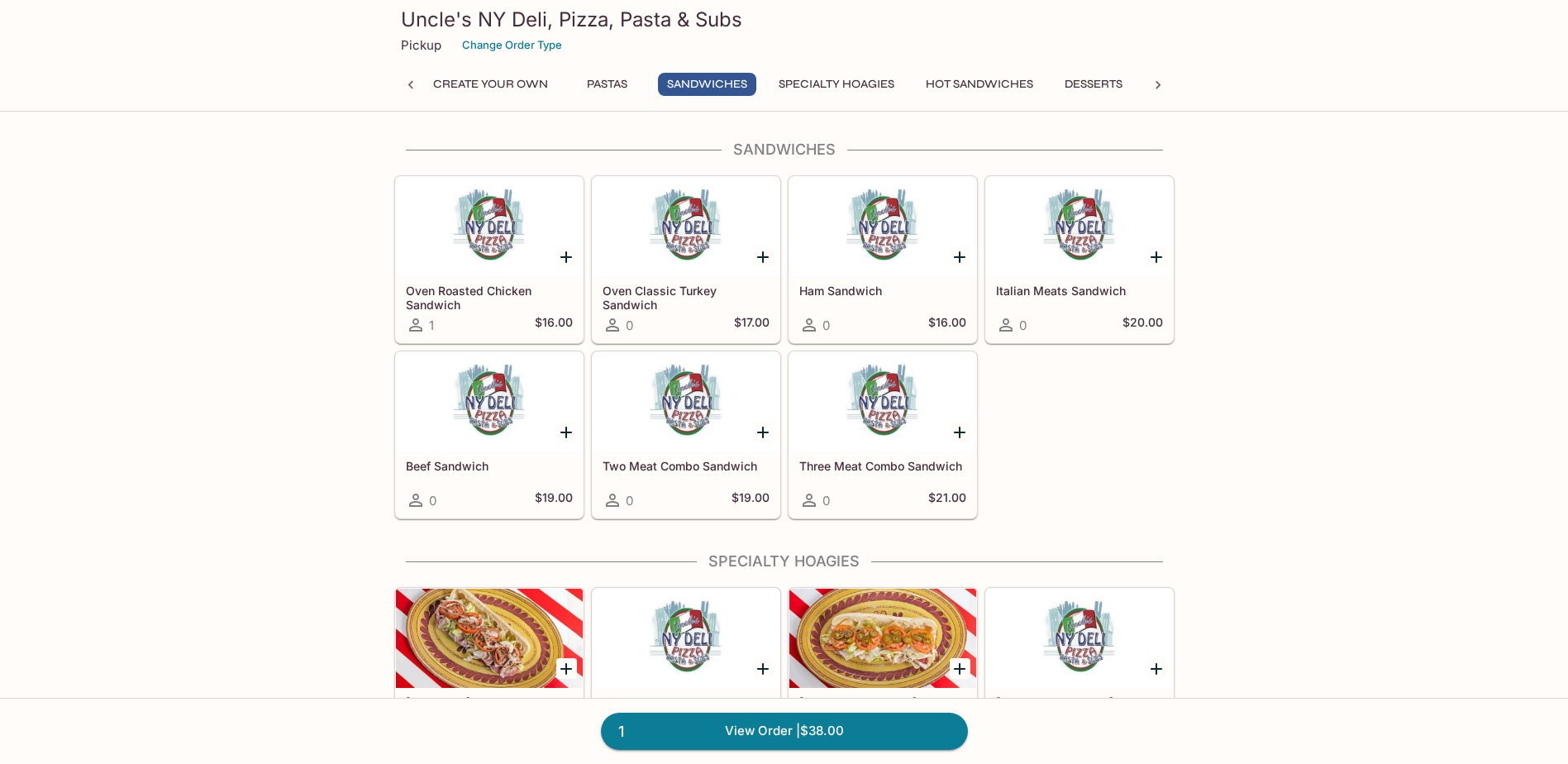
click at [602, 77] on button "Pastas" at bounding box center [607, 84] width 74 height 23
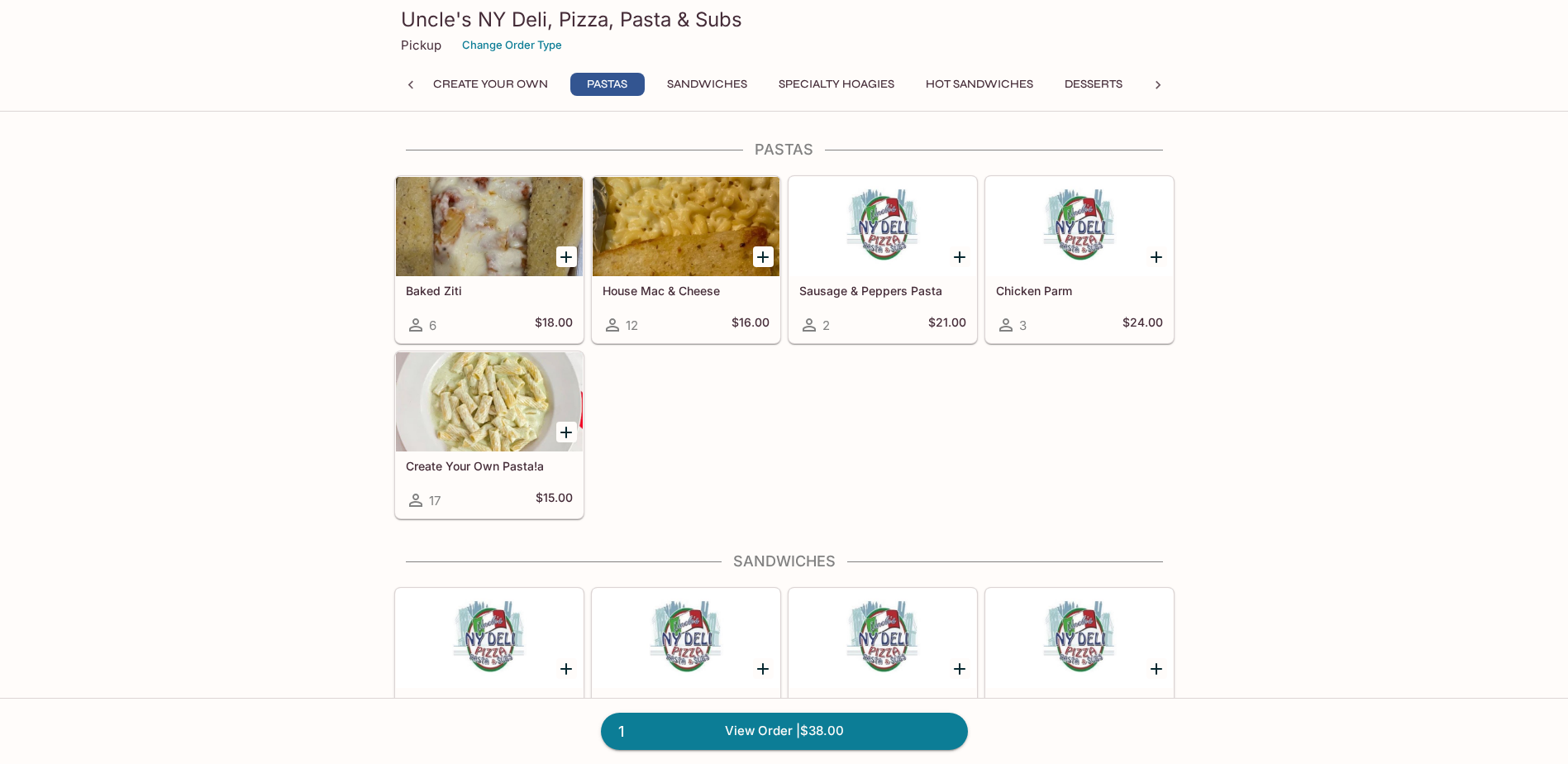
click at [496, 81] on button "Create Your Own" at bounding box center [491, 84] width 133 height 23
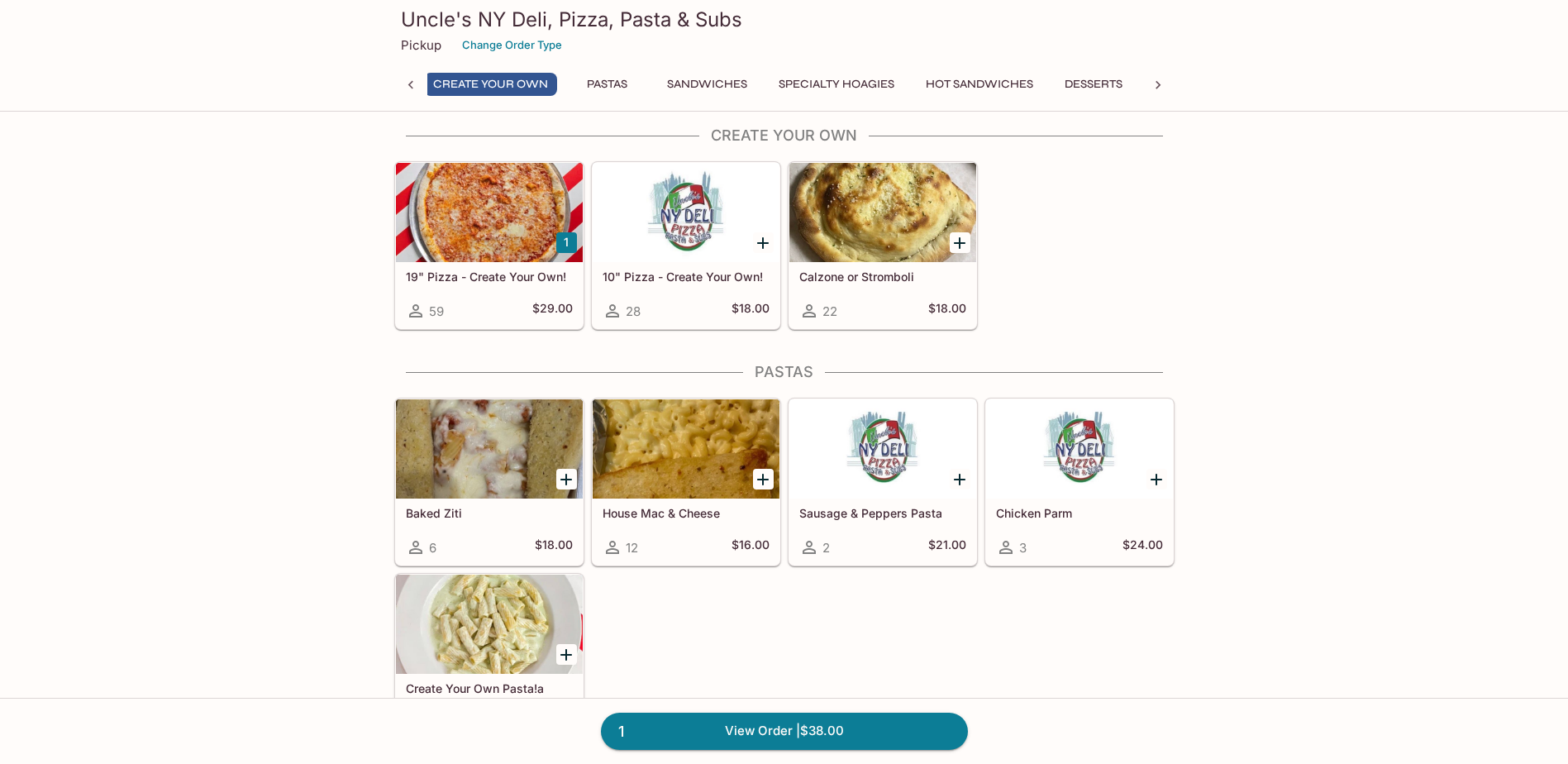
scroll to position [1491, 0]
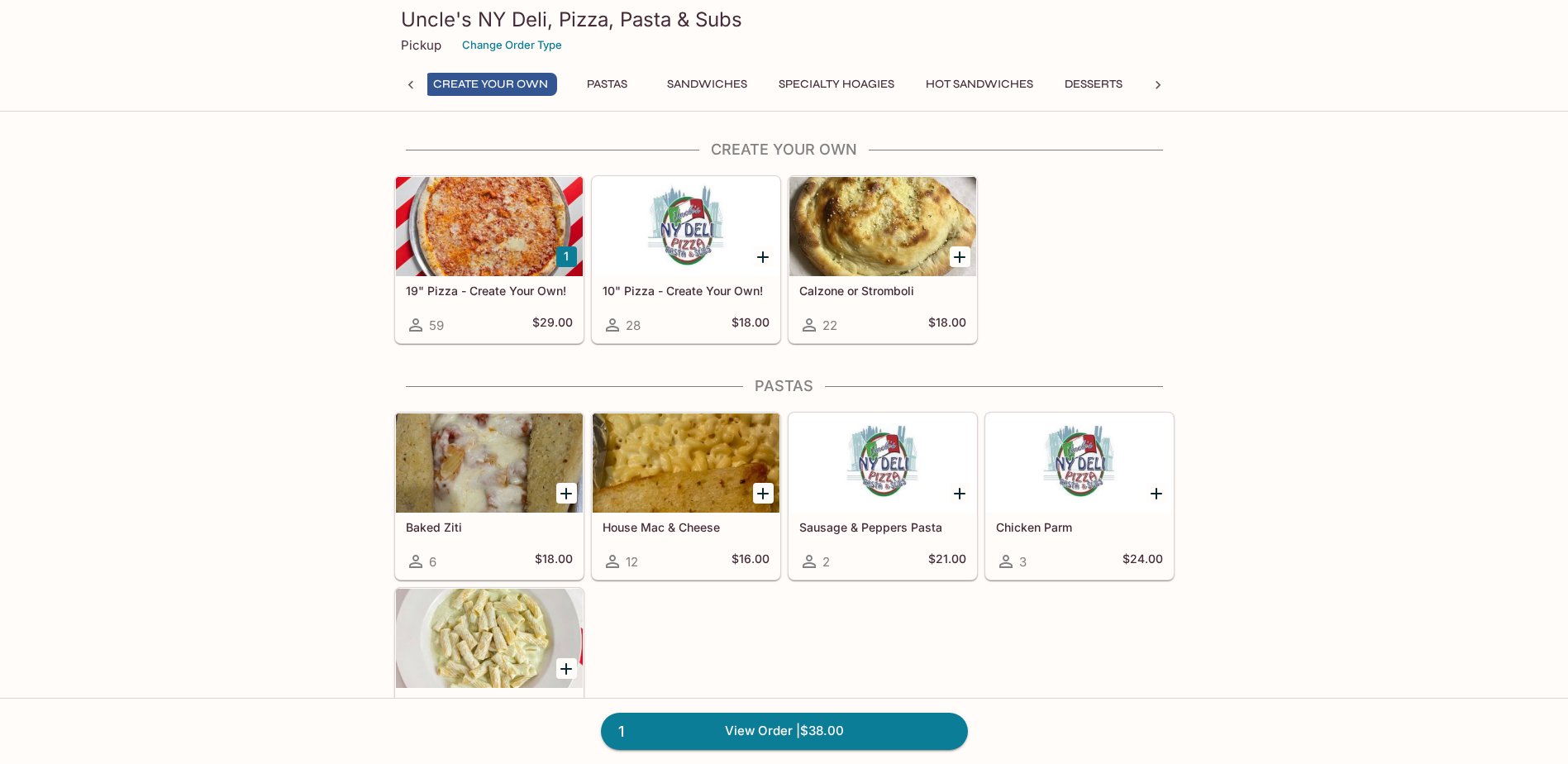
click at [903, 295] on h5 "Calzone or Stromboli" at bounding box center [883, 291] width 167 height 14
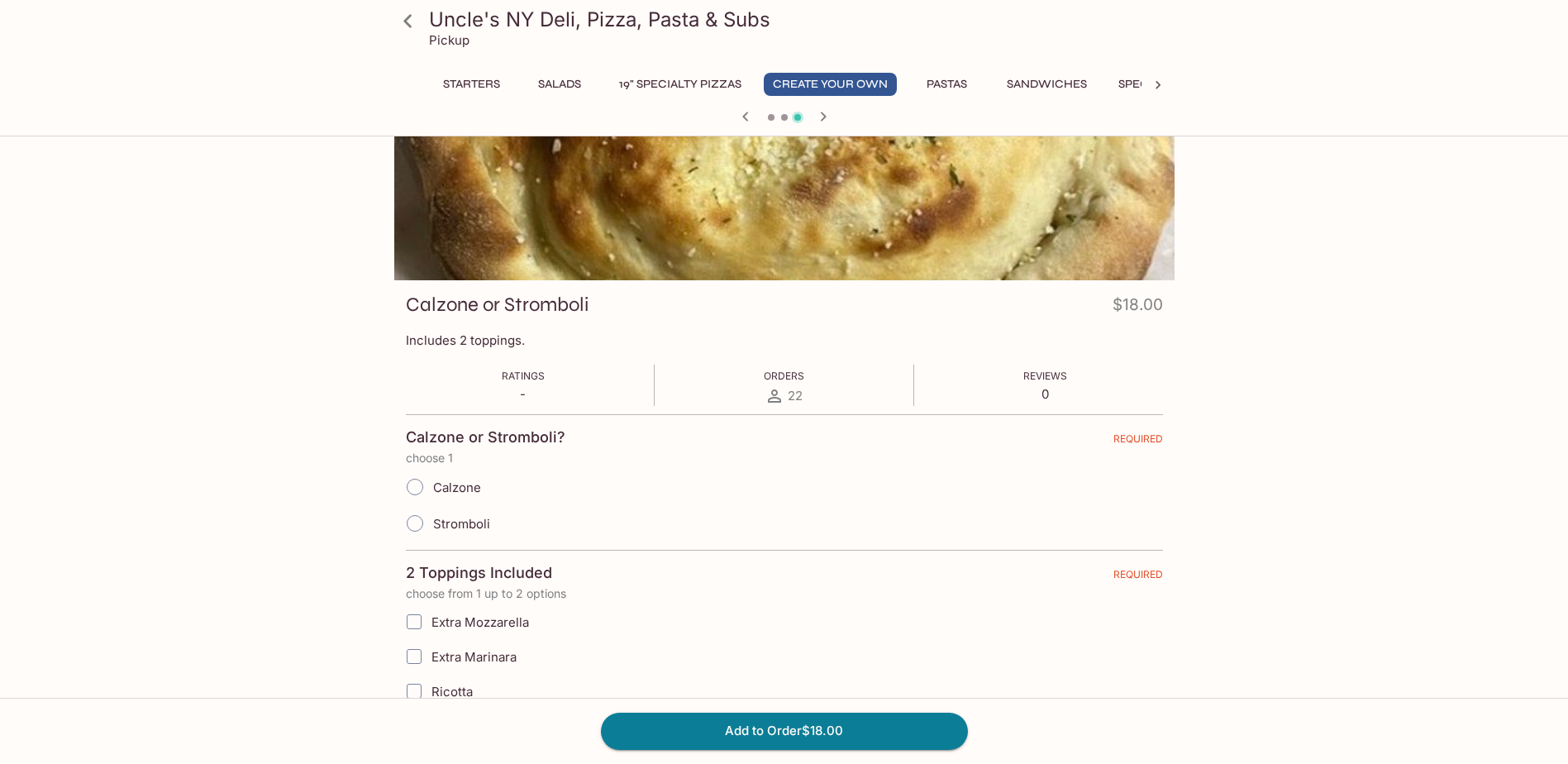
scroll to position [82, 0]
drag, startPoint x: 406, startPoint y: 482, endPoint x: 418, endPoint y: 481, distance: 12.0
click at [412, 481] on input "Calzone" at bounding box center [414, 486] width 35 height 35
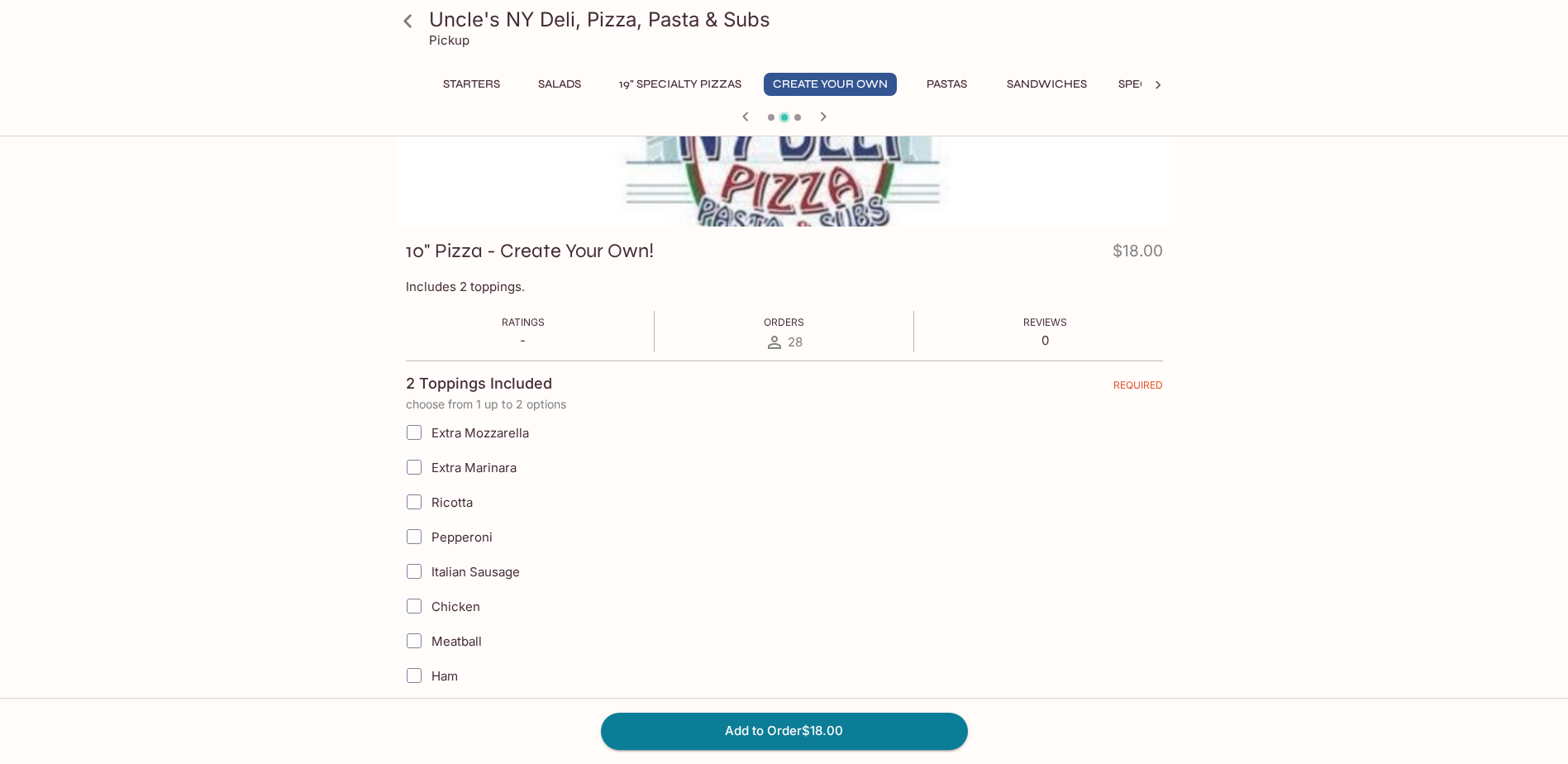
scroll to position [165, 0]
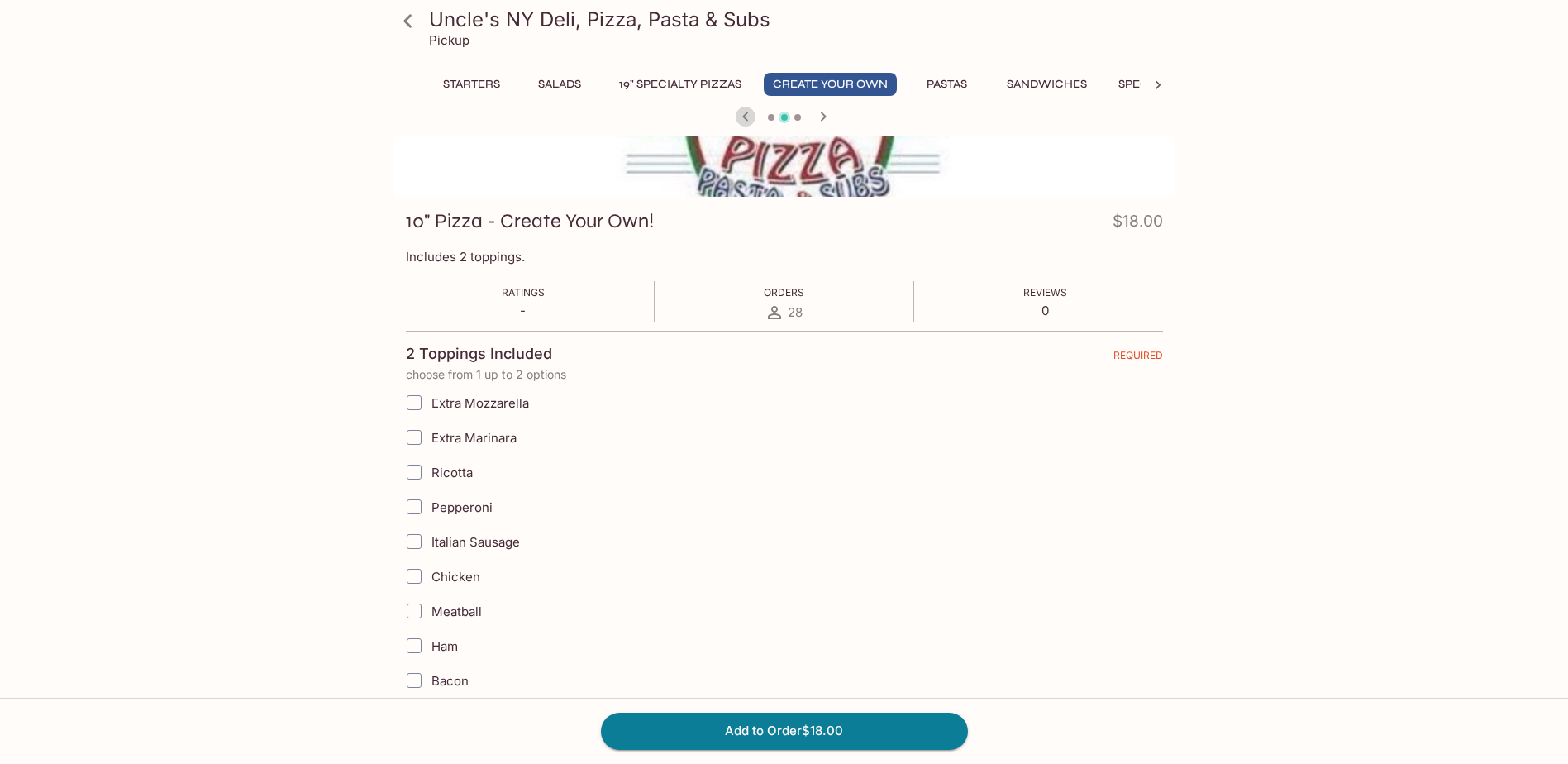
click at [751, 117] on icon "button" at bounding box center [745, 116] width 20 height 20
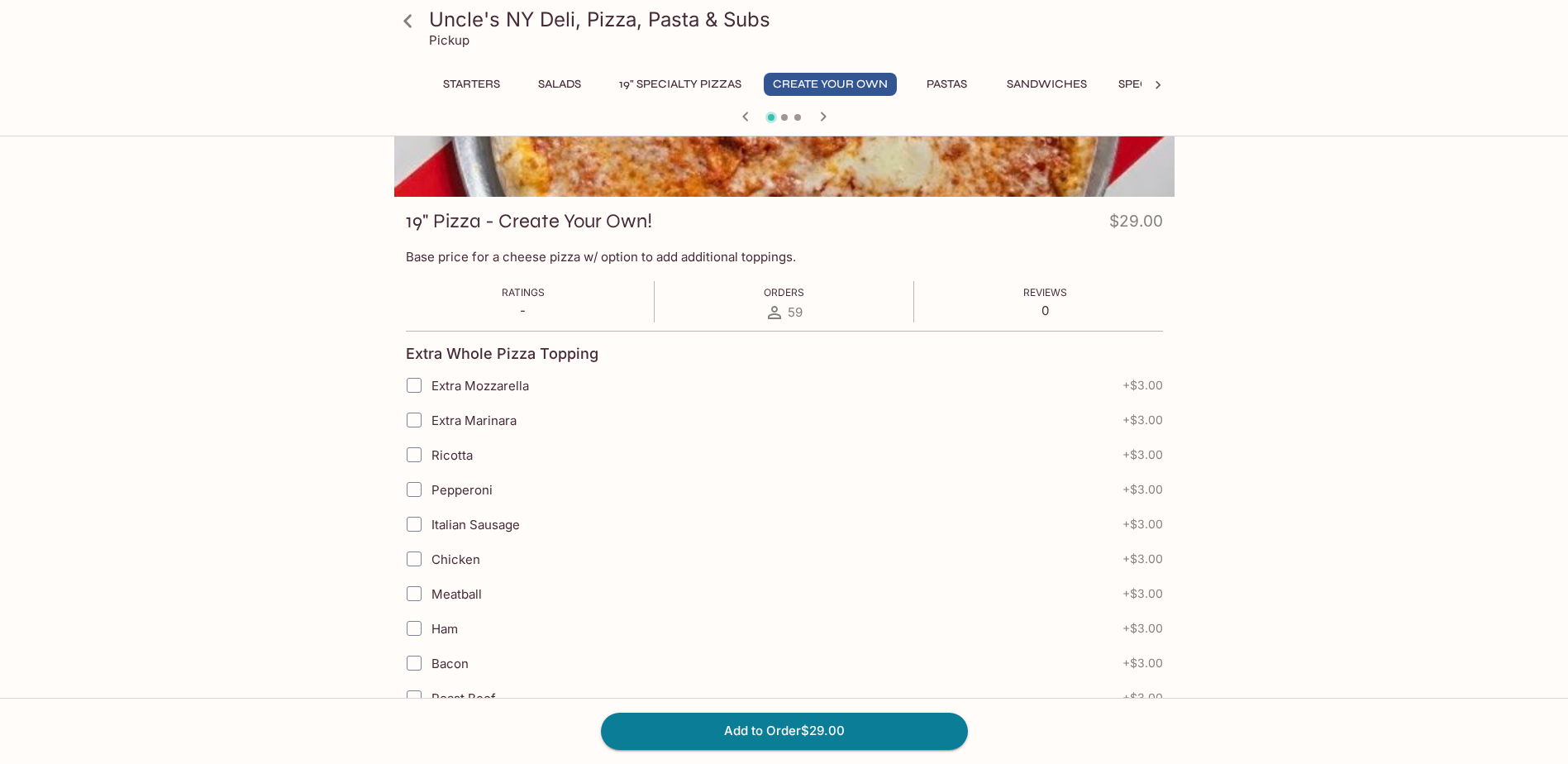
click at [829, 115] on icon "button" at bounding box center [823, 116] width 20 height 20
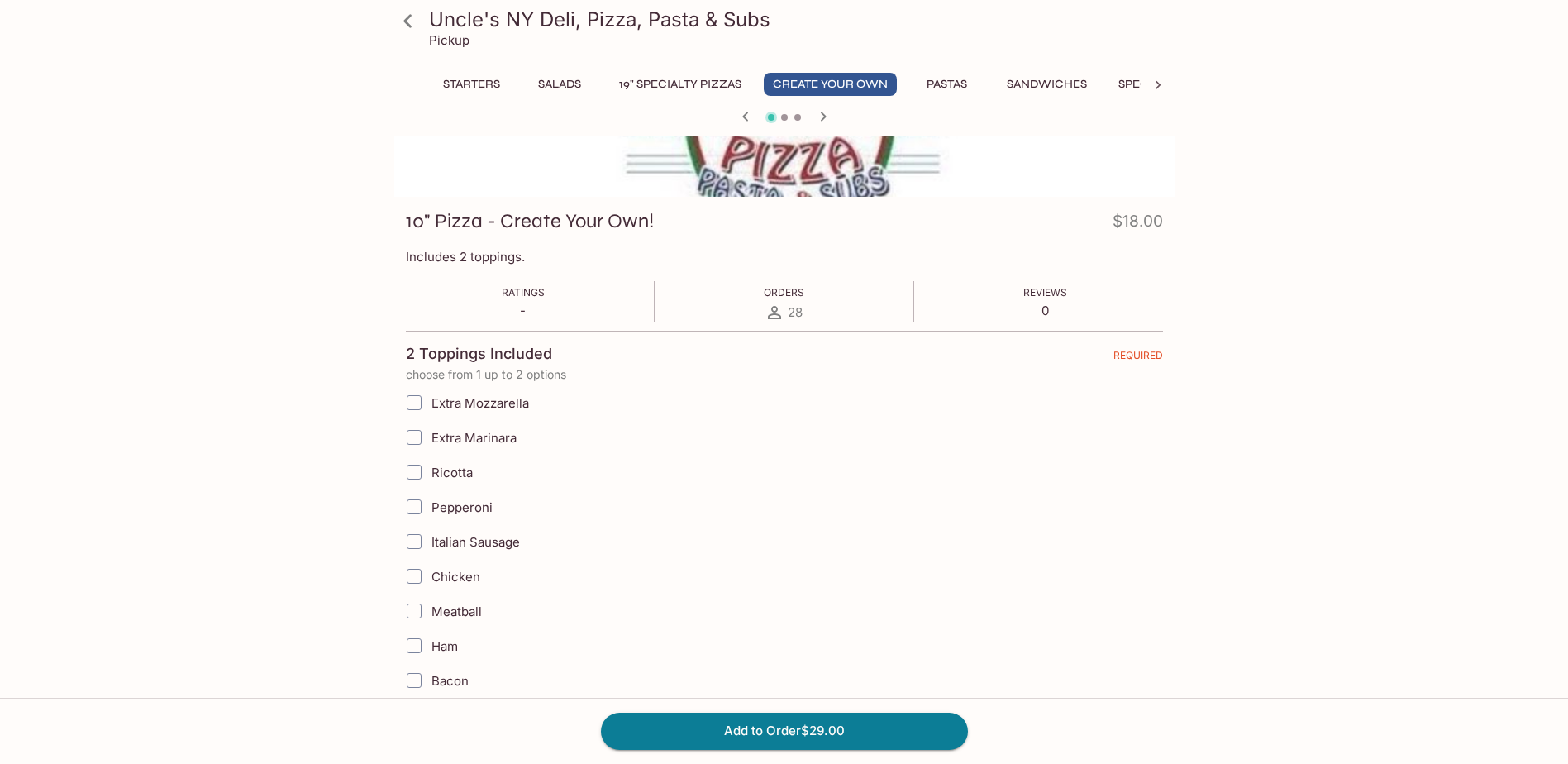
click at [829, 115] on icon "button" at bounding box center [823, 116] width 20 height 20
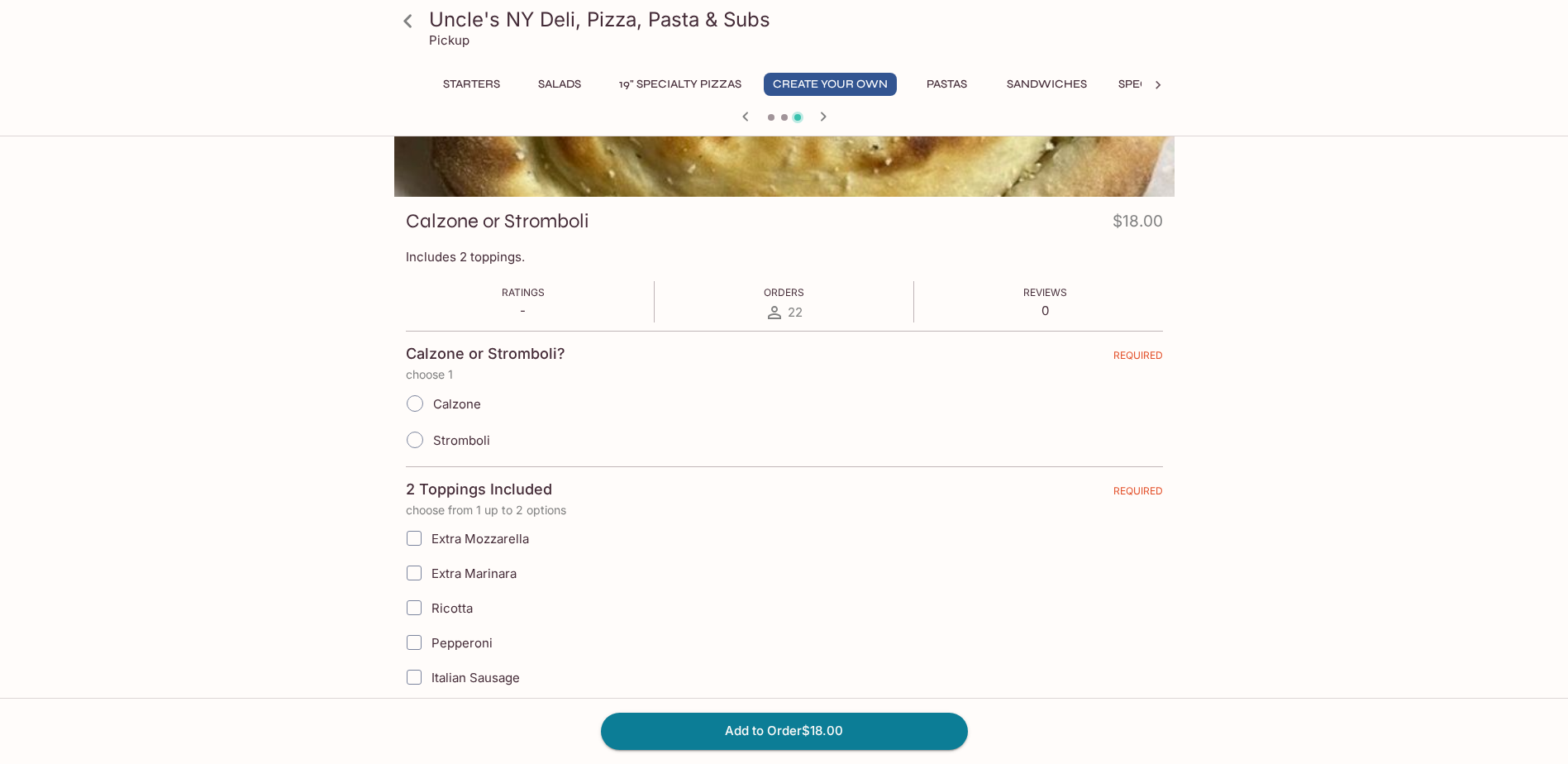
click at [422, 405] on input "Calzone" at bounding box center [414, 403] width 35 height 35
radio input "true"
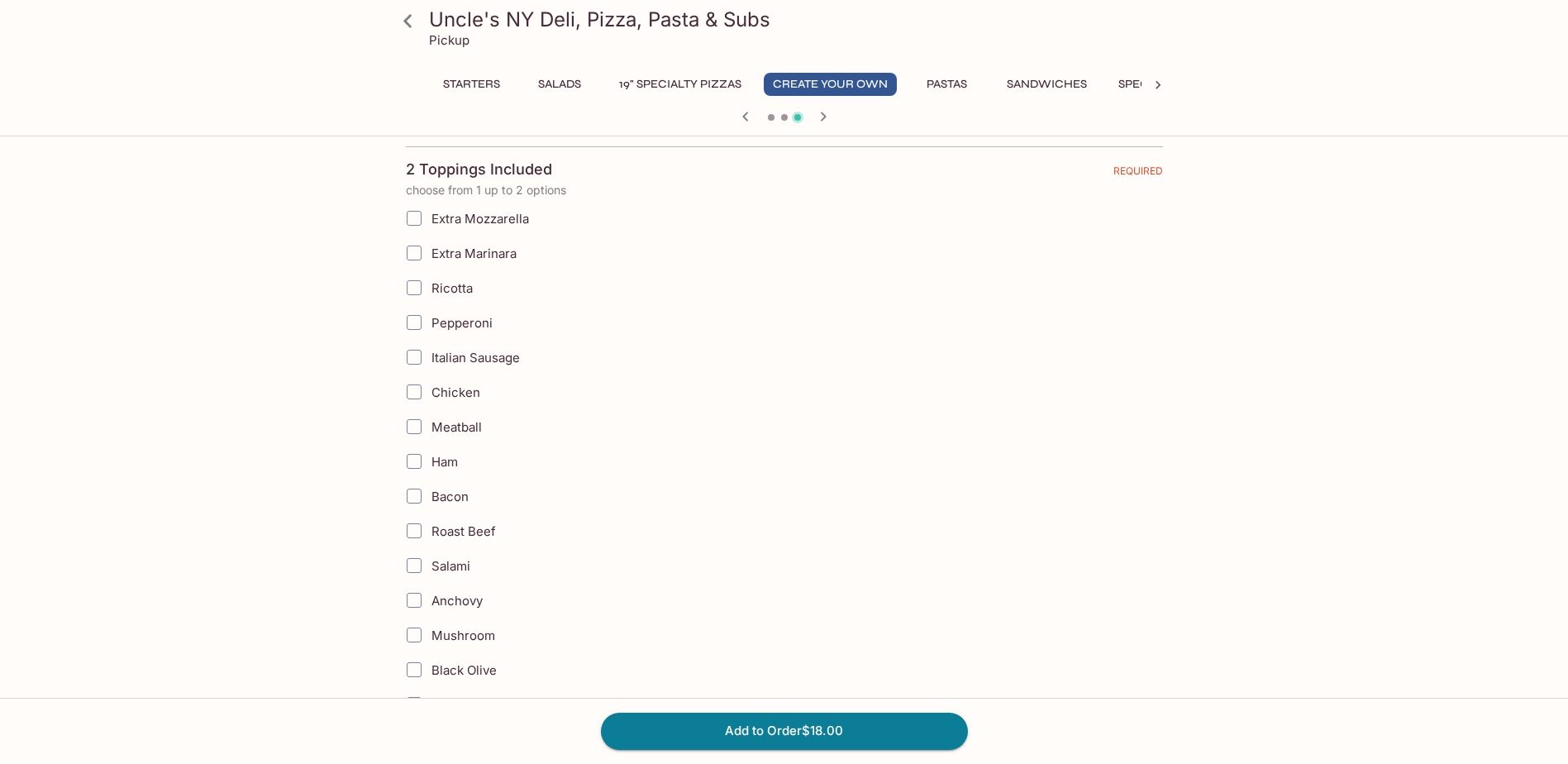
scroll to position [496, 0]
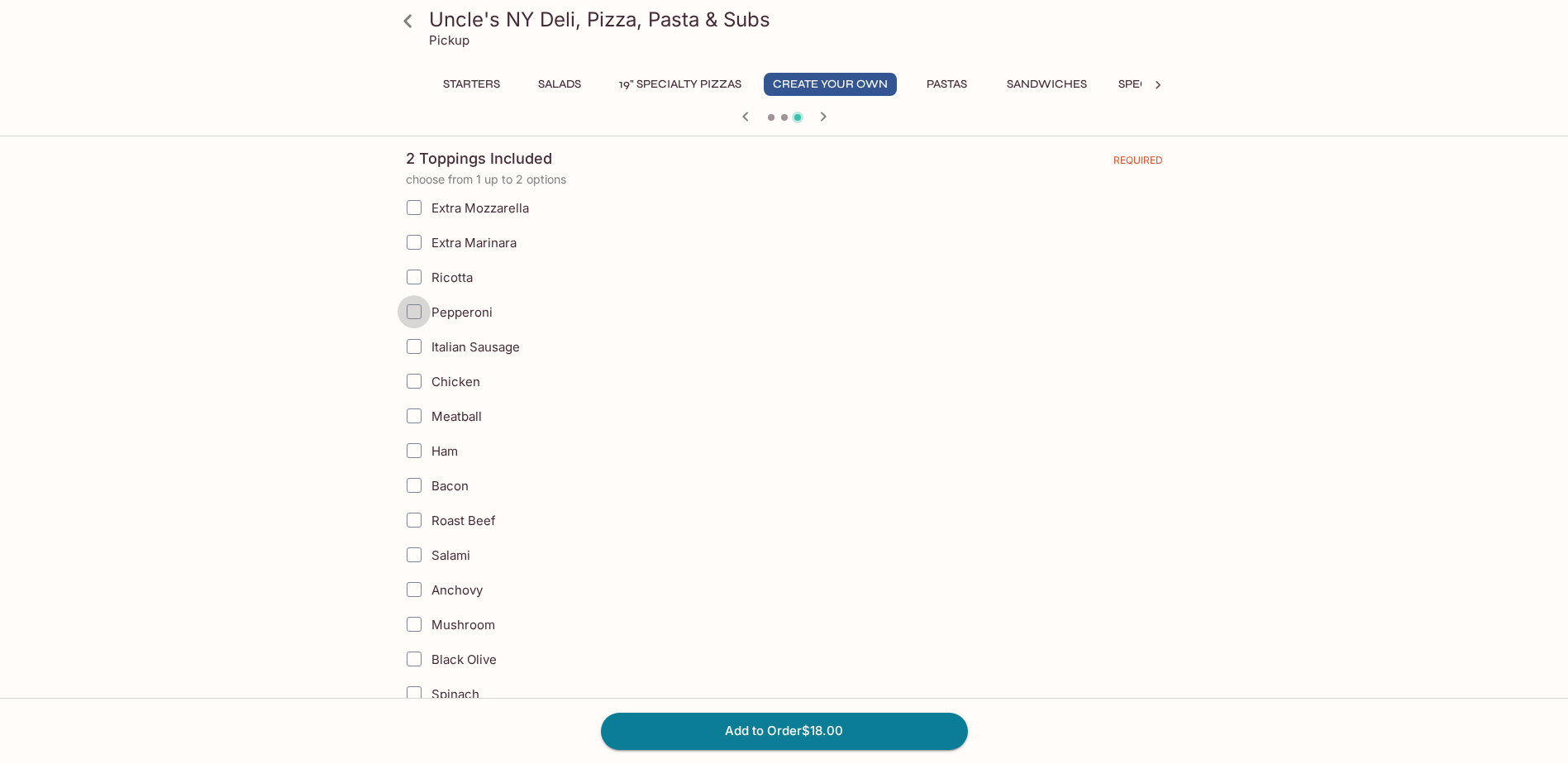
click at [418, 313] on input "Pepperoni" at bounding box center [413, 311] width 33 height 33
checkbox input "true"
click at [417, 350] on input "Italian Sausage" at bounding box center [413, 346] width 33 height 33
checkbox input "true"
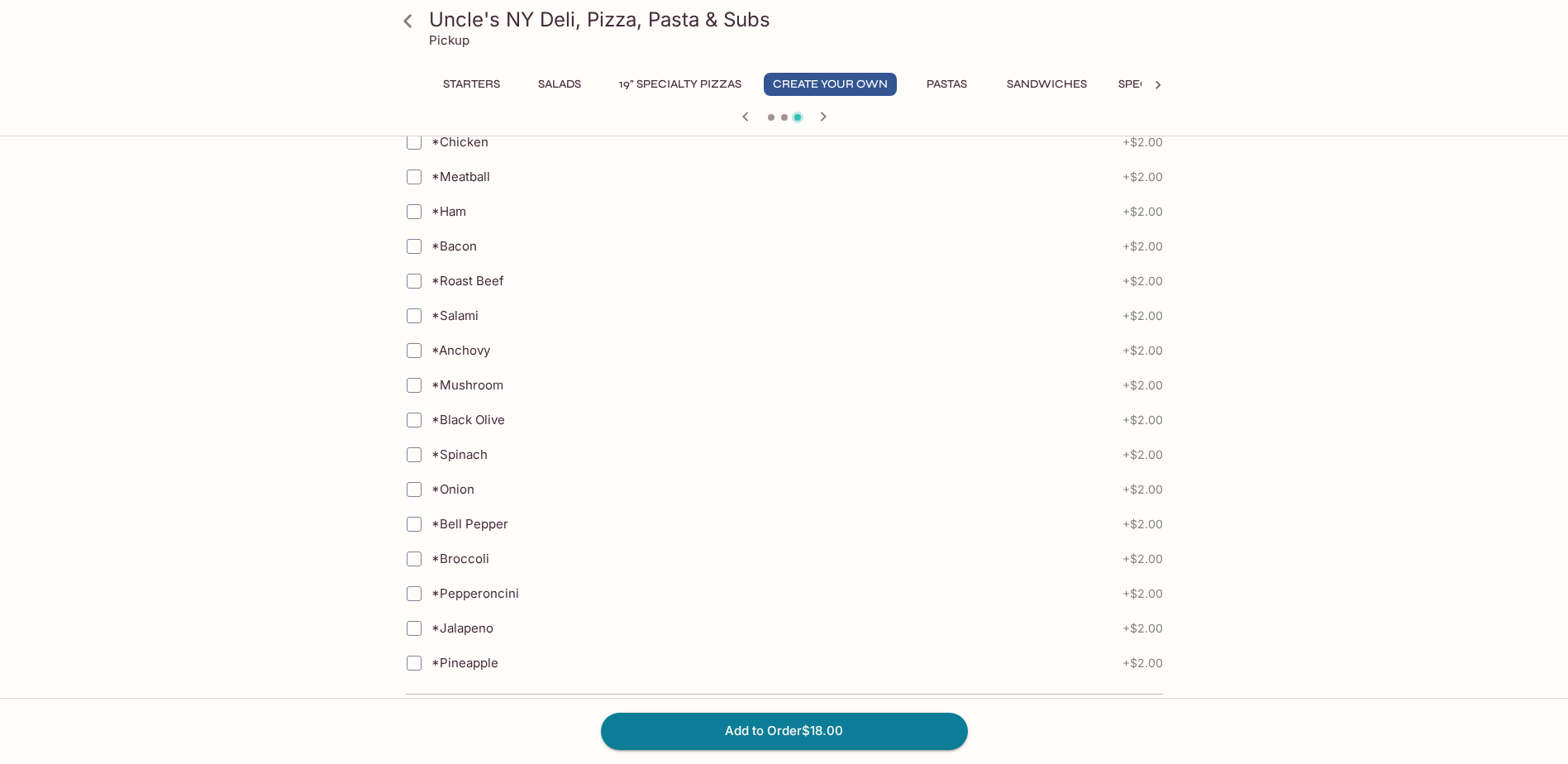
scroll to position [1533, 0]
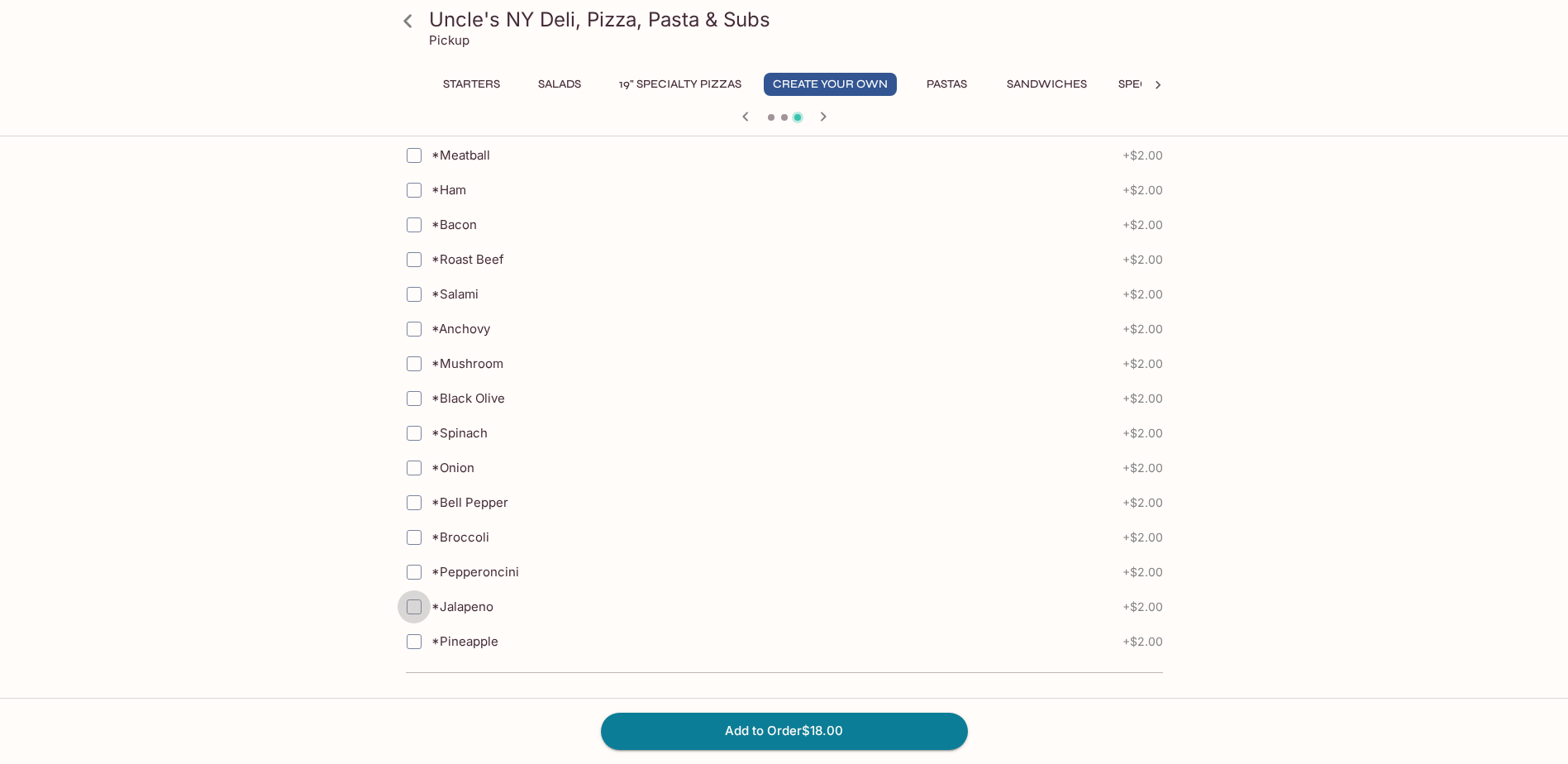
click at [420, 610] on input "*Jalapeno" at bounding box center [413, 607] width 33 height 33
checkbox input "true"
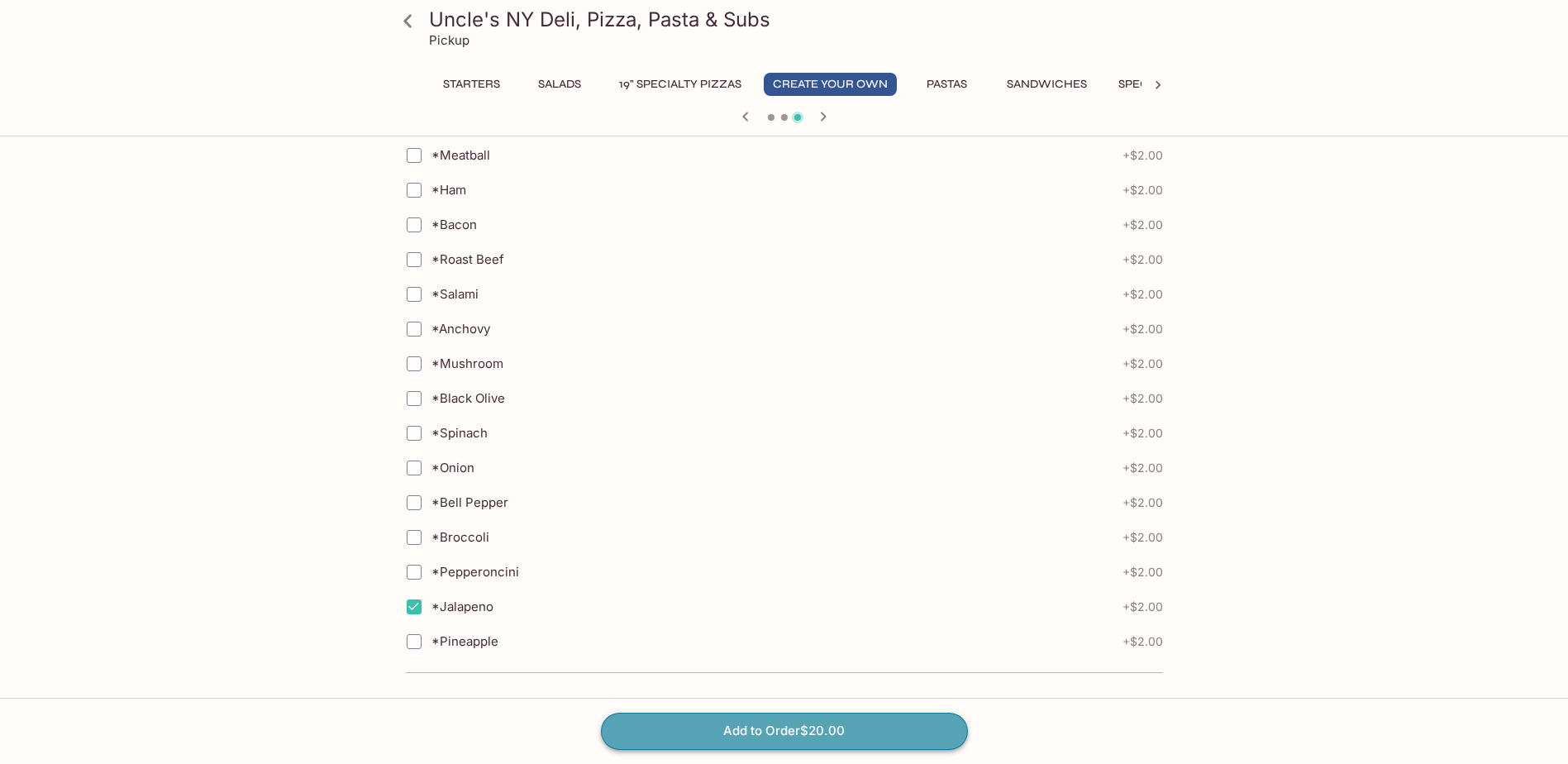
click at [789, 725] on button "Add to Order $20.00" at bounding box center [784, 730] width 367 height 37
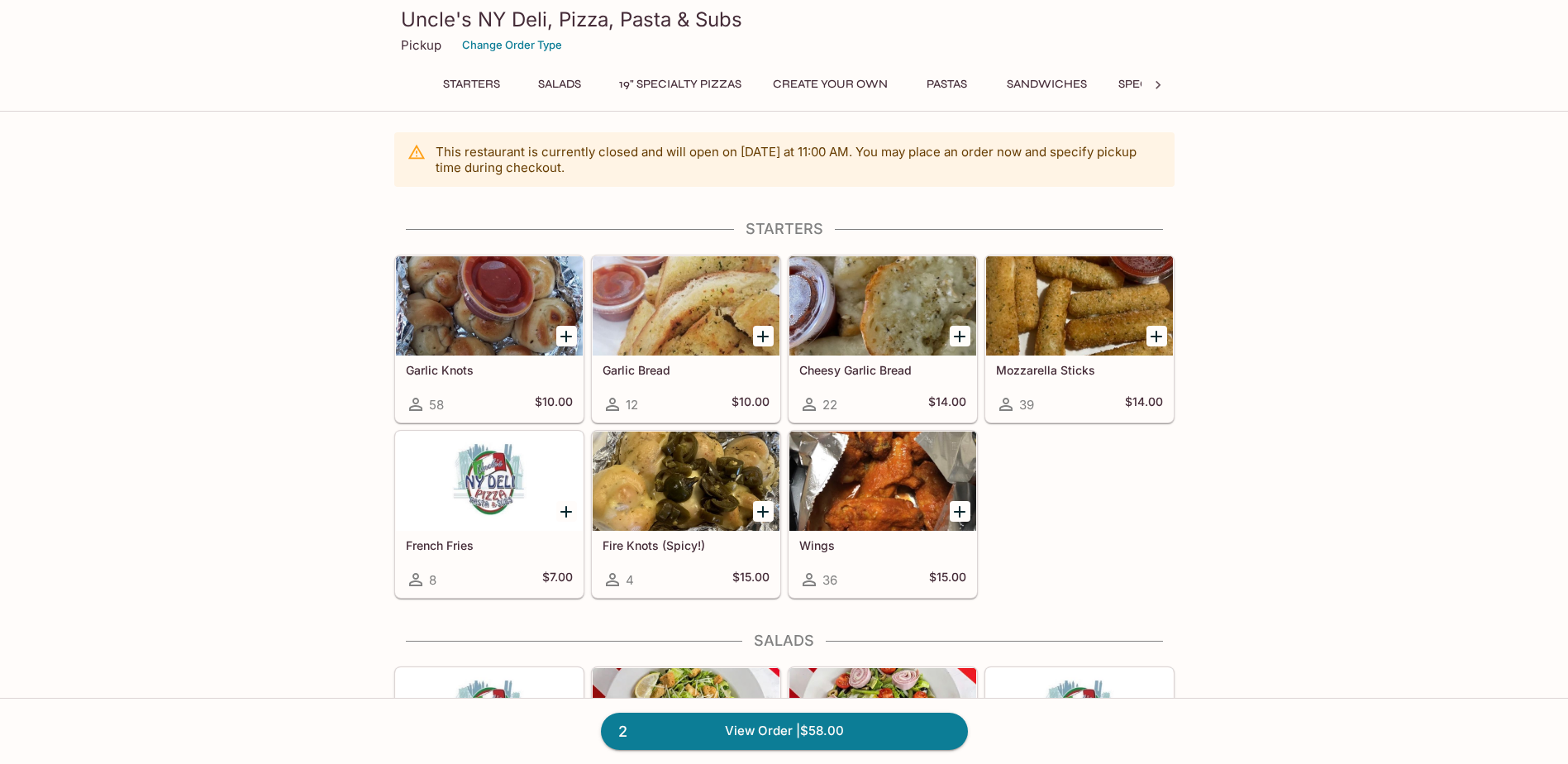
click at [851, 482] on div at bounding box center [882, 481] width 187 height 99
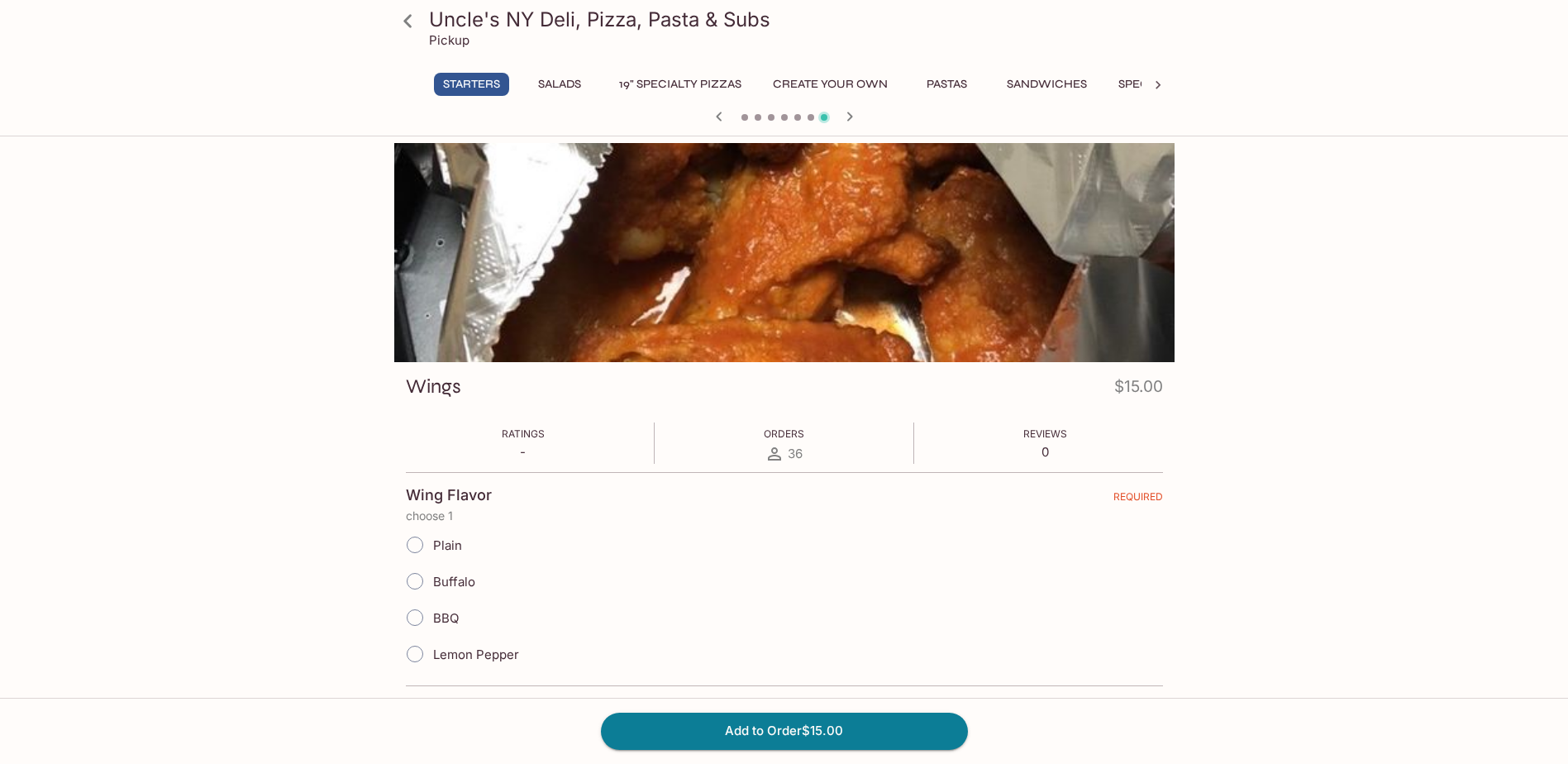
click at [419, 583] on input "Buffalo" at bounding box center [414, 581] width 35 height 35
radio input "true"
click at [682, 734] on button "Add to Order $15.00" at bounding box center [784, 730] width 367 height 37
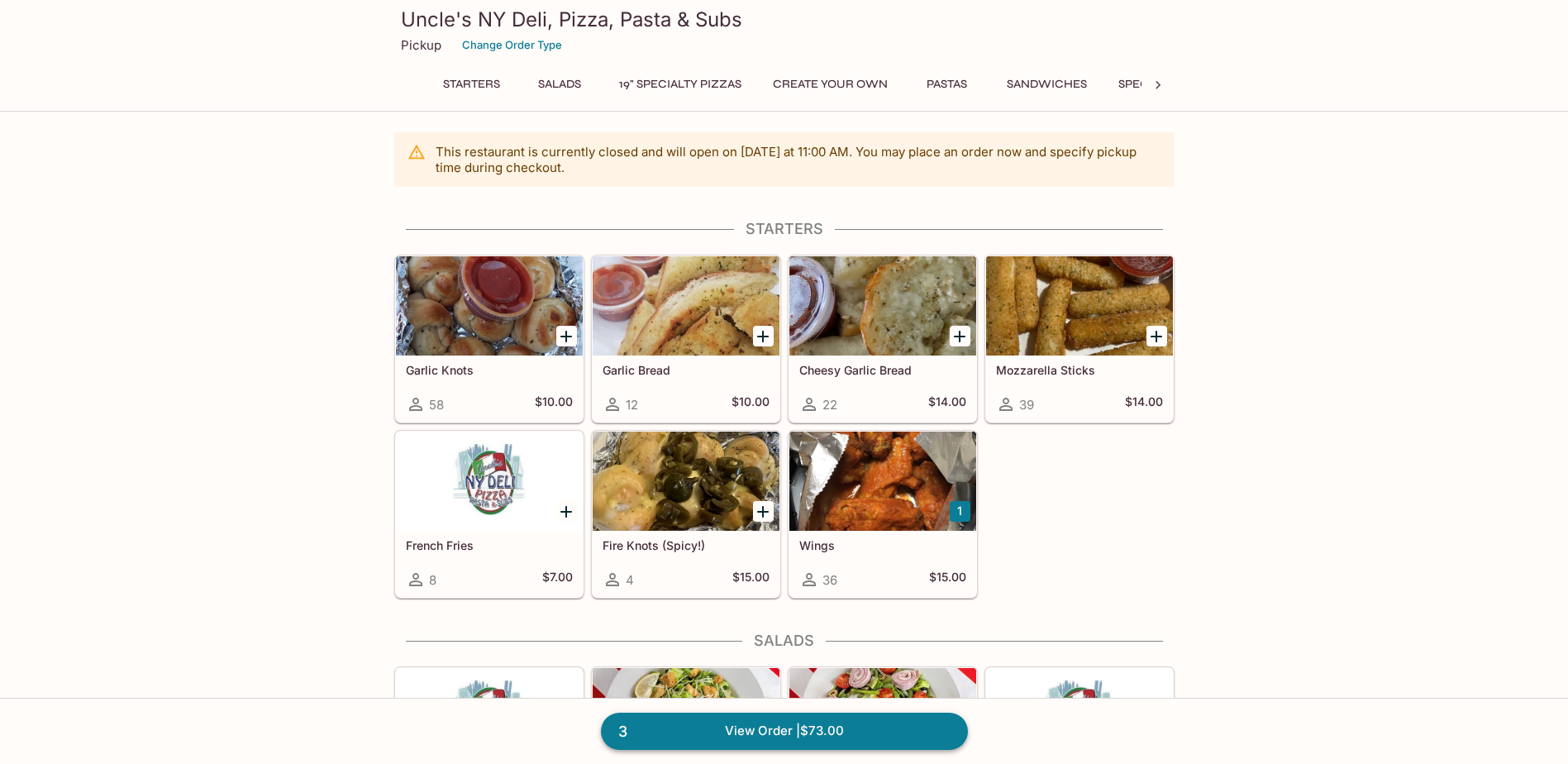
click at [742, 732] on link "3 View Order | $73.00" at bounding box center [784, 730] width 367 height 37
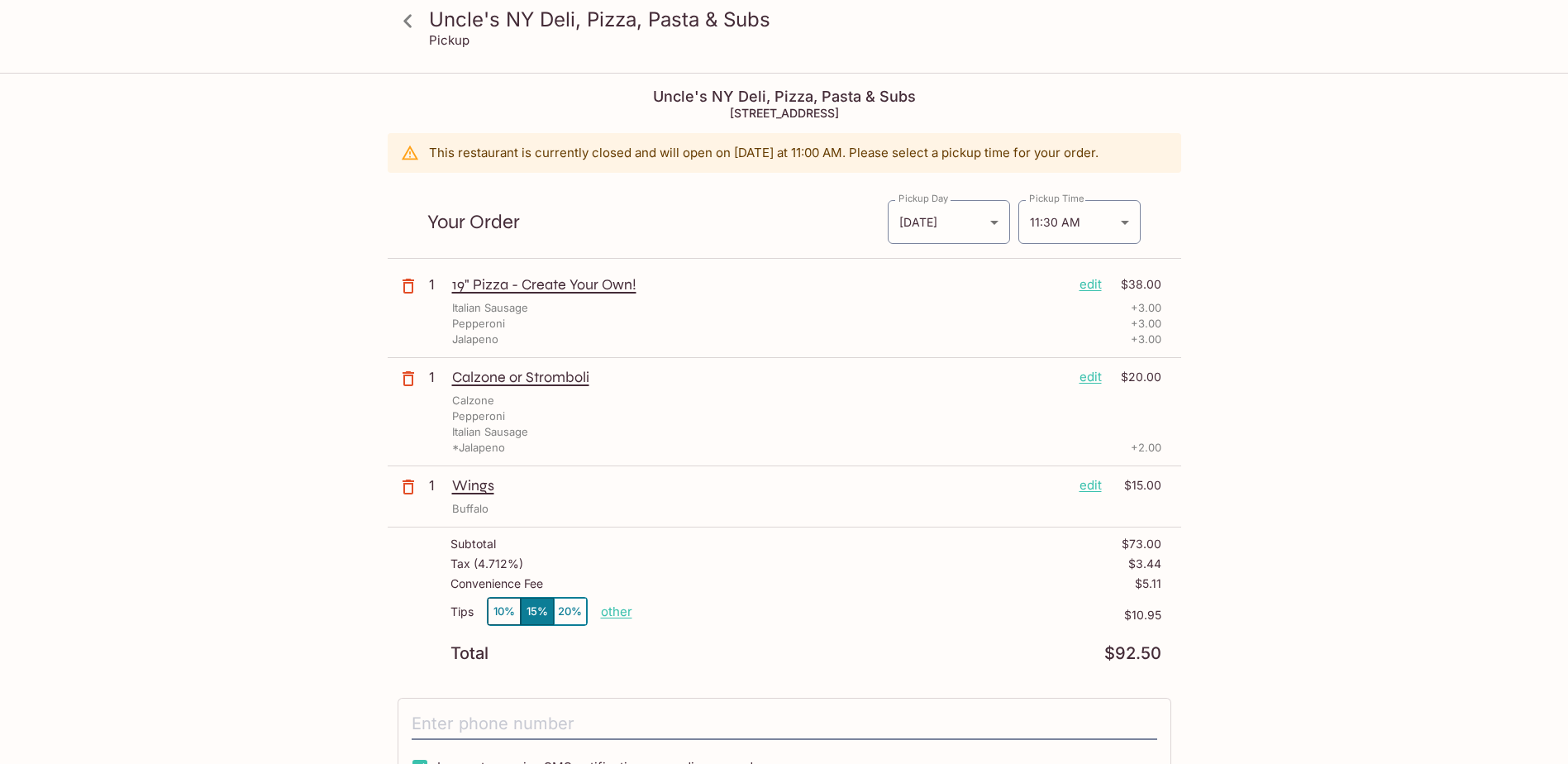
click at [411, 277] on icon "button" at bounding box center [408, 286] width 20 height 20
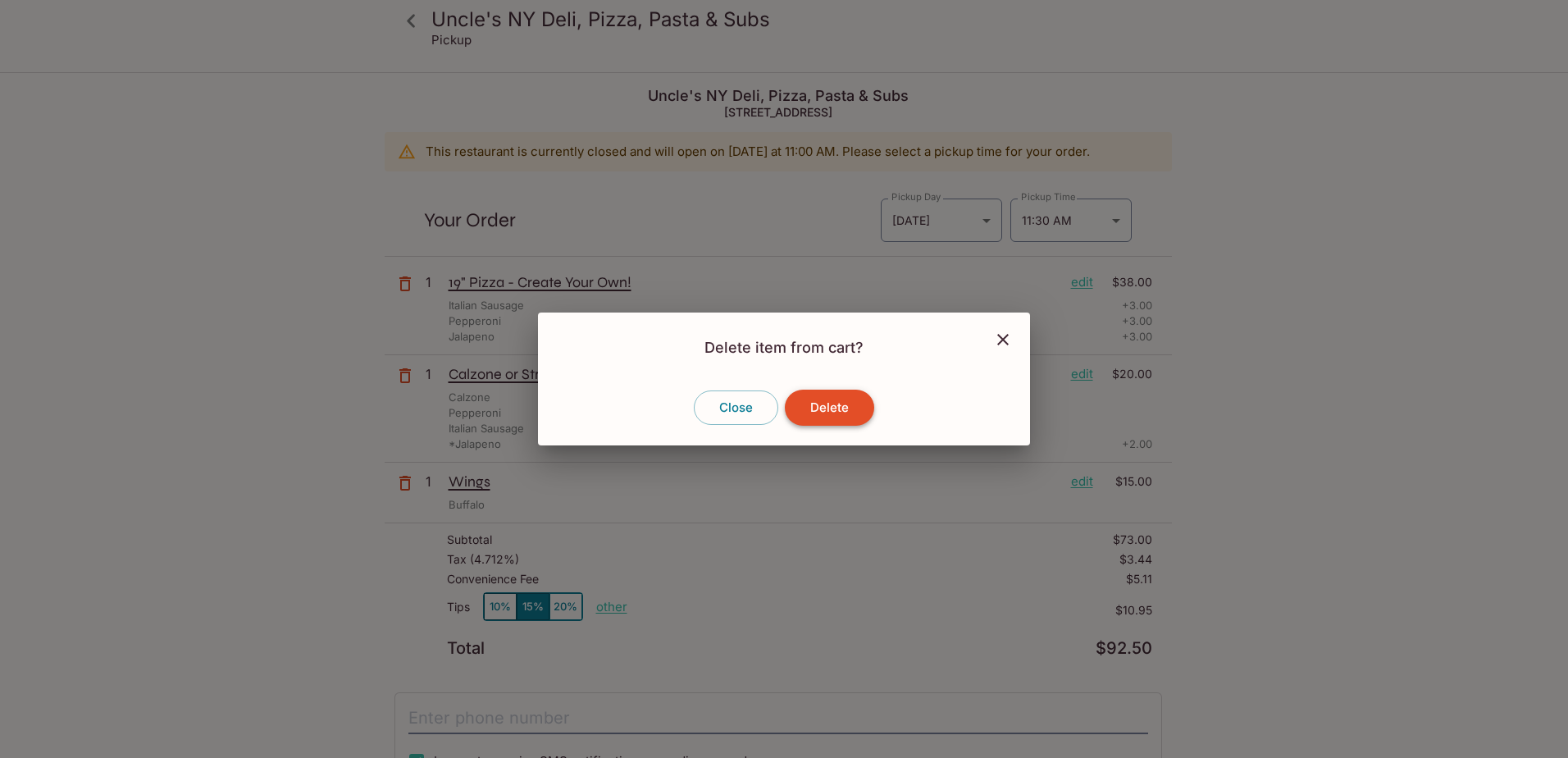
click at [836, 409] on button "Delete" at bounding box center [829, 407] width 89 height 36
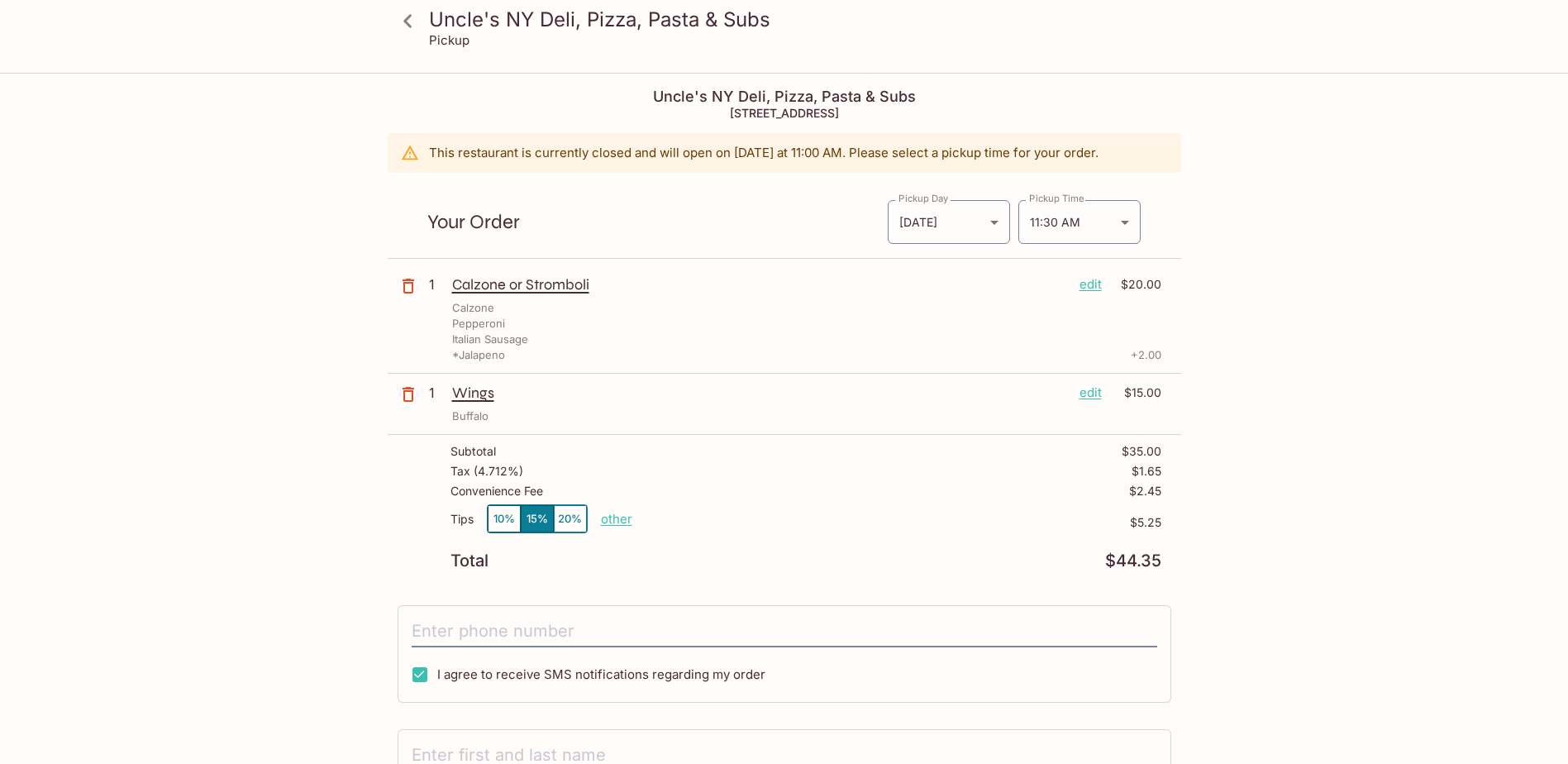
click at [498, 519] on button "10%" at bounding box center [503, 518] width 33 height 27
click at [545, 525] on button "15%" at bounding box center [537, 518] width 33 height 27
click at [426, 669] on input "I agree to receive SMS notifications regarding my order" at bounding box center [419, 674] width 33 height 33
checkbox input "false"
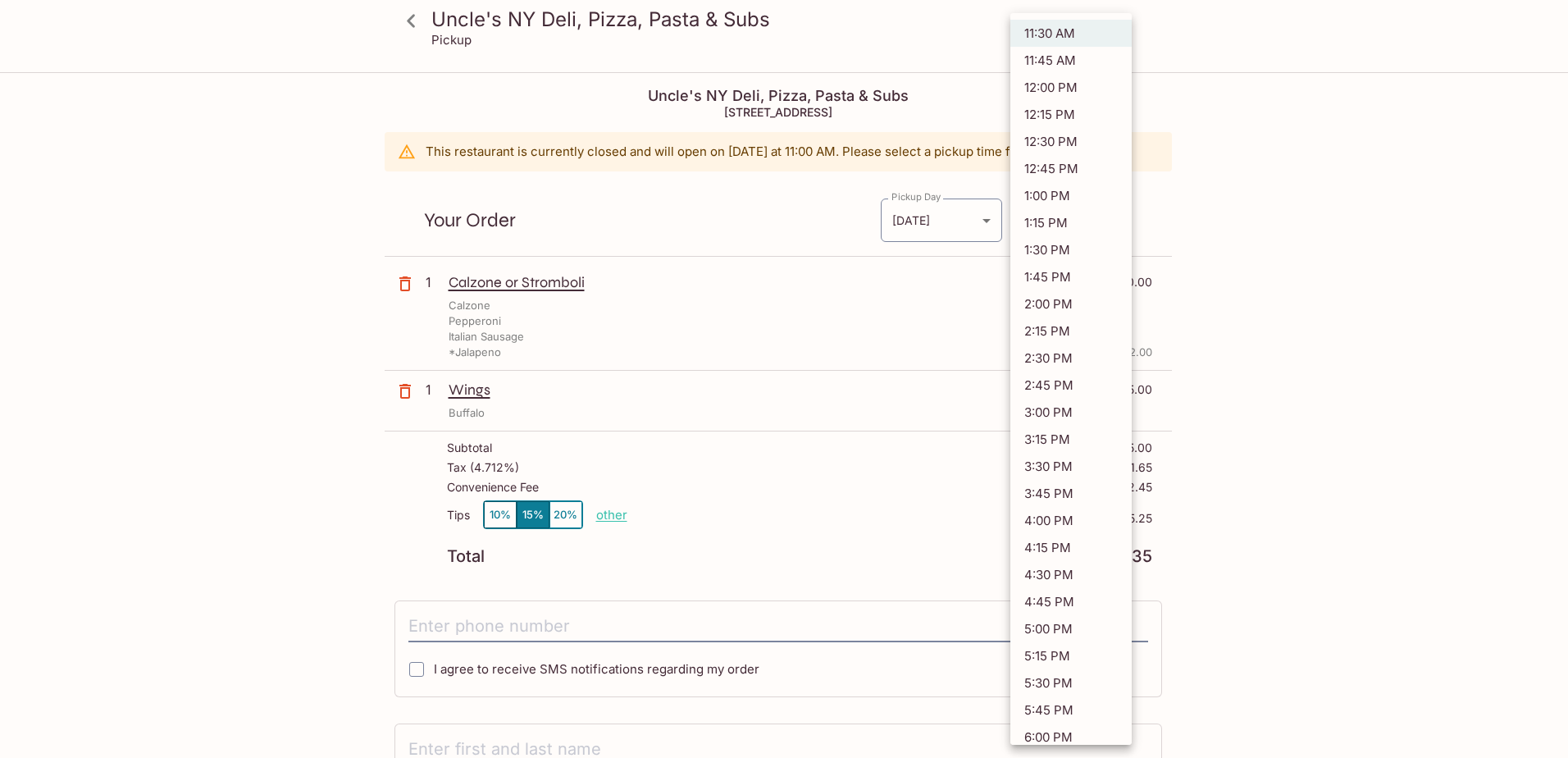
click at [1099, 221] on body "Uncle's NY Deli, Pizza, Pasta & Subs Pickup Uncle's NY Deli, Pizza, Pasta & Sub…" at bounding box center [784, 452] width 1568 height 758
click at [1415, 180] on div at bounding box center [784, 379] width 1568 height 758
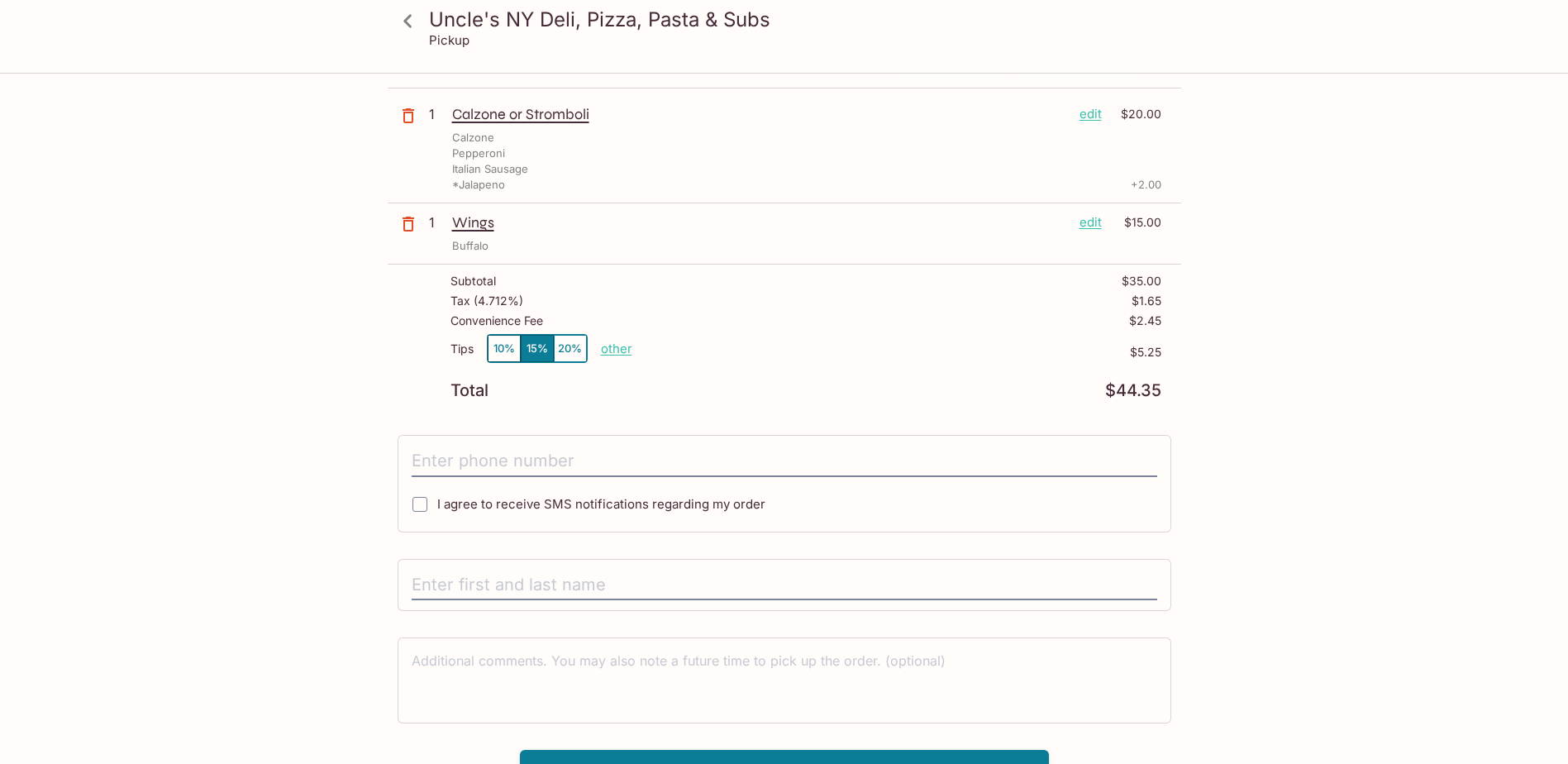
scroll to position [198, 0]
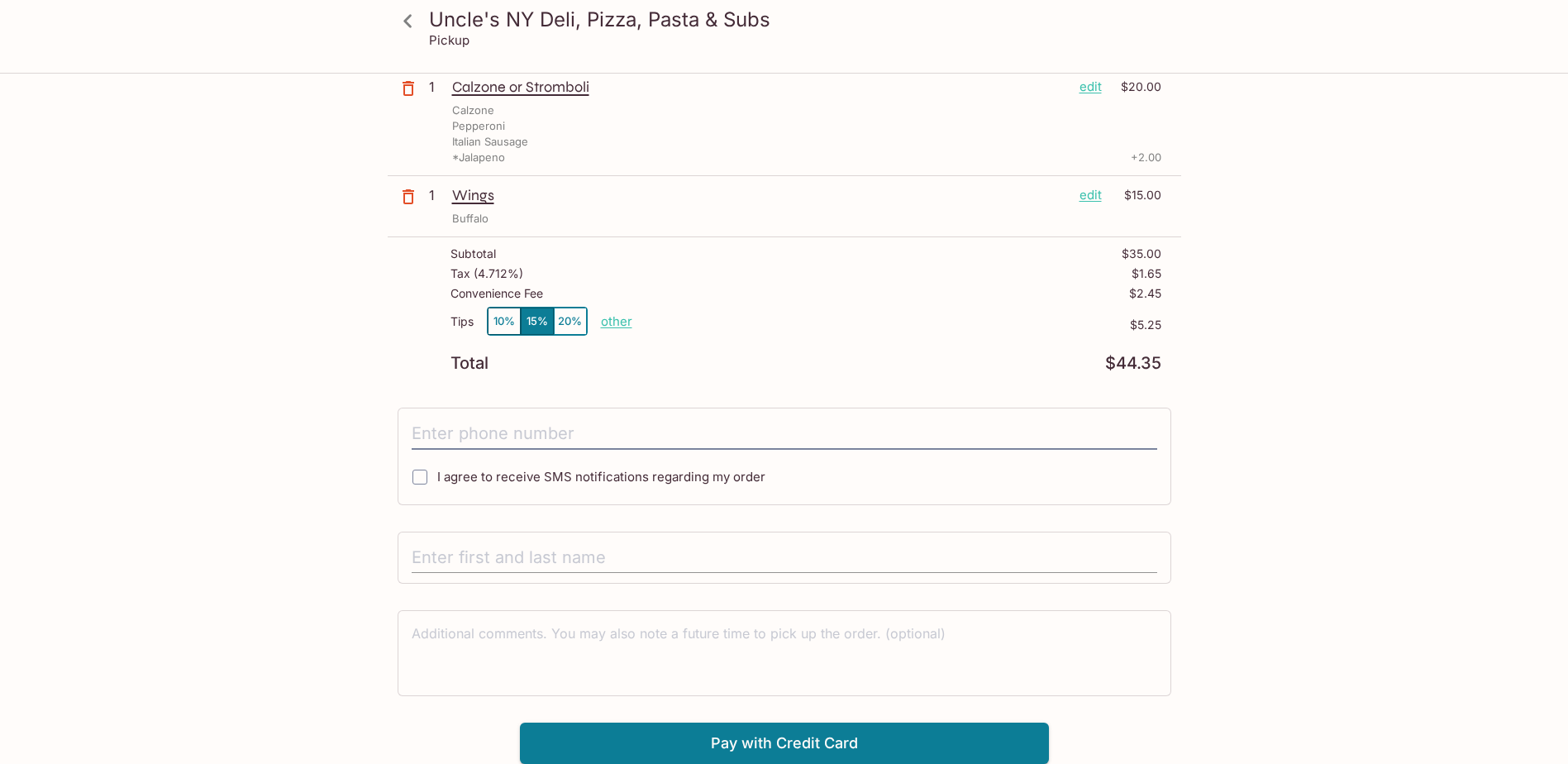
click at [586, 557] on input "text" at bounding box center [784, 559] width 746 height 32
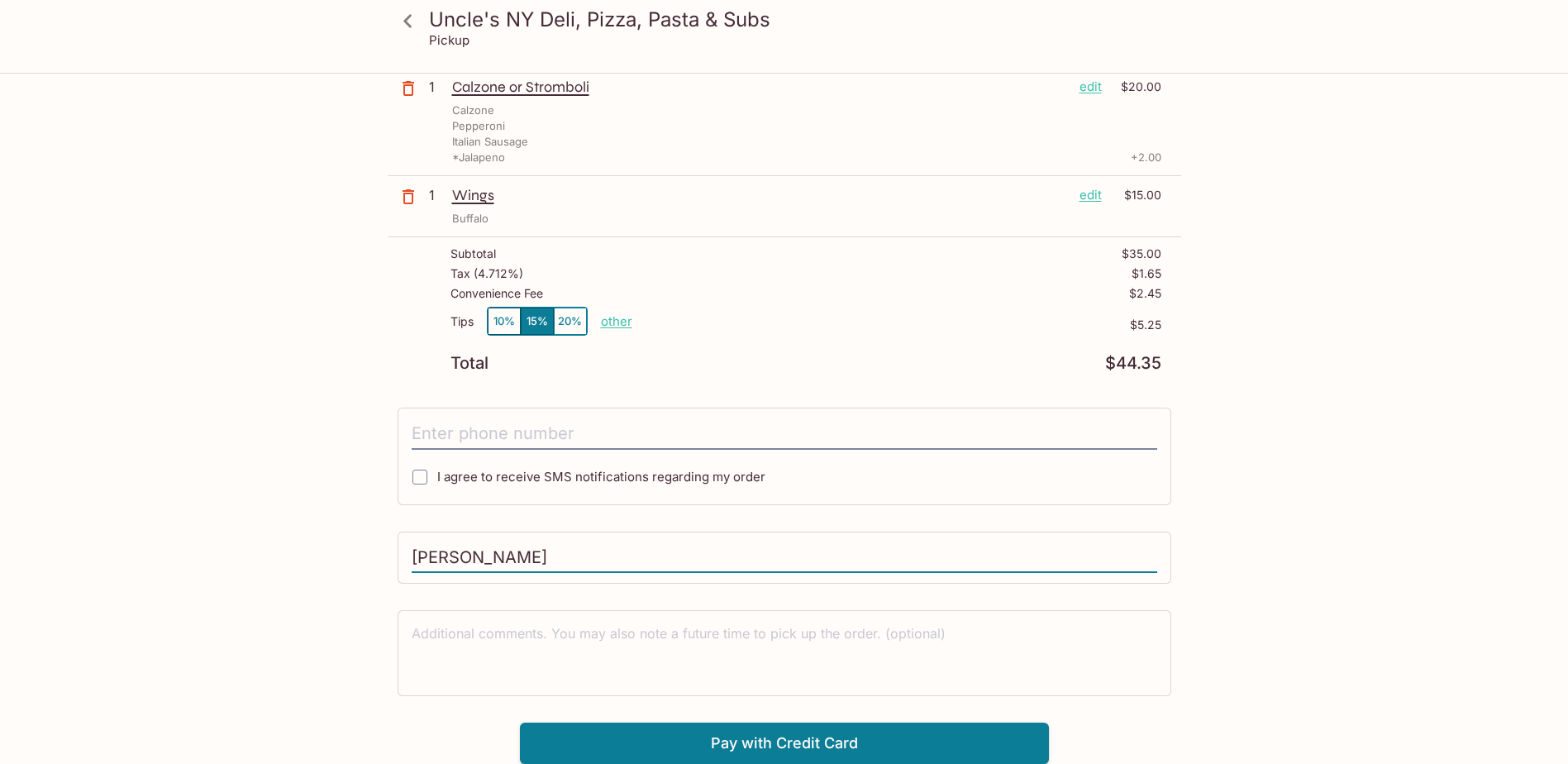
type input "[PERSON_NAME]"
click at [1455, 547] on div "Uncle's NY Deli, Pizza, Pasta & Subs Pickup Uncle's NY Deli, Pizza, Pasta & Sub…" at bounding box center [784, 259] width 1568 height 764
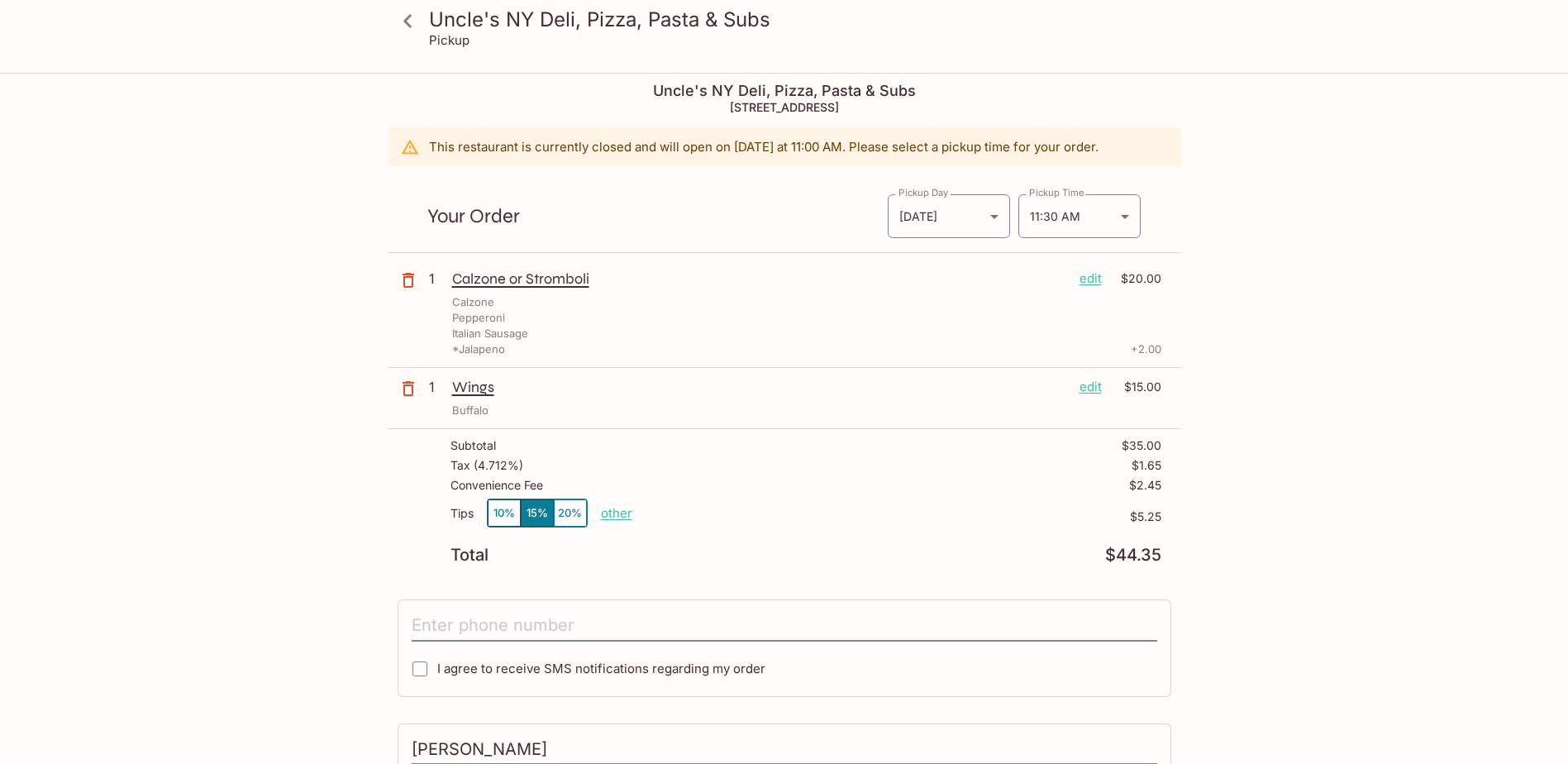
scroll to position [0, 0]
